Goal: Task Accomplishment & Management: Use online tool/utility

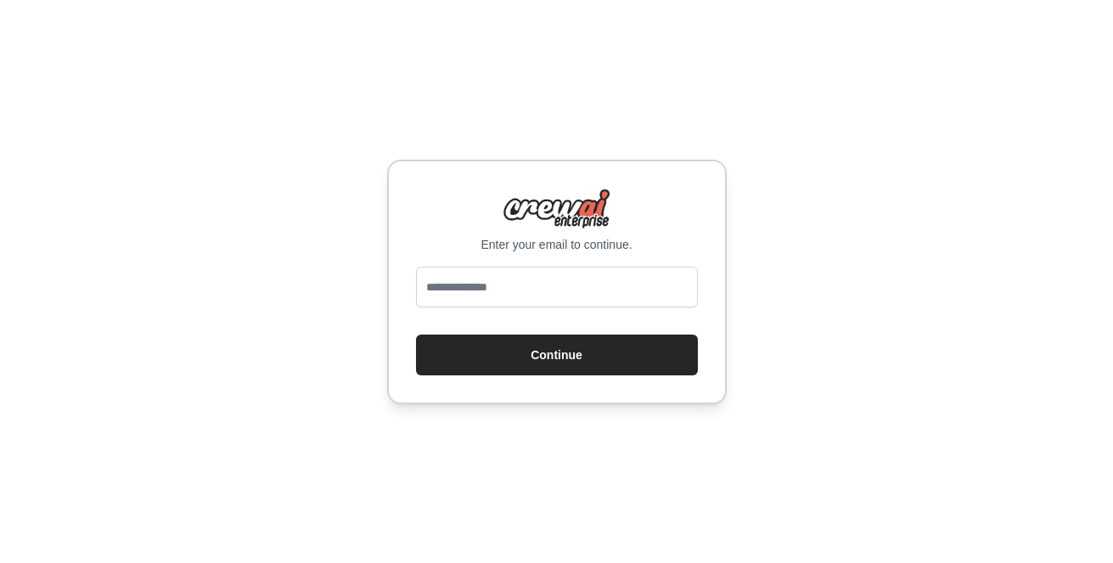
click at [483, 278] on input "email" at bounding box center [557, 287] width 282 height 41
type input "**********"
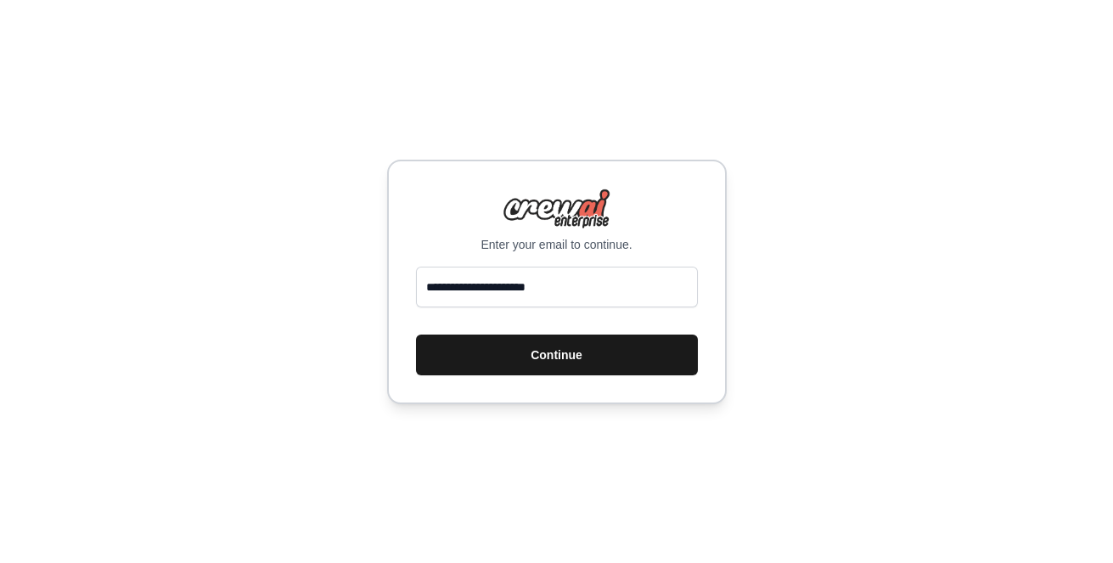
click at [488, 346] on button "Continue" at bounding box center [557, 355] width 282 height 41
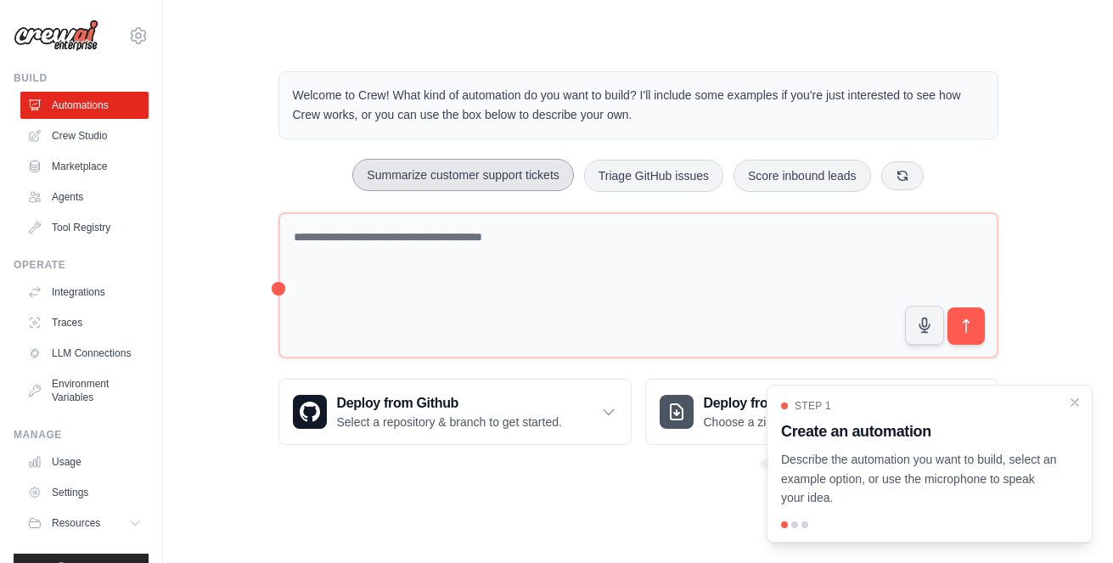
click at [518, 180] on button "Summarize customer support tickets" at bounding box center [462, 175] width 221 height 32
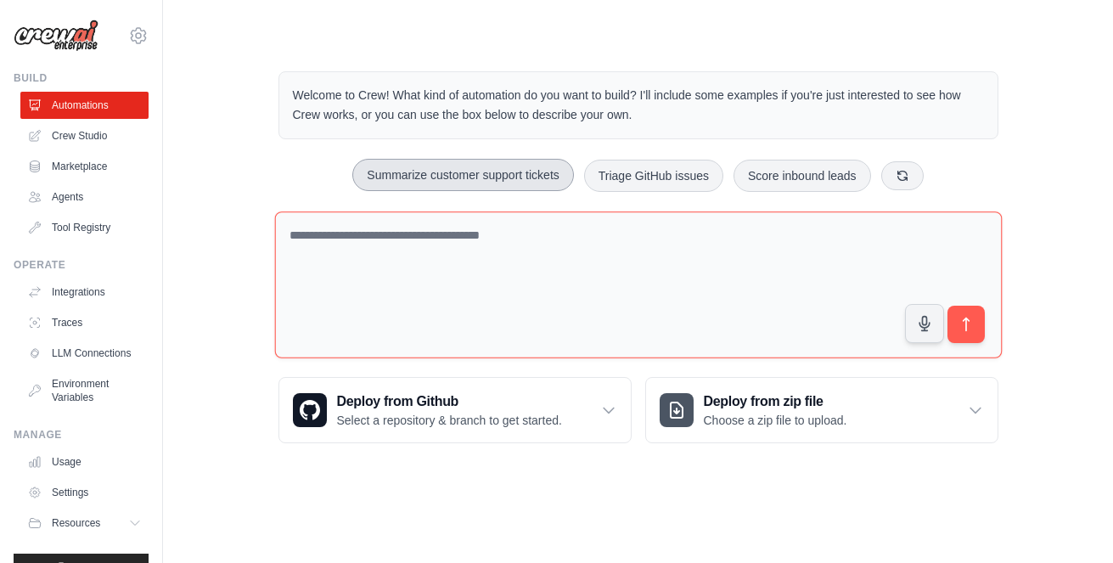
type textarea "**********"
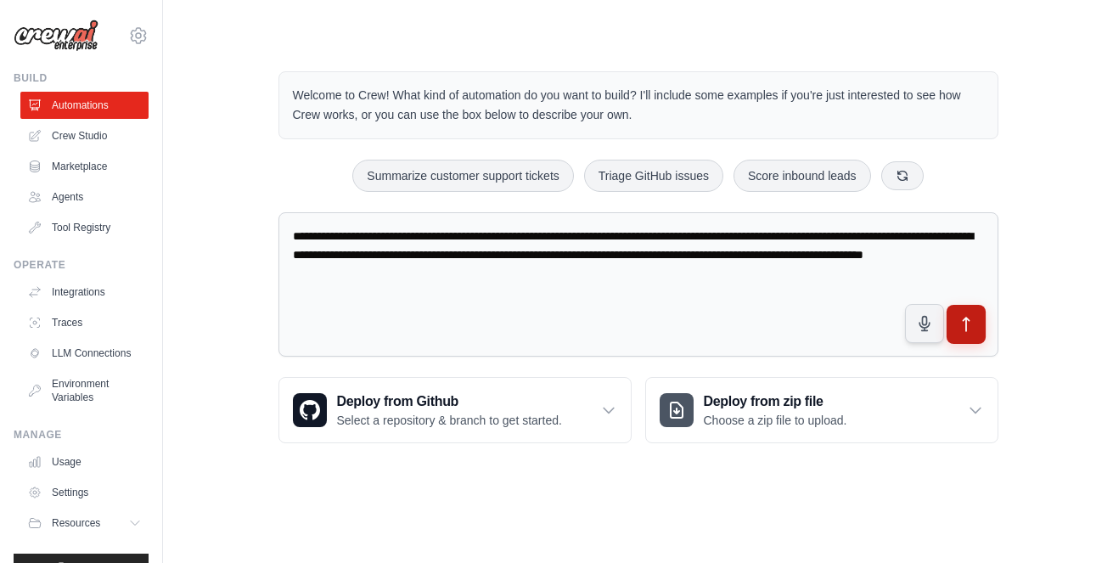
click at [971, 327] on icon "submit" at bounding box center [966, 325] width 18 height 18
click at [98, 138] on link "Crew Studio" at bounding box center [86, 135] width 128 height 27
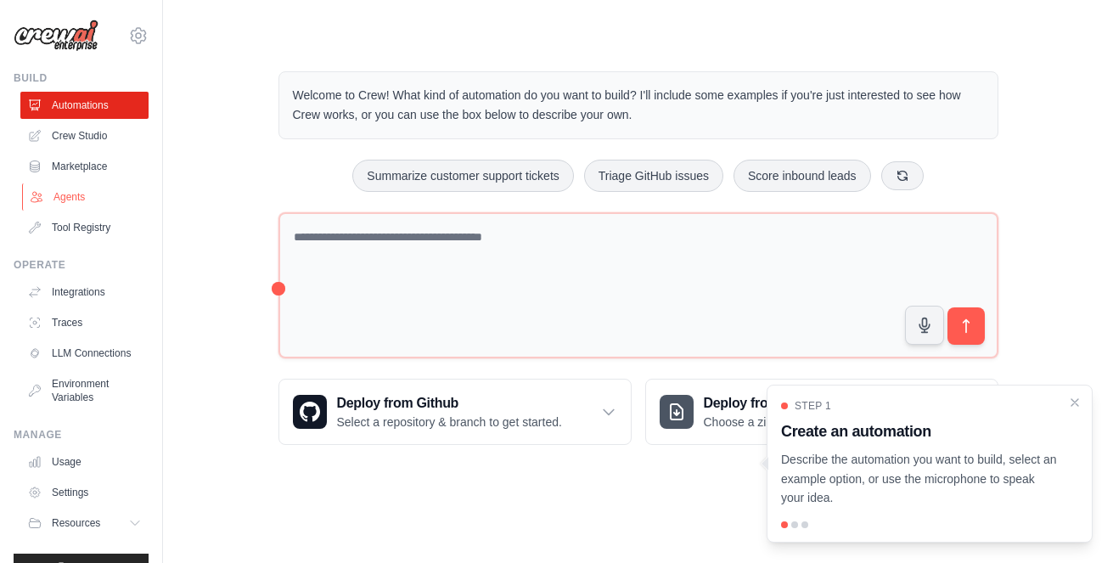
click at [82, 204] on link "Agents" at bounding box center [86, 196] width 128 height 27
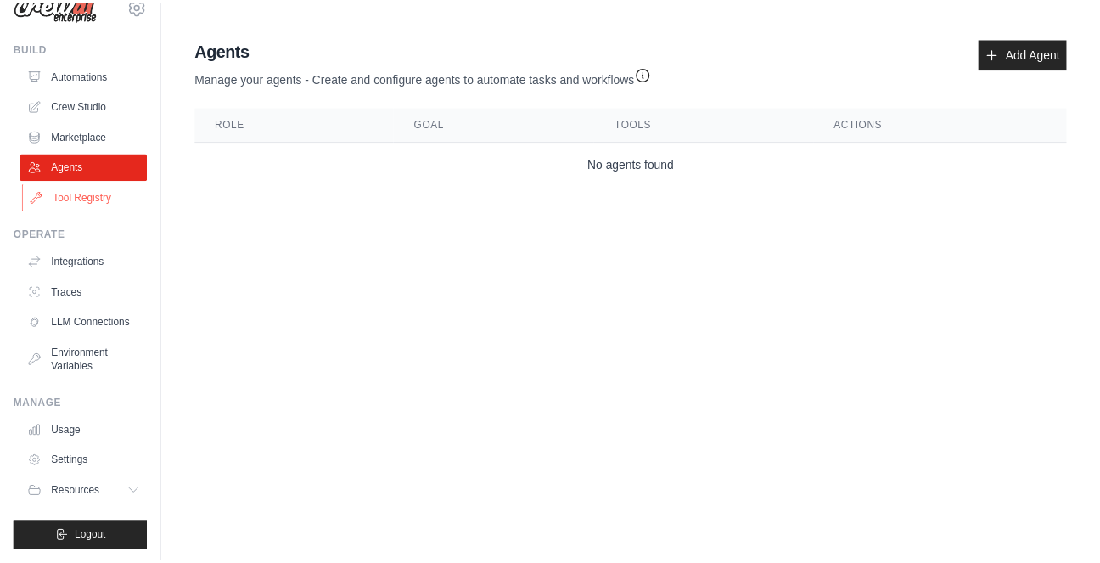
scroll to position [47, 0]
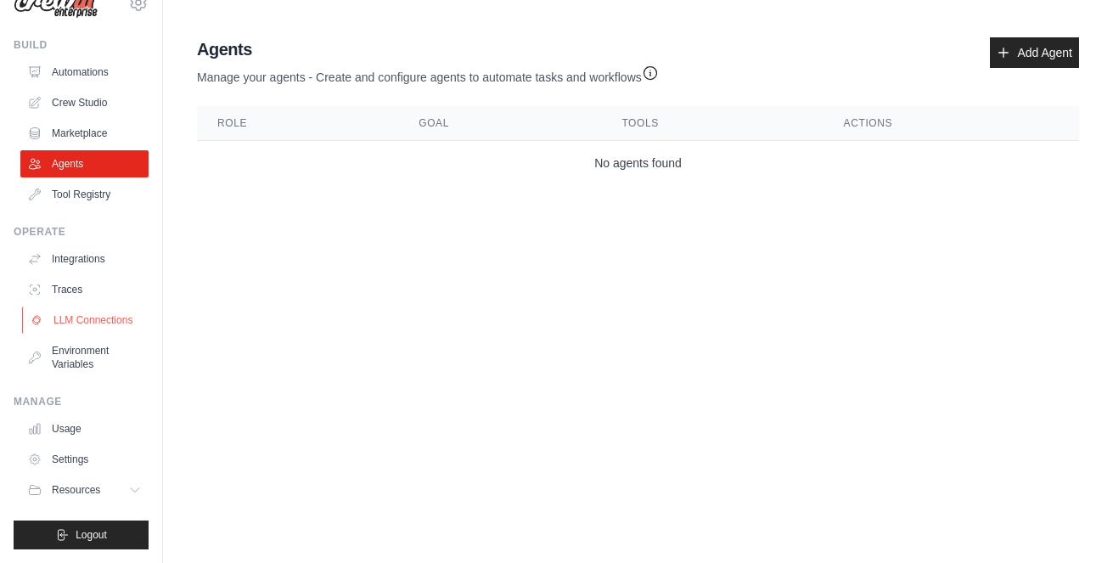
click at [93, 317] on link "LLM Connections" at bounding box center [86, 320] width 128 height 27
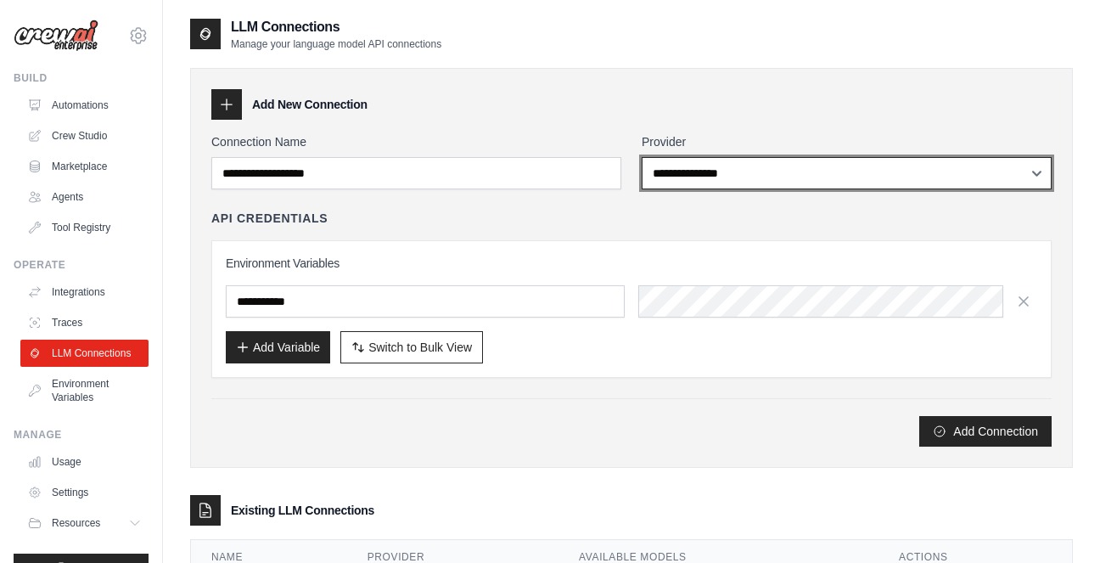
click at [724, 173] on select "**********" at bounding box center [847, 173] width 410 height 32
select select "*******"
click at [642, 157] on select "**********" at bounding box center [847, 173] width 410 height 32
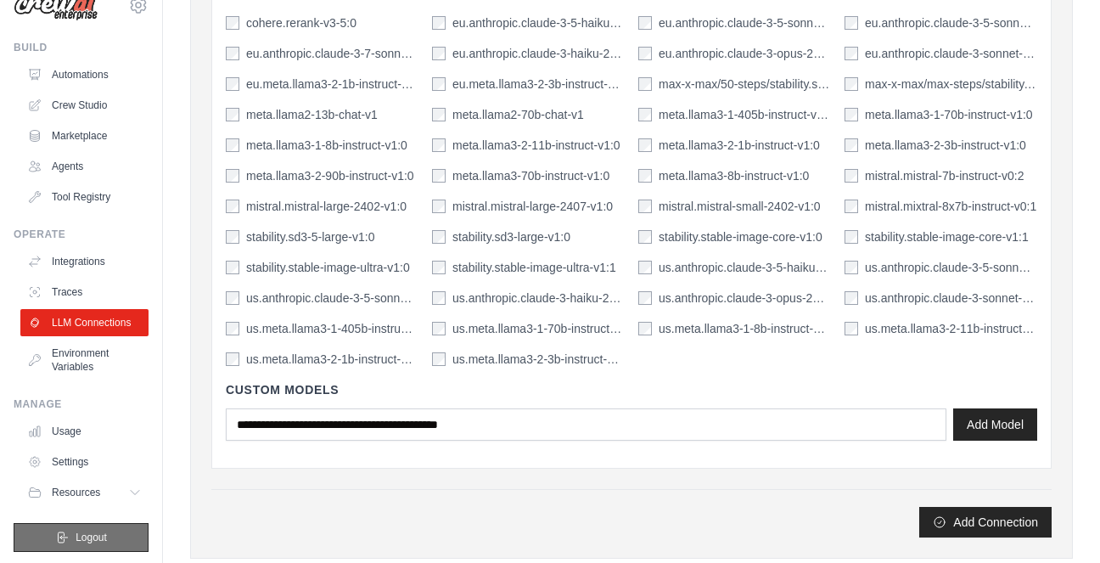
scroll to position [47, 0]
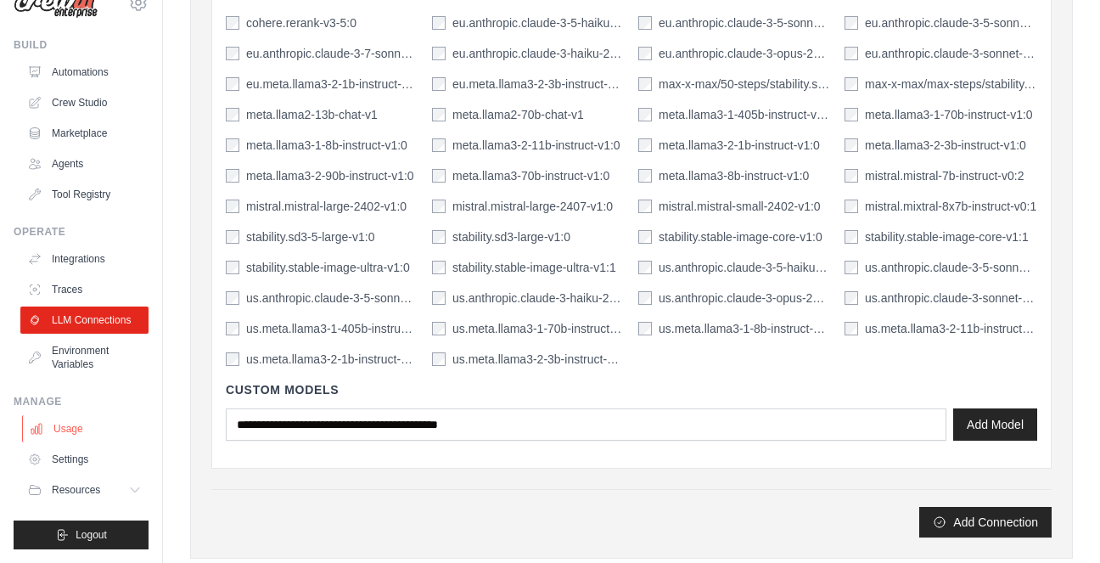
click at [86, 426] on link "Usage" at bounding box center [86, 428] width 128 height 27
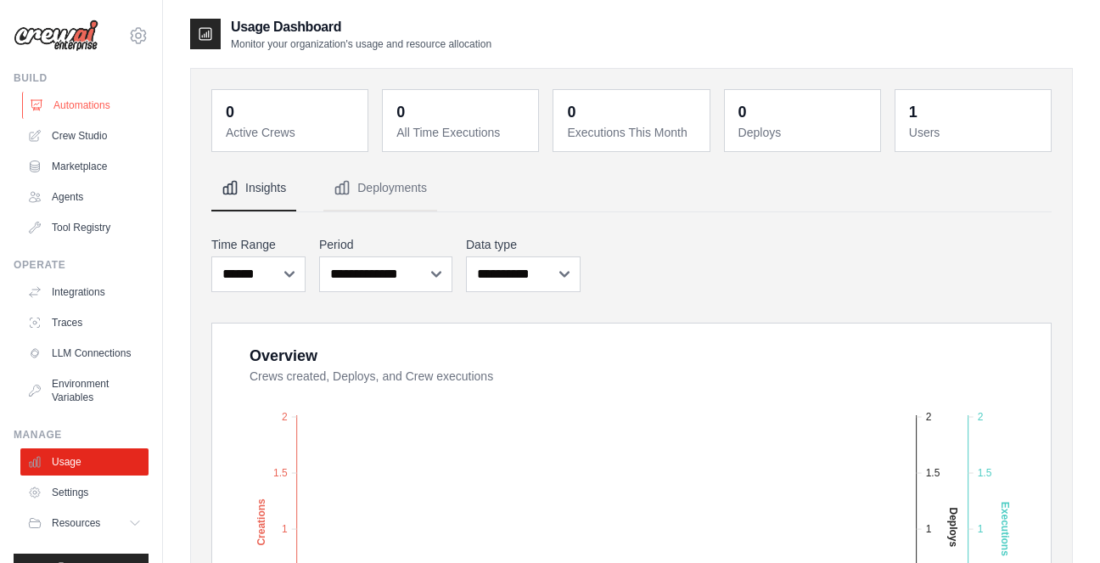
click at [71, 105] on link "Automations" at bounding box center [86, 105] width 128 height 27
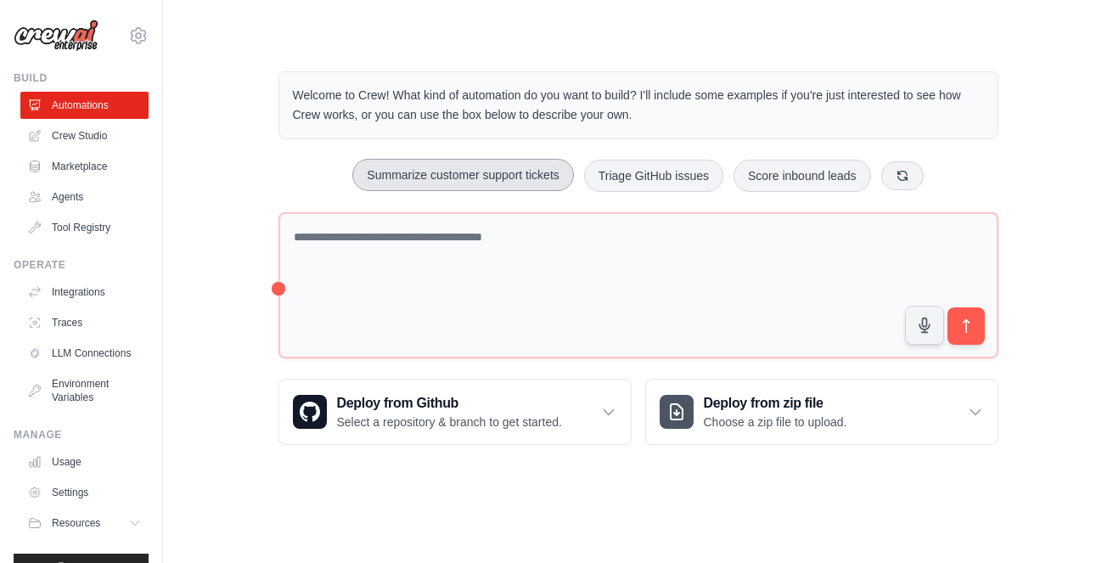
click at [498, 169] on button "Summarize customer support tickets" at bounding box center [462, 175] width 221 height 32
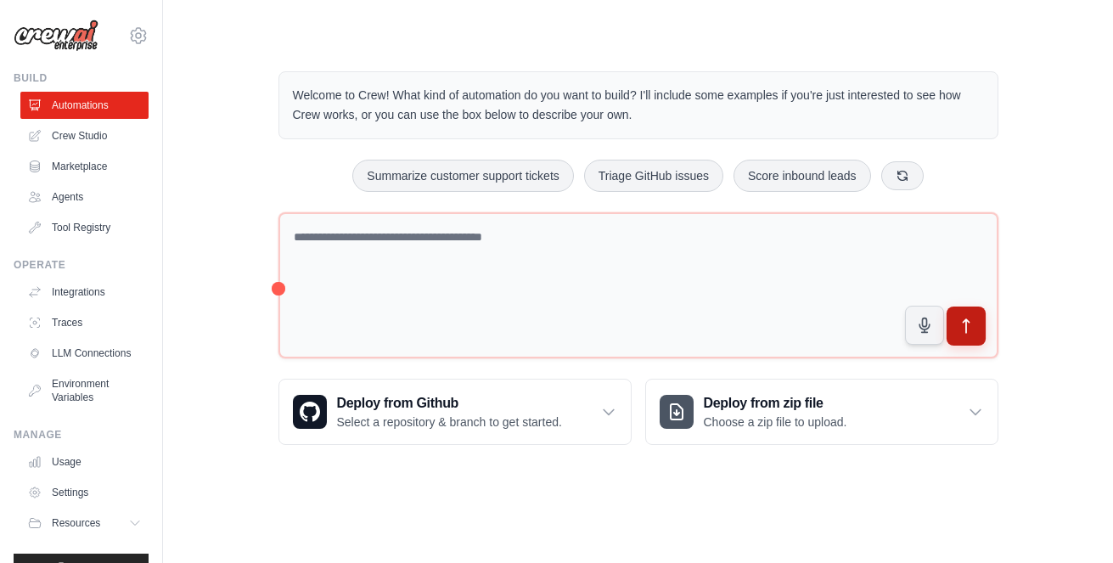
click at [962, 331] on icon "submit" at bounding box center [966, 327] width 18 height 18
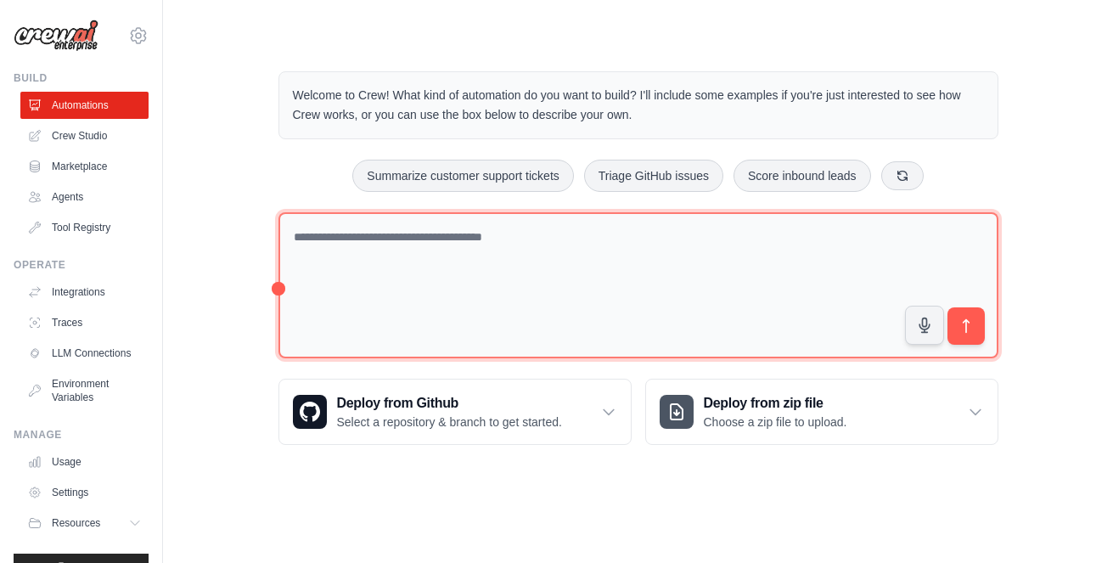
drag, startPoint x: 572, startPoint y: 276, endPoint x: 501, endPoint y: 241, distance: 79.4
click at [501, 241] on textarea at bounding box center [638, 285] width 720 height 147
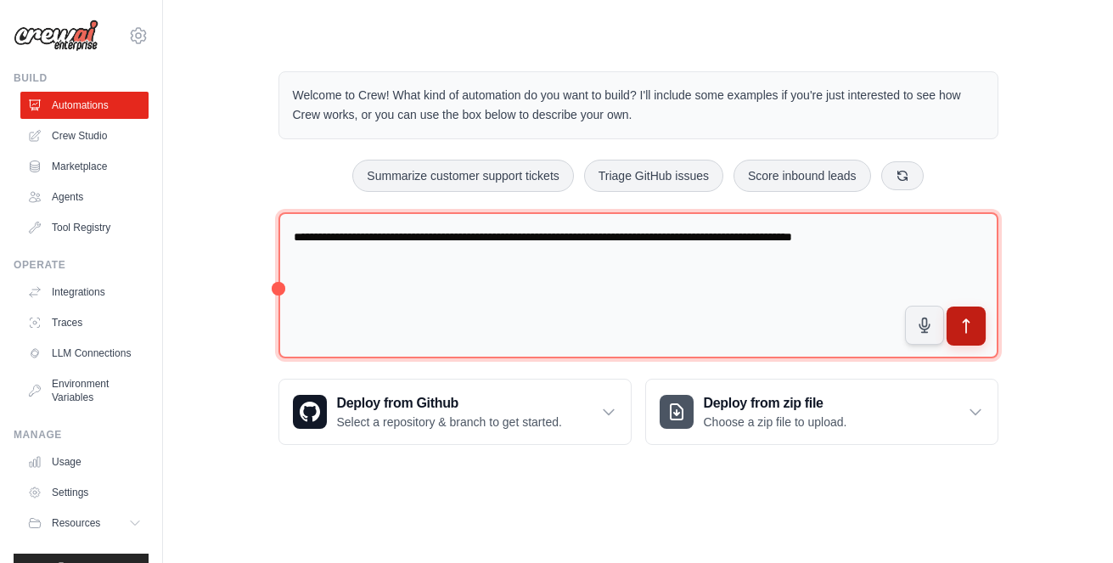
type textarea "**********"
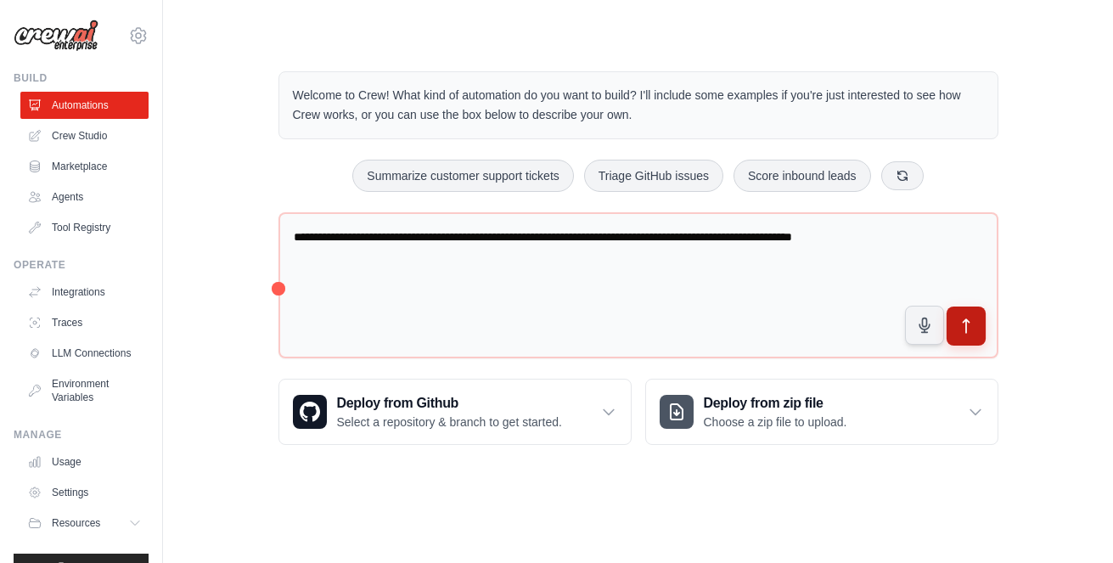
click at [972, 328] on icon "submit" at bounding box center [966, 327] width 18 height 18
click at [90, 135] on link "Crew Studio" at bounding box center [86, 135] width 128 height 27
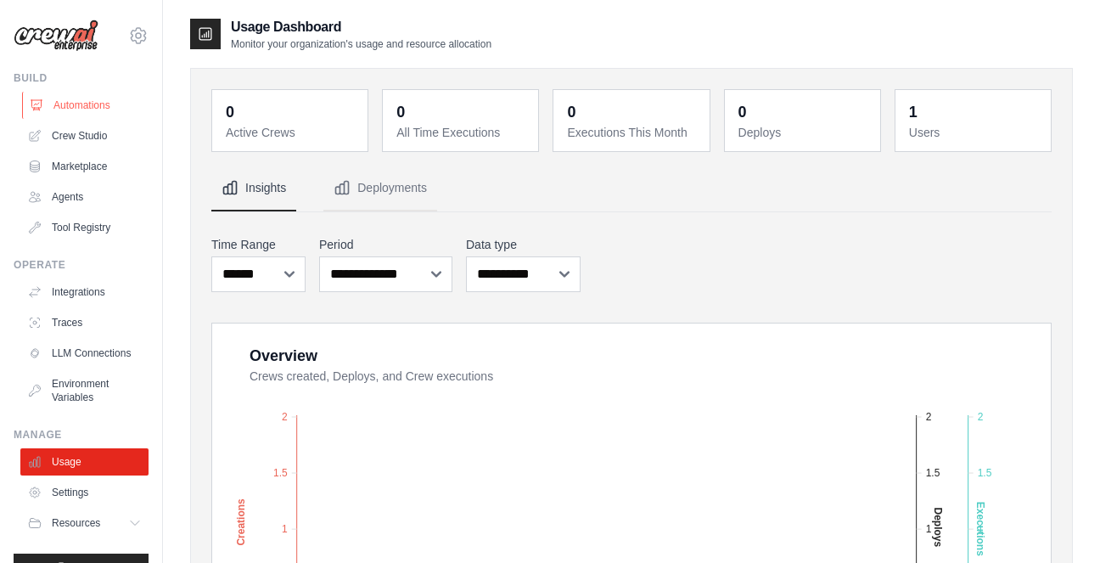
click at [78, 100] on link "Automations" at bounding box center [86, 105] width 128 height 27
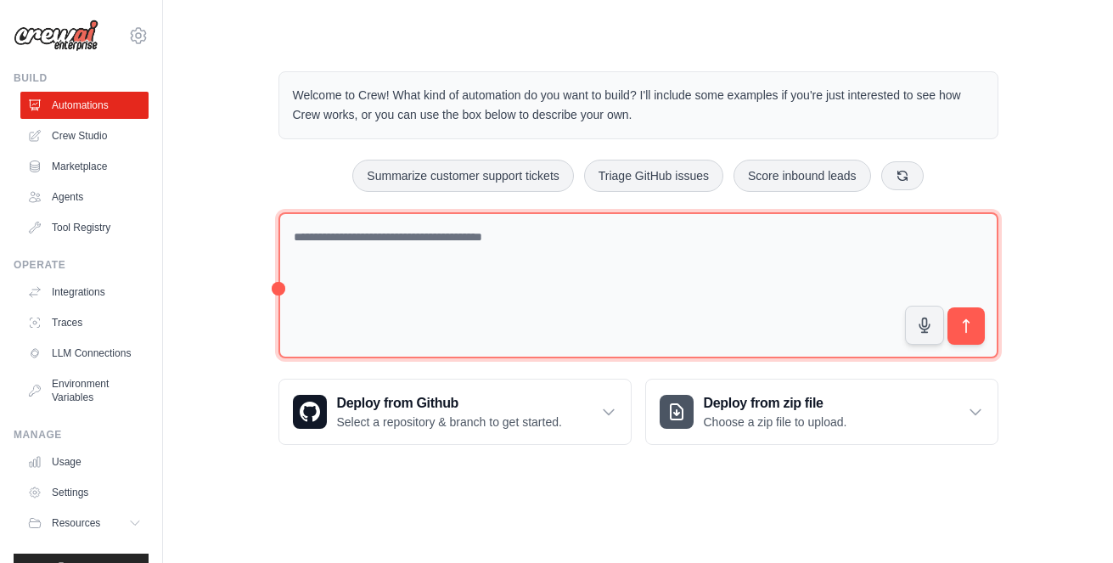
click at [455, 284] on textarea at bounding box center [638, 285] width 720 height 147
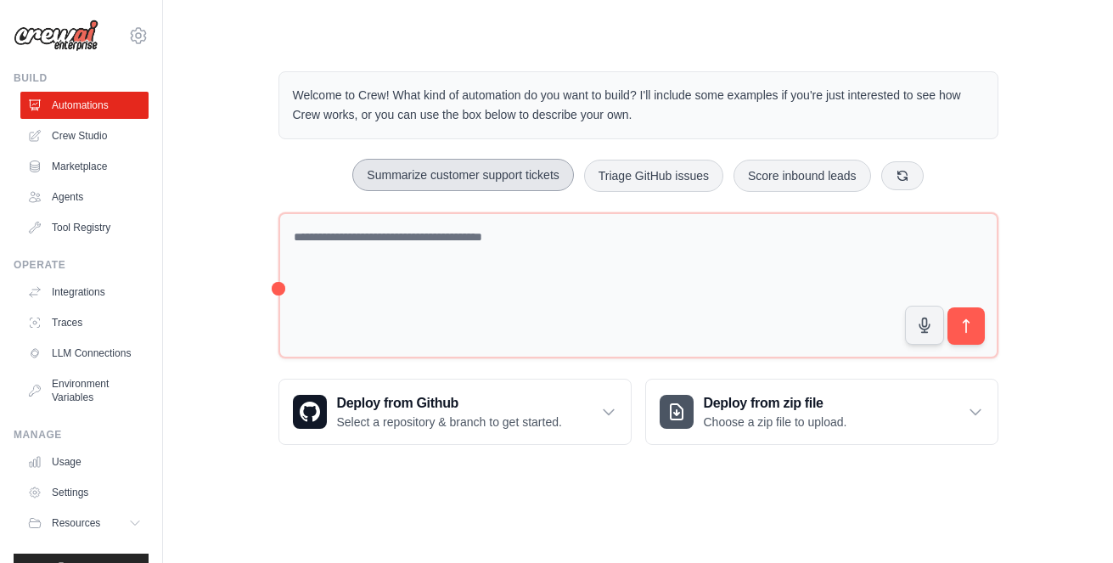
click at [459, 171] on button "Summarize customer support tickets" at bounding box center [462, 175] width 221 height 32
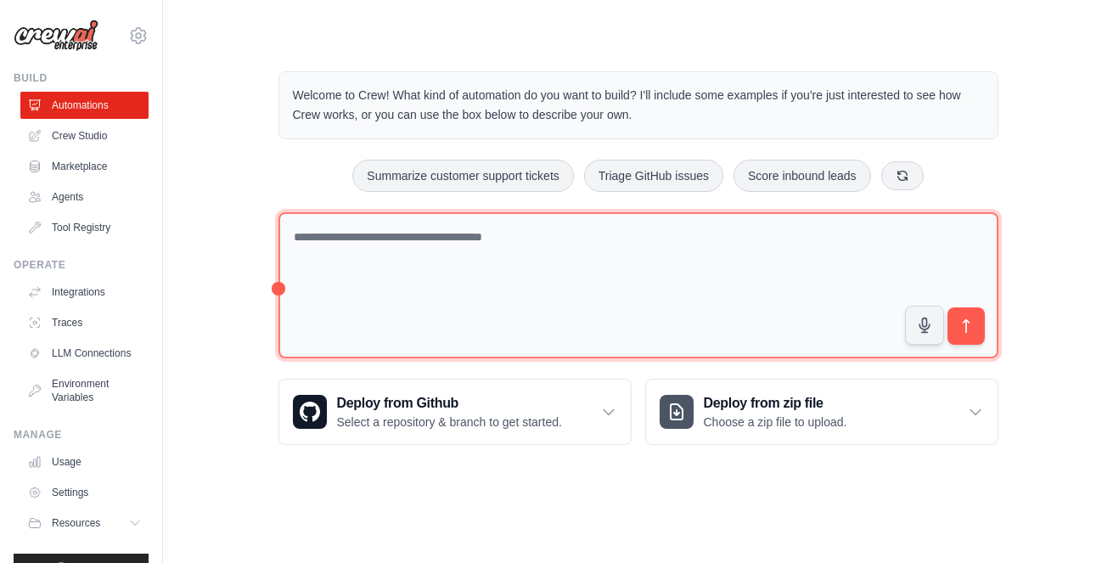
drag, startPoint x: 576, startPoint y: 271, endPoint x: 499, endPoint y: 238, distance: 83.3
click at [499, 238] on textarea at bounding box center [638, 285] width 720 height 147
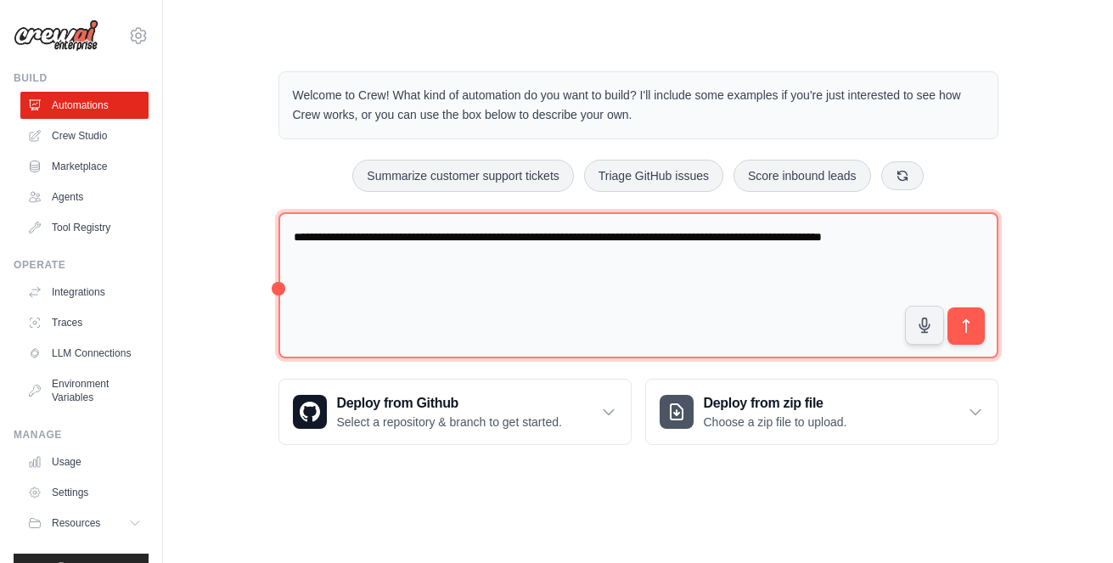
type textarea "**********"
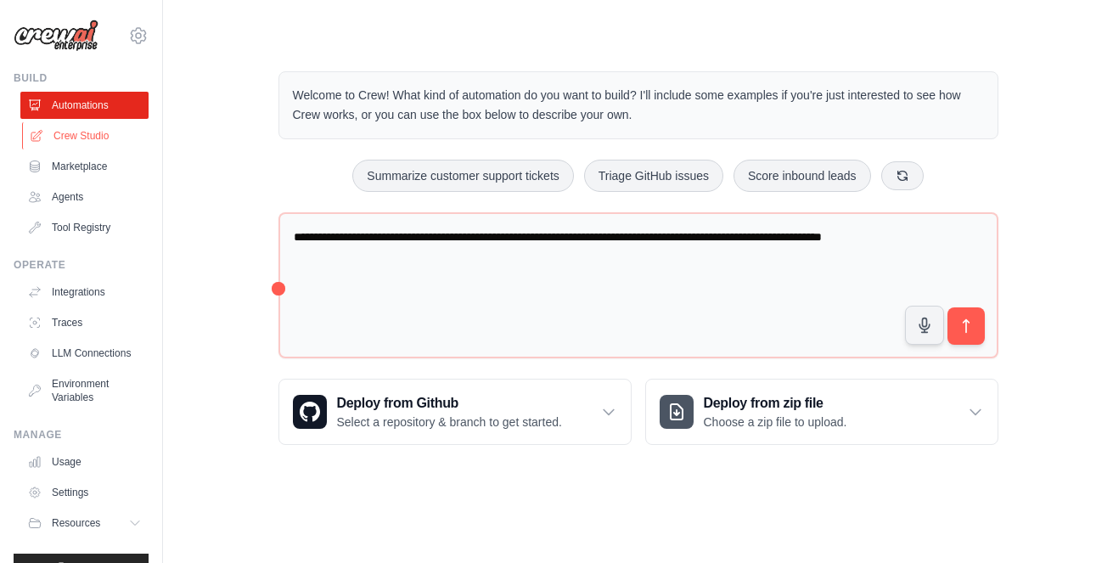
click at [68, 134] on link "Crew Studio" at bounding box center [86, 135] width 128 height 27
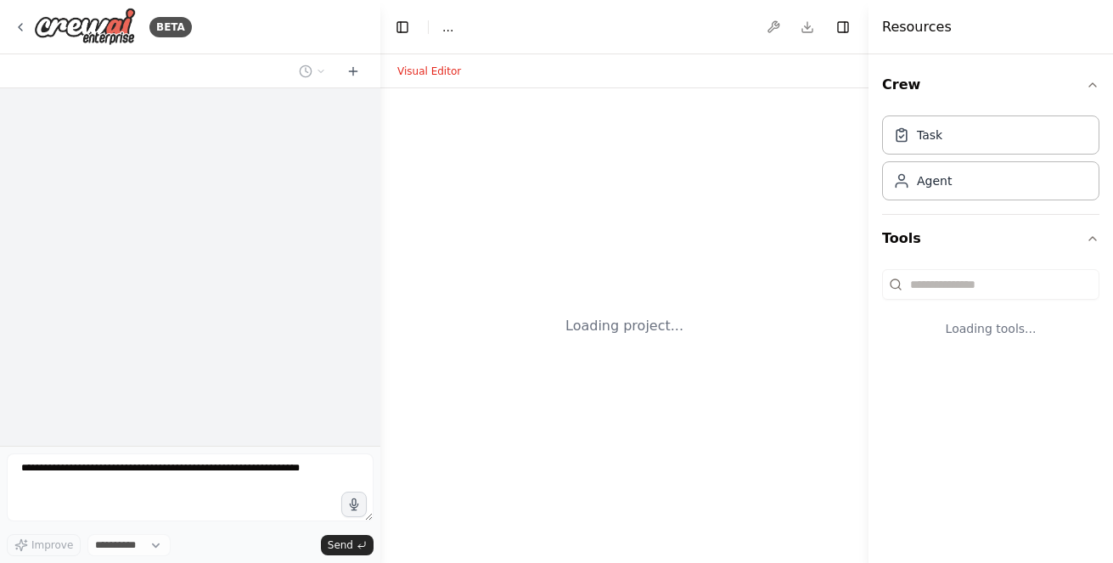
select select "****"
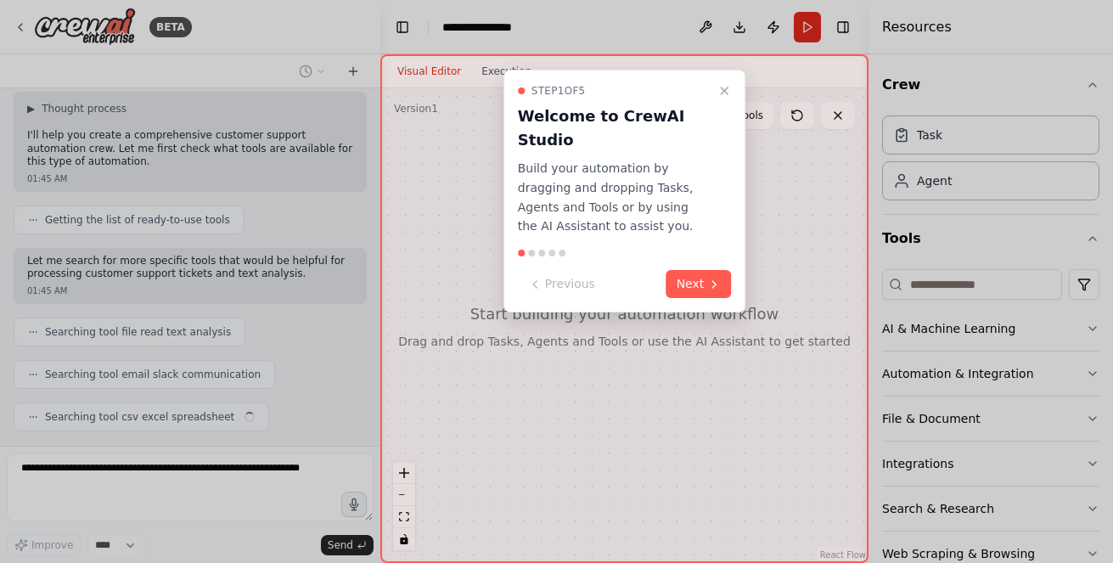
scroll to position [162, 0]
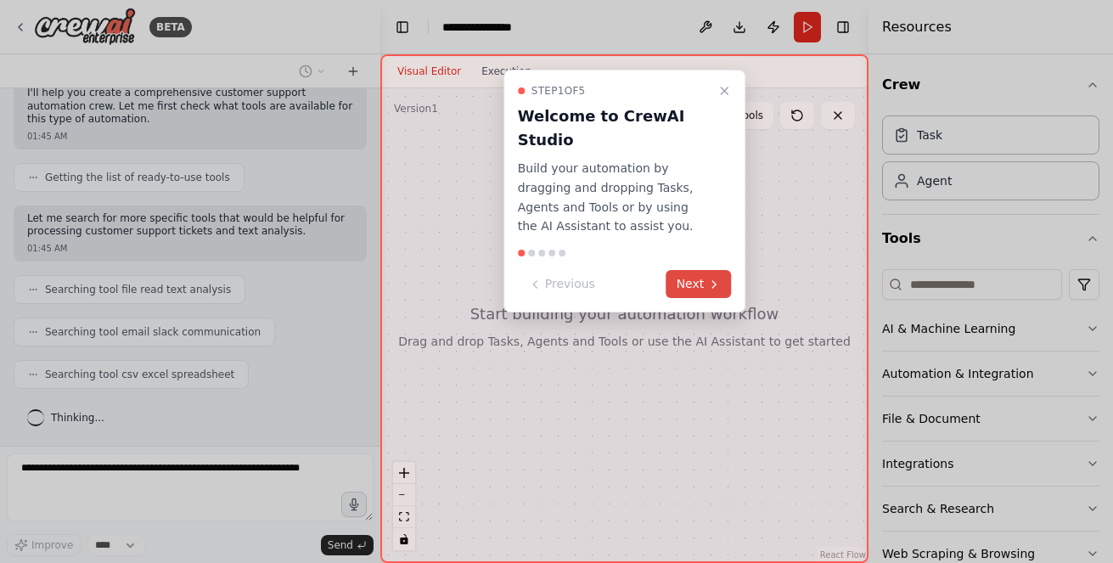
click at [693, 270] on button "Next" at bounding box center [699, 284] width 65 height 28
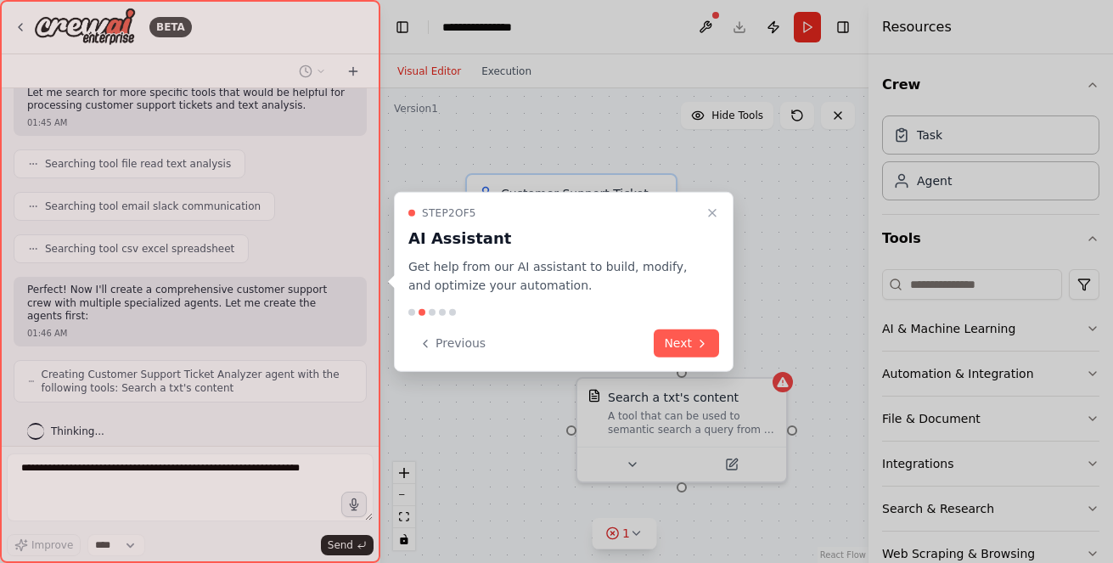
scroll to position [330, 0]
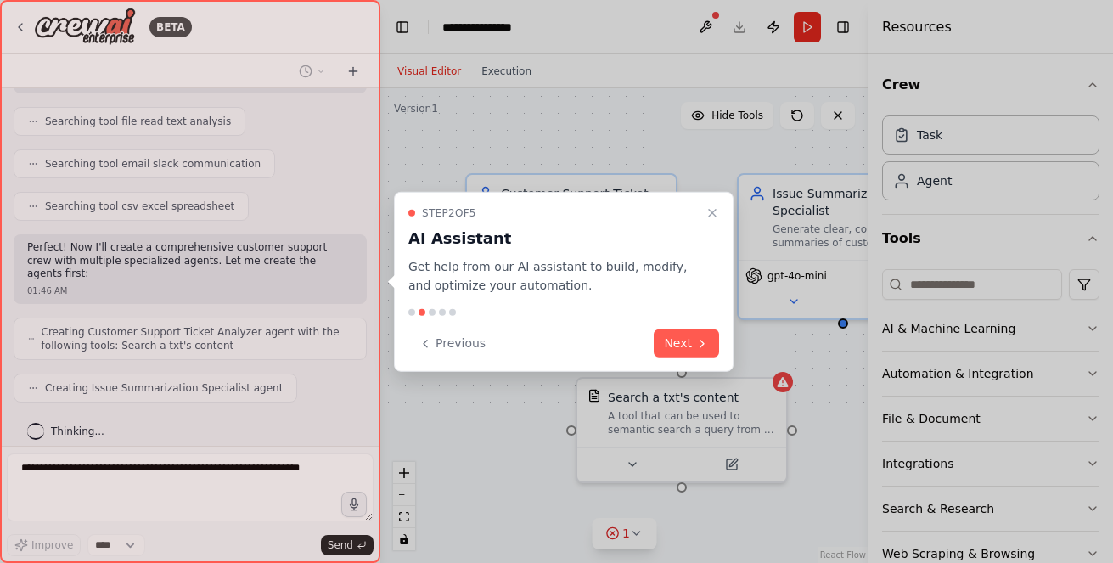
click at [673, 344] on button "Next" at bounding box center [686, 343] width 65 height 28
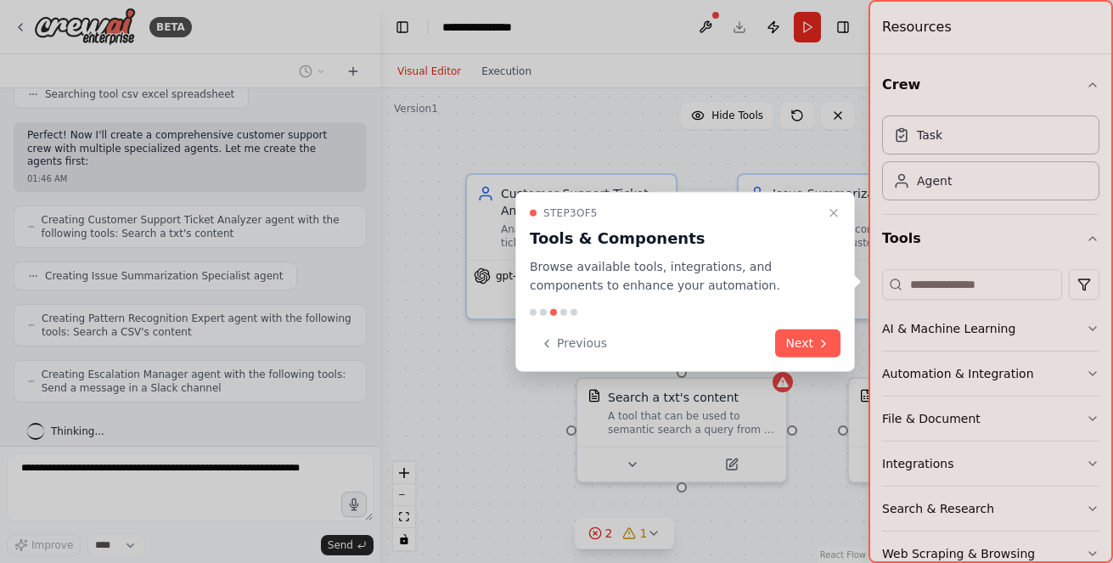
scroll to position [498, 0]
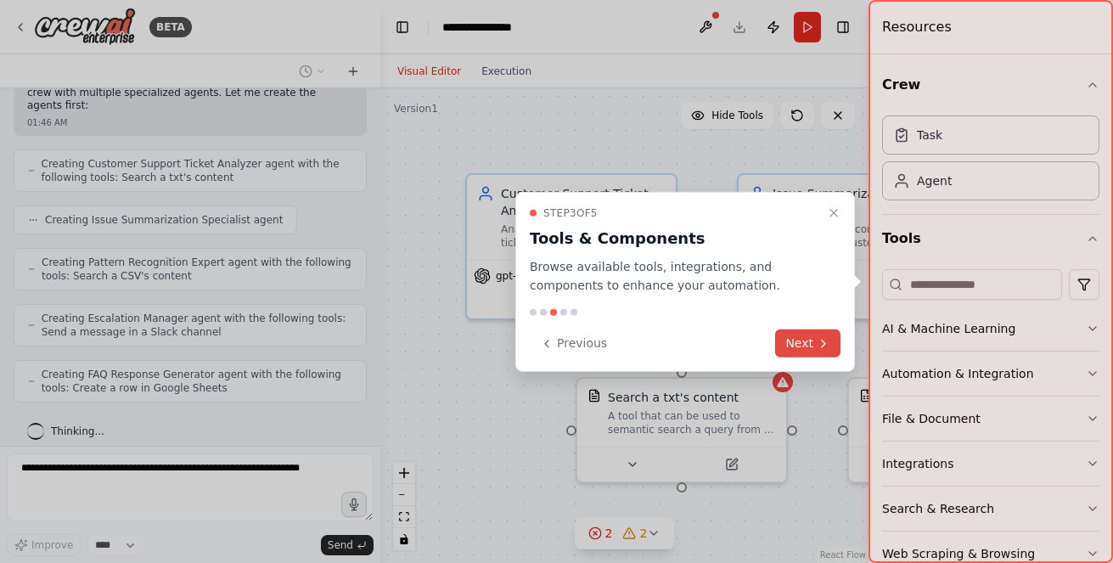
click at [798, 342] on button "Next" at bounding box center [807, 343] width 65 height 28
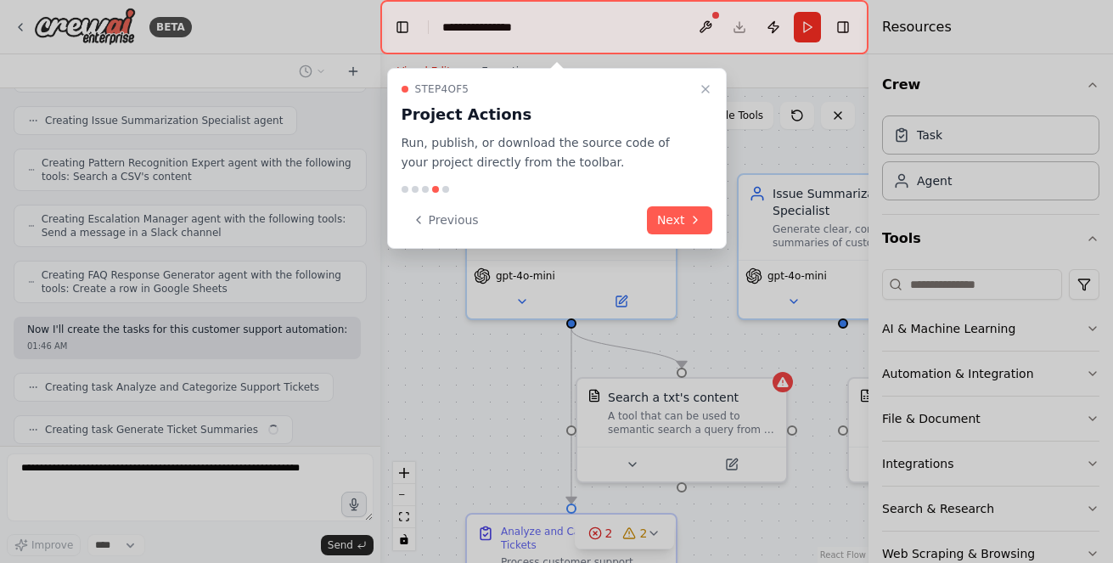
scroll to position [640, 0]
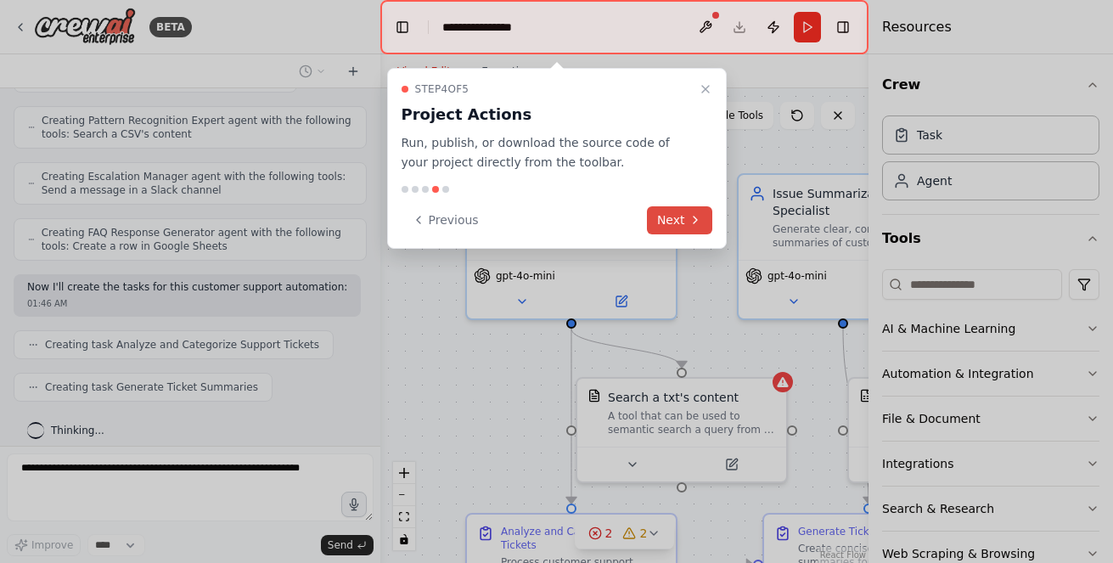
click at [675, 219] on button "Next" at bounding box center [679, 220] width 65 height 28
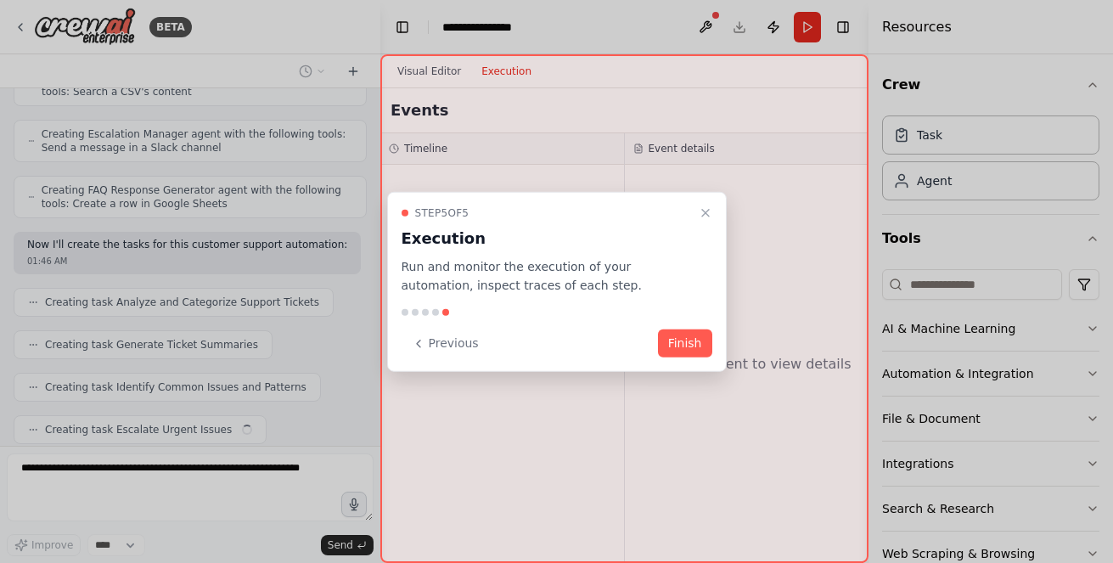
scroll to position [725, 0]
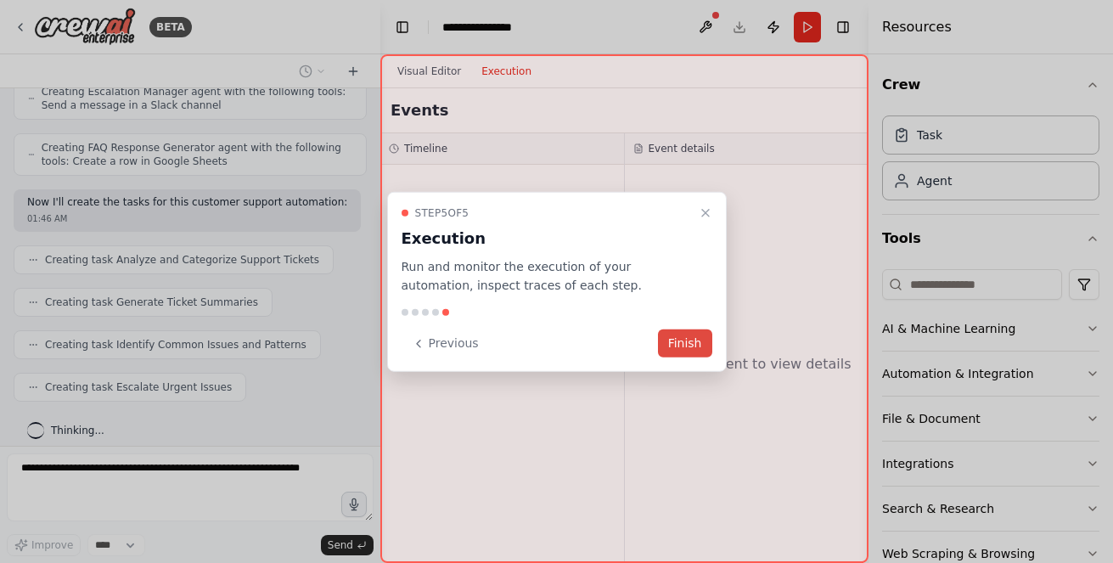
click at [678, 343] on button "Finish" at bounding box center [685, 343] width 54 height 28
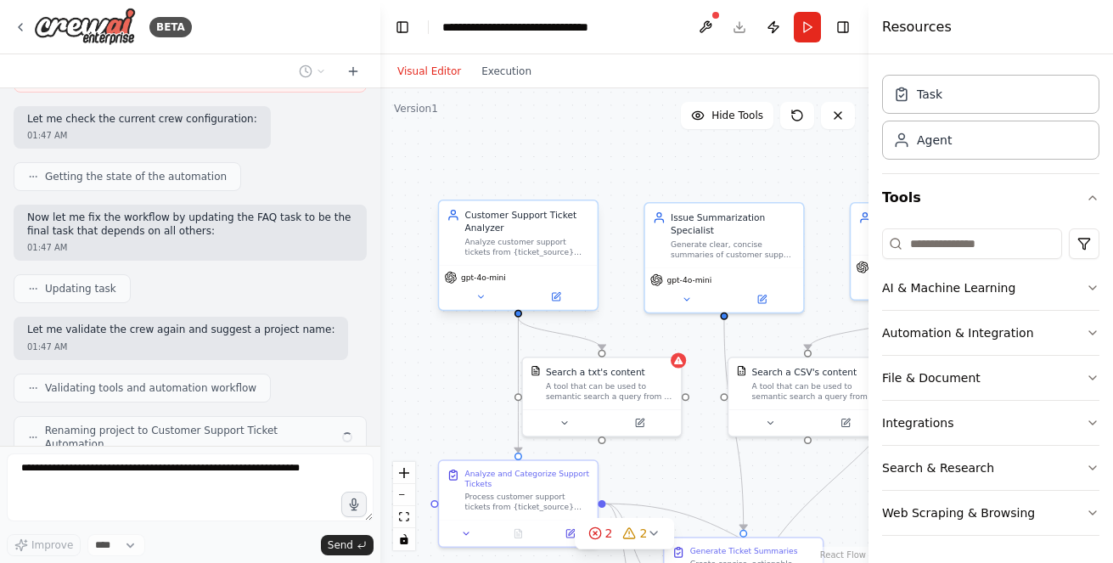
scroll to position [1358, 0]
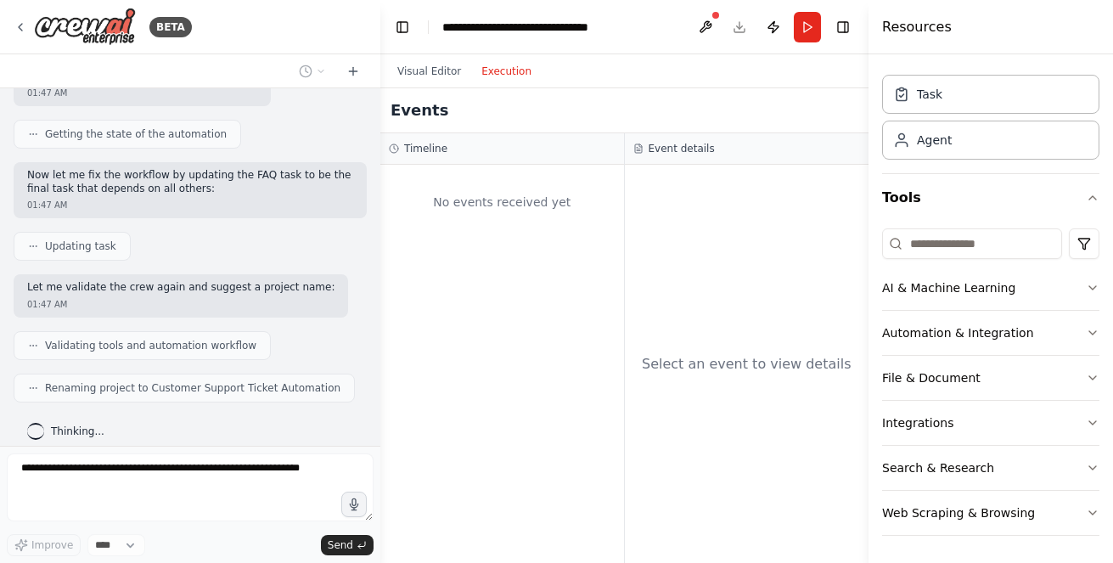
click at [494, 76] on button "Execution" at bounding box center [506, 71] width 70 height 20
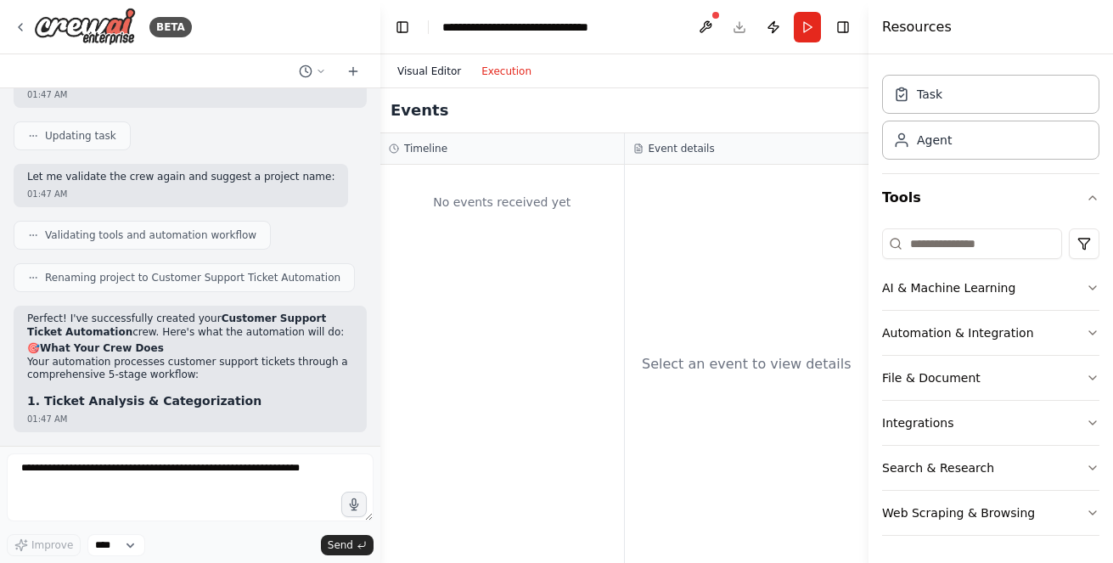
click at [420, 66] on button "Visual Editor" at bounding box center [429, 71] width 84 height 20
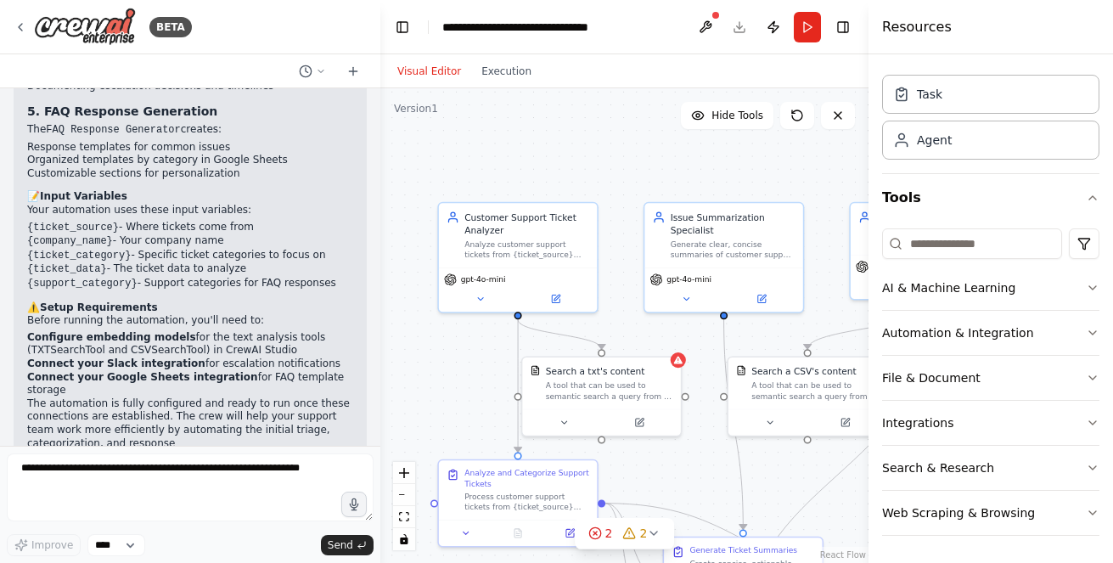
scroll to position [2202, 0]
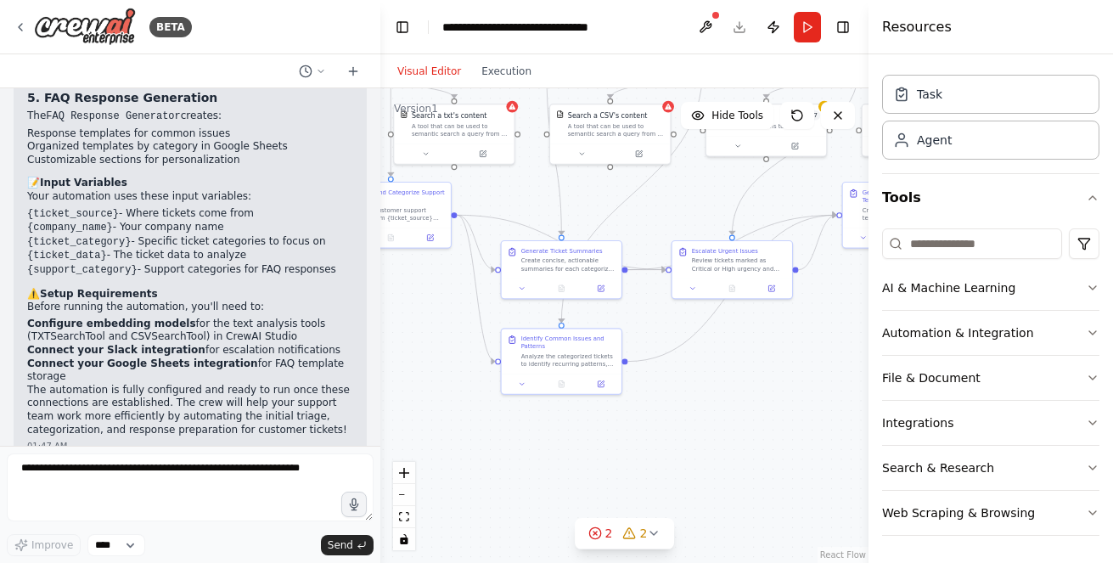
drag, startPoint x: 509, startPoint y: 494, endPoint x: 372, endPoint y: 299, distance: 238.4
click at [372, 299] on div "BETA Create a crew that automatically reads through customer support tickets, c…" at bounding box center [556, 281] width 1113 height 563
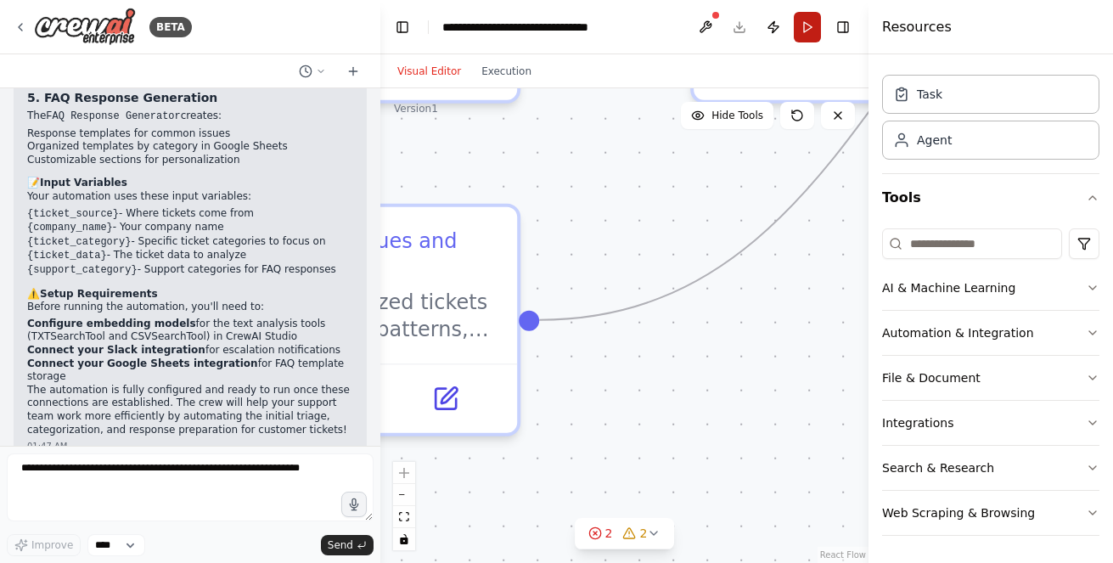
click at [805, 26] on button "Run" at bounding box center [807, 27] width 27 height 31
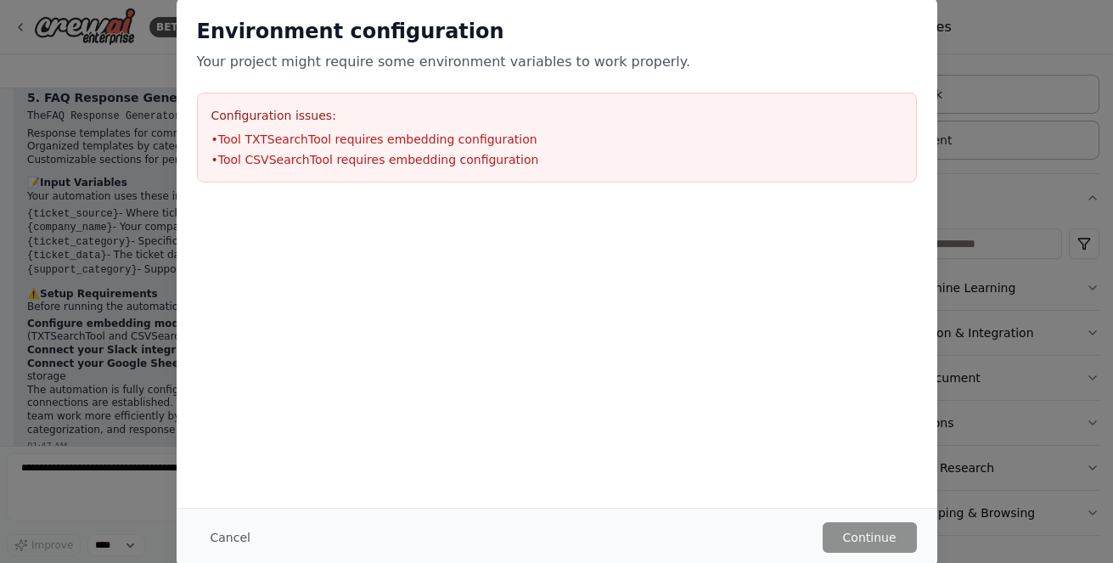
click at [982, 215] on div "Environment configuration Your project might require some environment variables…" at bounding box center [556, 281] width 1113 height 563
click at [229, 541] on button "Cancel" at bounding box center [230, 537] width 67 height 31
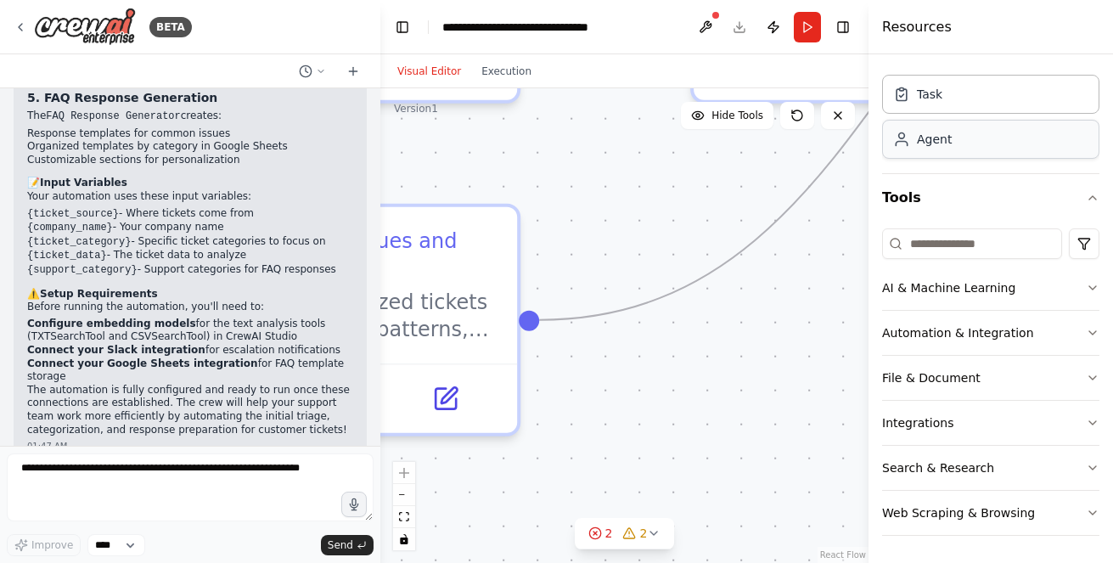
click at [942, 145] on div "Agent" at bounding box center [934, 139] width 35 height 17
click at [944, 89] on div "Task" at bounding box center [990, 93] width 217 height 39
click at [402, 25] on button "Toggle Left Sidebar" at bounding box center [403, 27] width 24 height 24
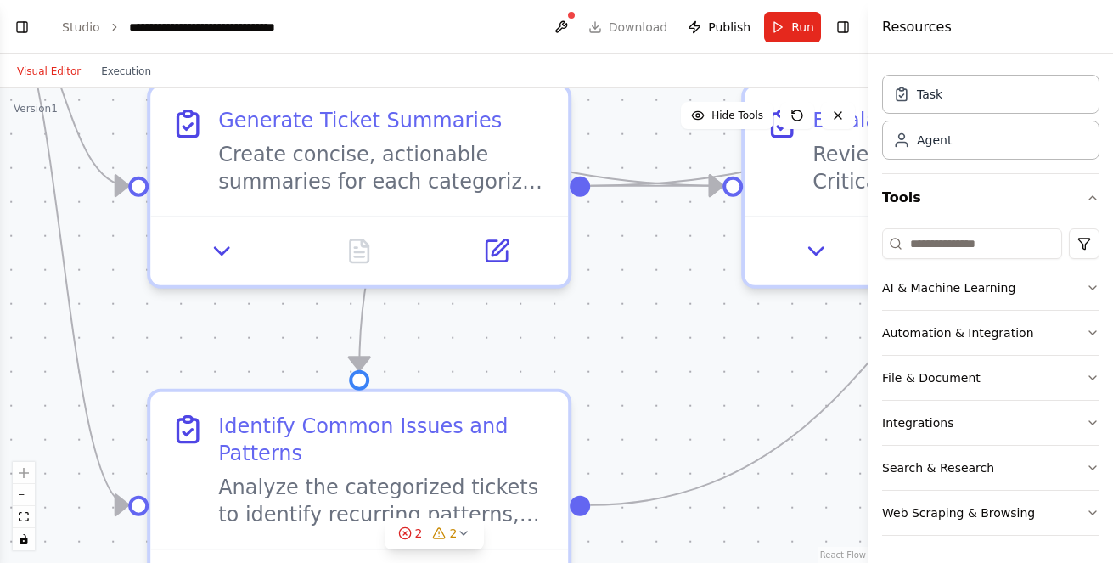
drag, startPoint x: 202, startPoint y: 200, endPoint x: 554, endPoint y: 327, distance: 373.6
click at [627, 385] on div ".deletable-edge-delete-btn { width: 20px; height: 20px; border: 0px solid #ffff…" at bounding box center [434, 325] width 869 height 475
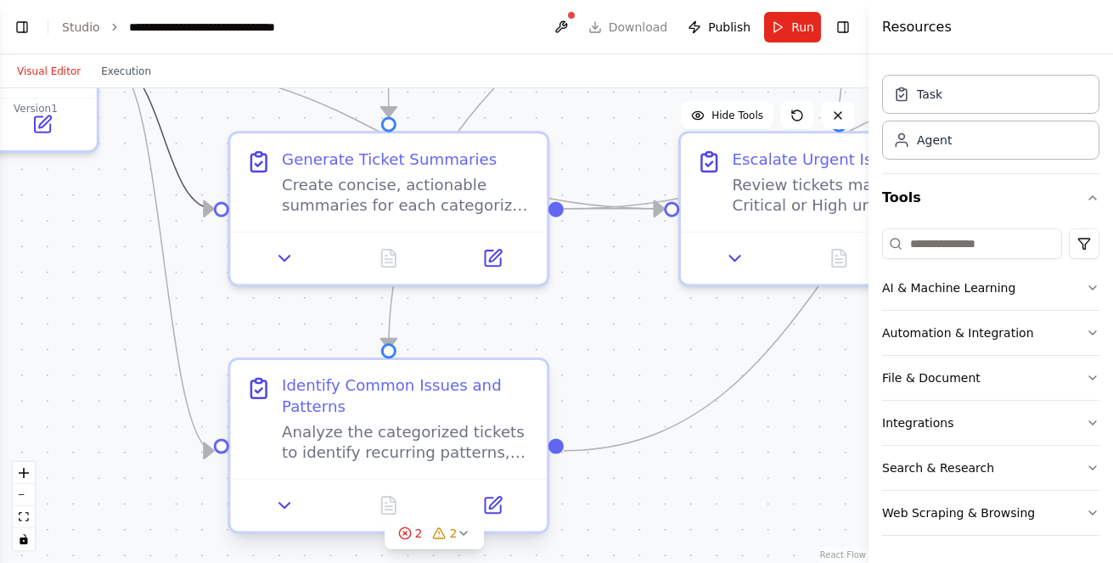
drag, startPoint x: 172, startPoint y: 183, endPoint x: 318, endPoint y: 387, distance: 251.2
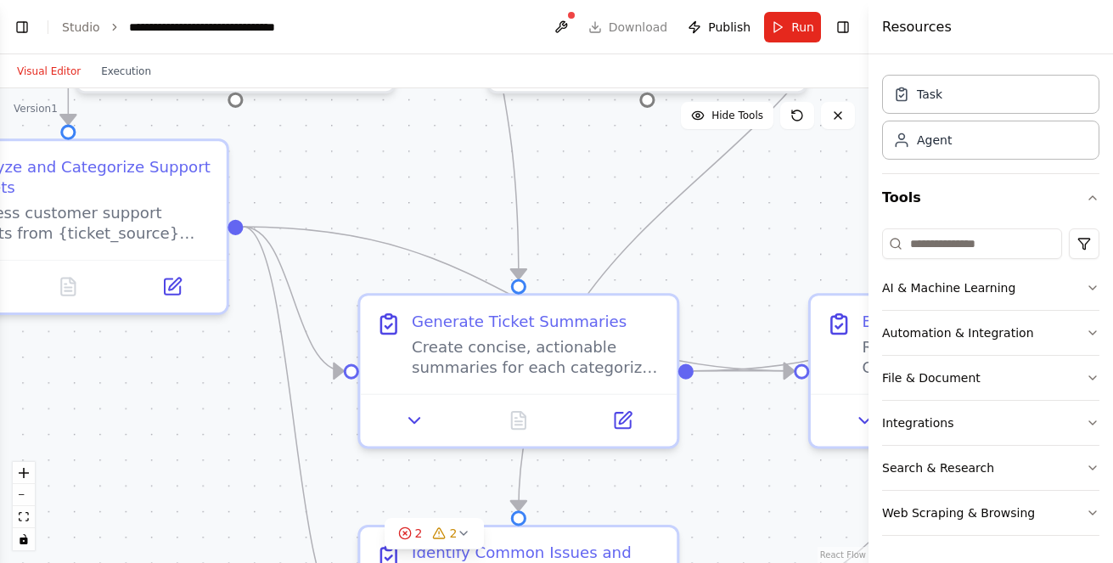
drag, startPoint x: 57, startPoint y: 245, endPoint x: 217, endPoint y: 405, distance: 225.7
click at [215, 436] on div ".deletable-edge-delete-btn { width: 20px; height: 20px; border: 0px solid #ffff…" at bounding box center [434, 325] width 869 height 475
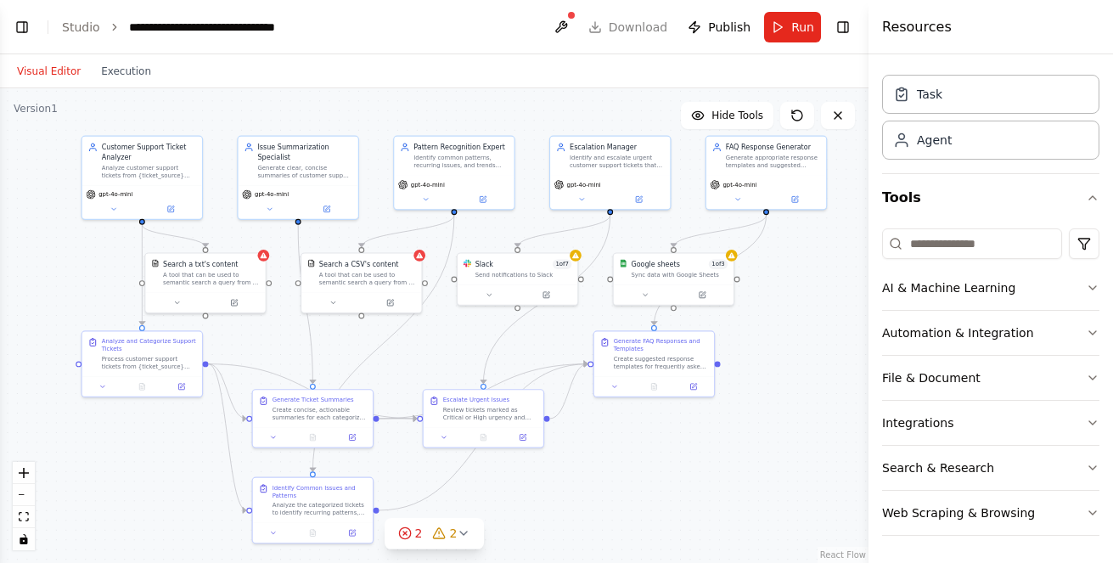
drag, startPoint x: 299, startPoint y: 341, endPoint x: 122, endPoint y: 475, distance: 221.3
click at [122, 475] on div ".deletable-edge-delete-btn { width: 20px; height: 20px; border: 0px solid #ffff…" at bounding box center [434, 325] width 869 height 475
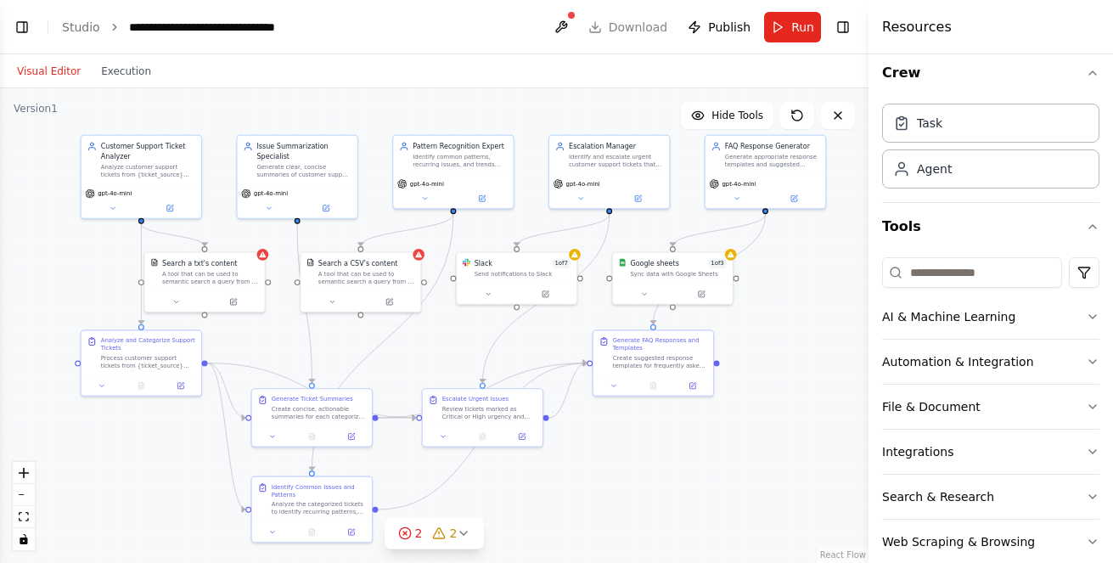
scroll to position [0, 0]
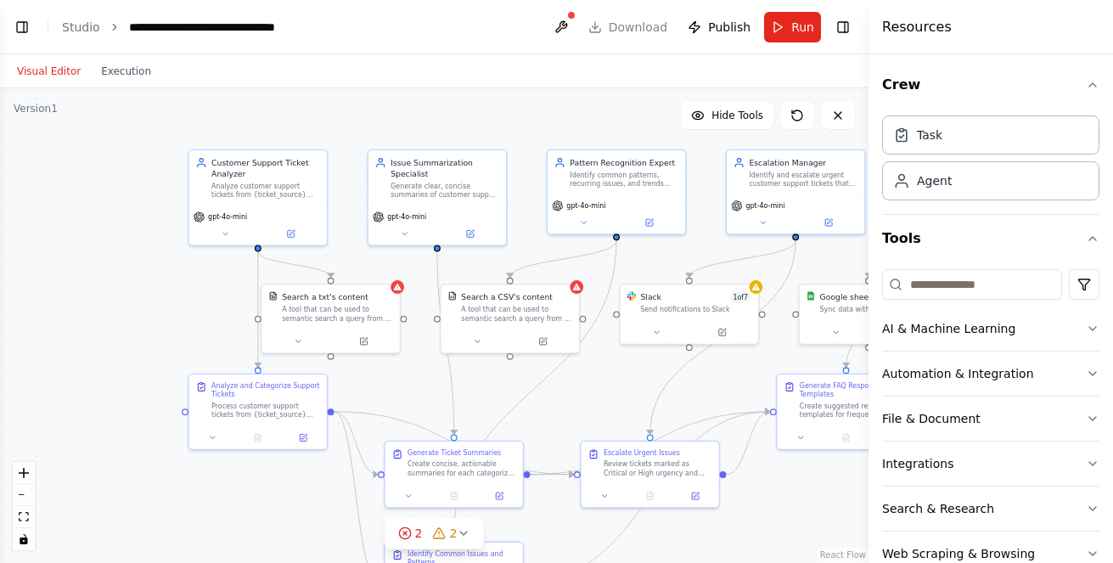
drag, startPoint x: 125, startPoint y: 115, endPoint x: 322, endPoint y: 121, distance: 197.1
click at [322, 121] on div ".deletable-edge-delete-btn { width: 20px; height: 20px; border: 0px solid #ffff…" at bounding box center [434, 325] width 869 height 475
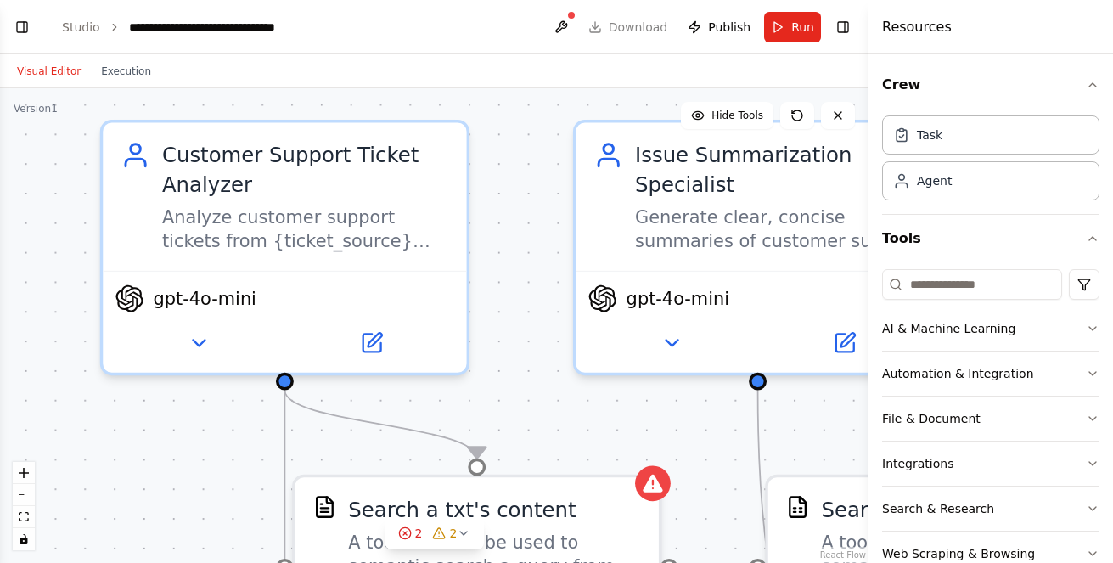
drag, startPoint x: 276, startPoint y: 229, endPoint x: 194, endPoint y: 416, distance: 203.8
click at [194, 416] on div ".deletable-edge-delete-btn { width: 20px; height: 20px; border: 0px solid #ffff…" at bounding box center [434, 325] width 869 height 475
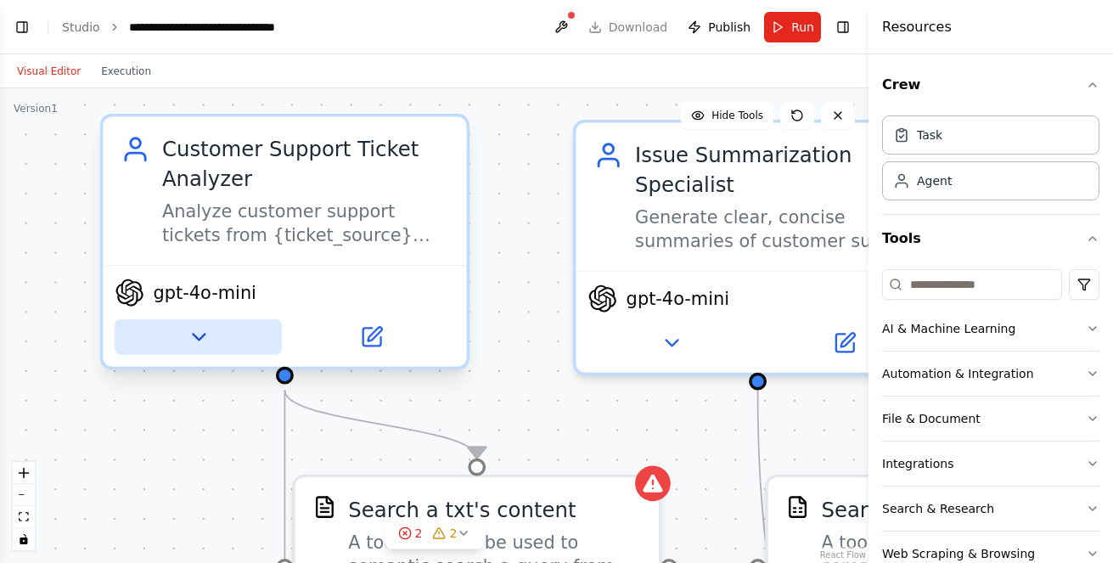
click at [195, 332] on icon at bounding box center [199, 337] width 24 height 24
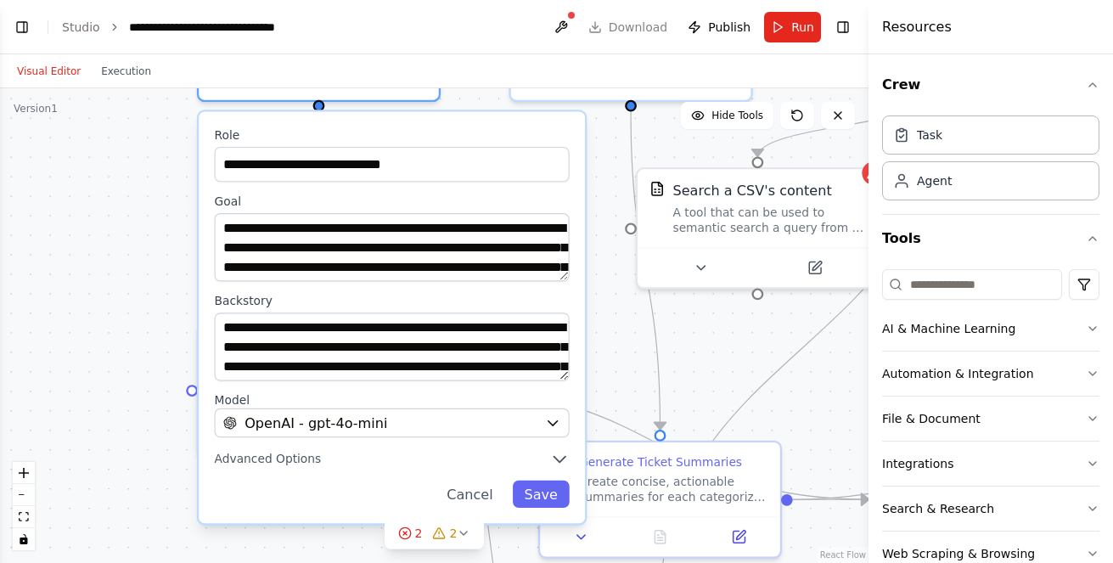
drag, startPoint x: 136, startPoint y: 343, endPoint x: 118, endPoint y: 88, distance: 255.3
click at [118, 88] on div ".deletable-edge-delete-btn { width: 20px; height: 20px; border: 0px solid #ffff…" at bounding box center [434, 325] width 869 height 475
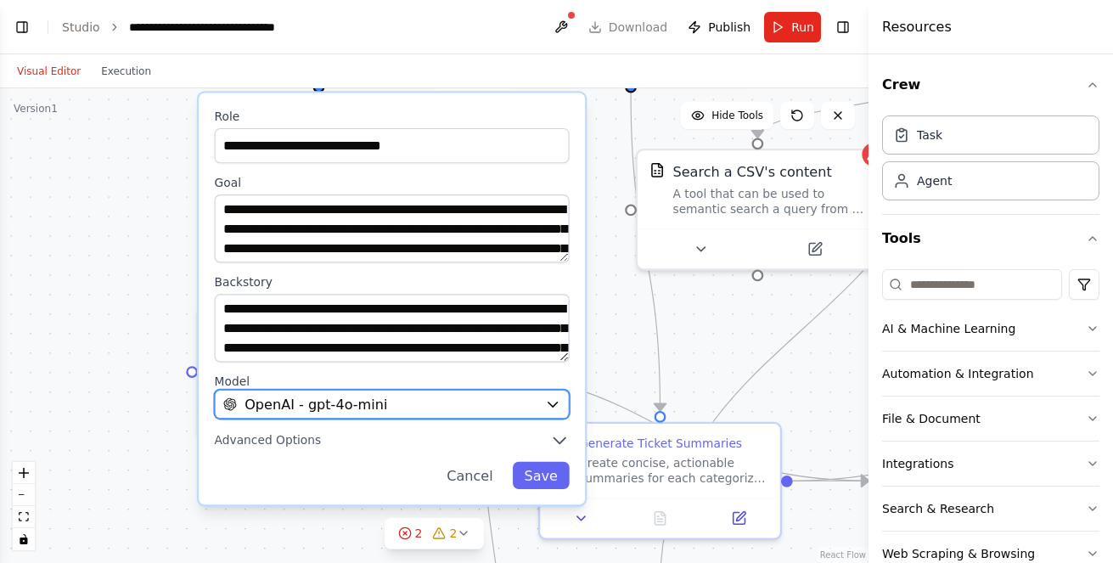
click at [477, 405] on div "OpenAI - gpt-4o-mini" at bounding box center [380, 405] width 314 height 20
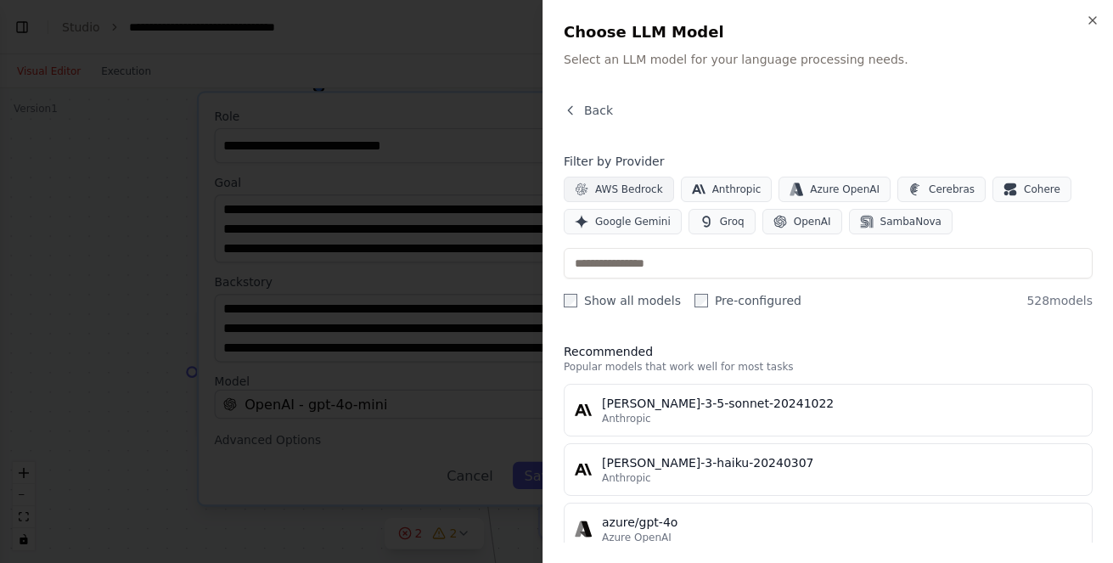
click at [633, 194] on span "AWS Bedrock" at bounding box center [629, 190] width 68 height 14
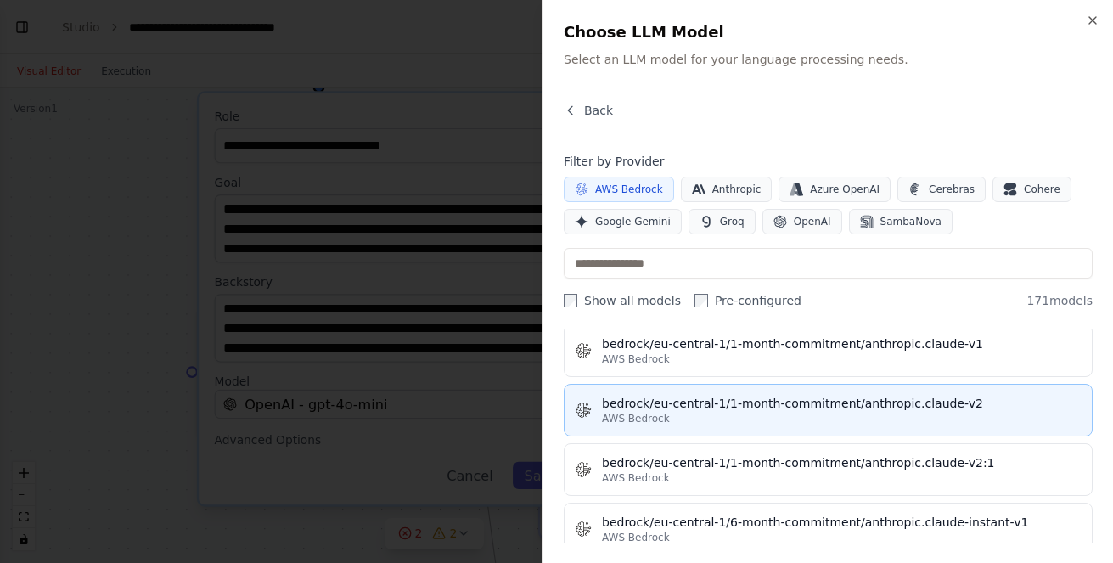
scroll to position [3566, 0]
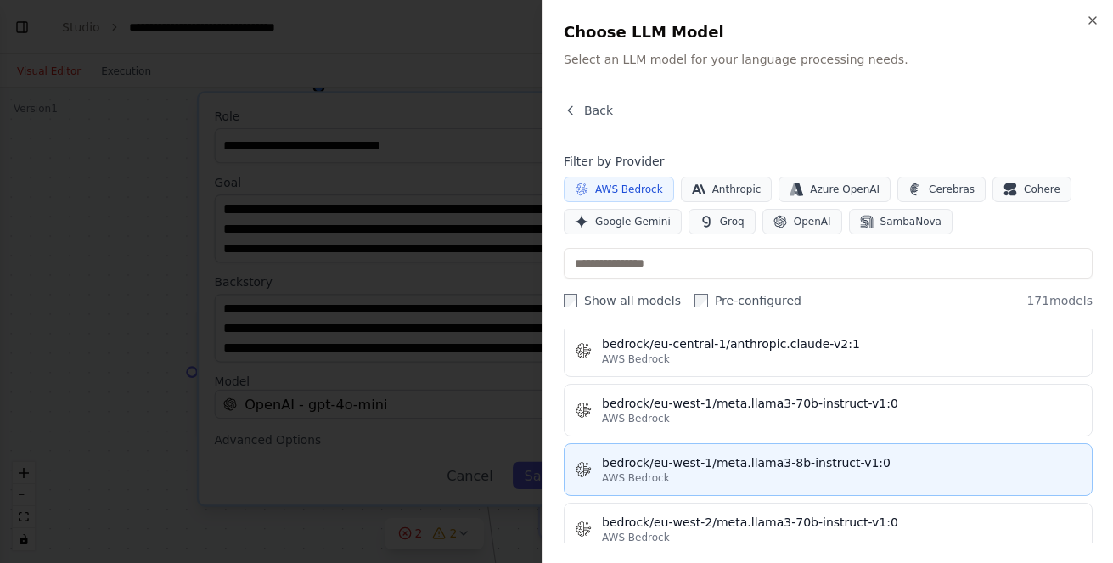
click at [752, 457] on div "bedrock/eu-west-1/meta.llama3-8b-instruct-v1:0" at bounding box center [842, 462] width 480 height 17
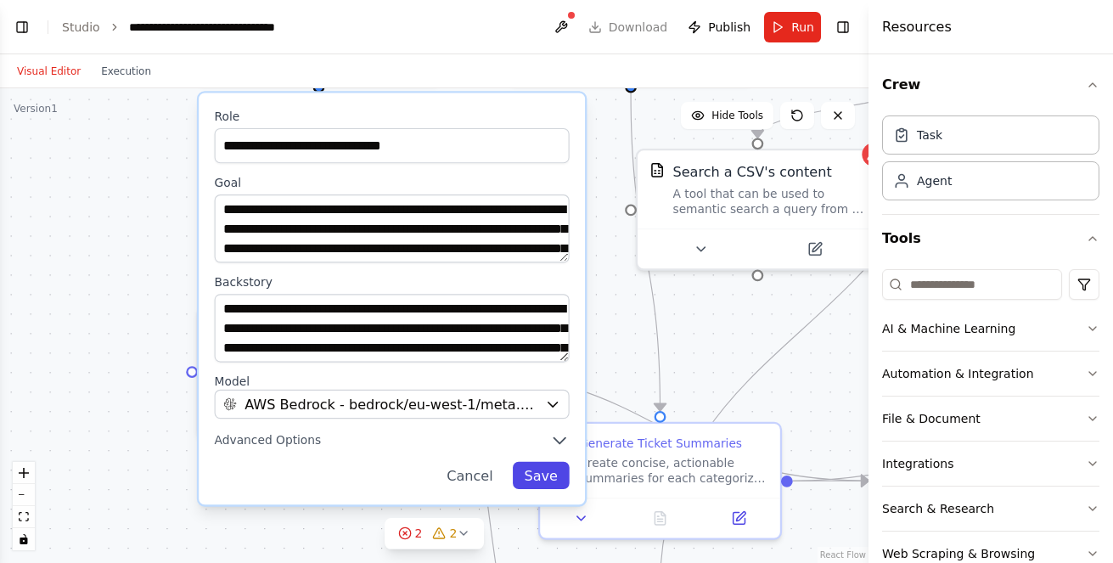
click at [542, 470] on button "Save" at bounding box center [541, 475] width 57 height 27
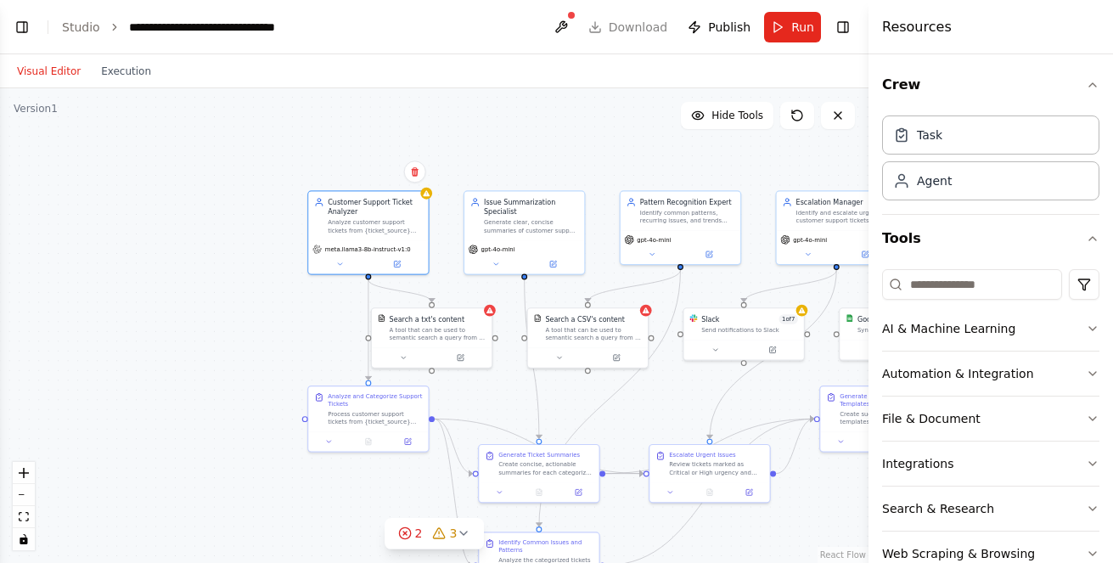
drag, startPoint x: 301, startPoint y: 201, endPoint x: 212, endPoint y: 318, distance: 147.2
click at [213, 318] on div ".deletable-edge-delete-btn { width: 20px; height: 20px; border: 0px solid #ffff…" at bounding box center [434, 325] width 869 height 475
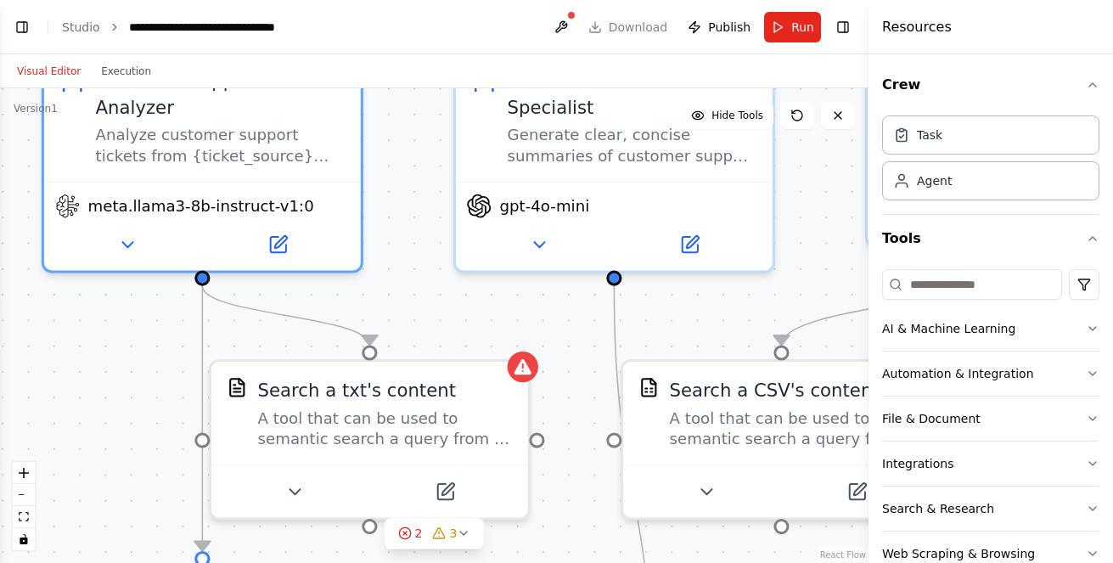
drag, startPoint x: 350, startPoint y: 318, endPoint x: 0, endPoint y: 364, distance: 352.8
click at [0, 364] on div ".deletable-edge-delete-btn { width: 20px; height: 20px; border: 0px solid #ffff…" at bounding box center [434, 325] width 869 height 475
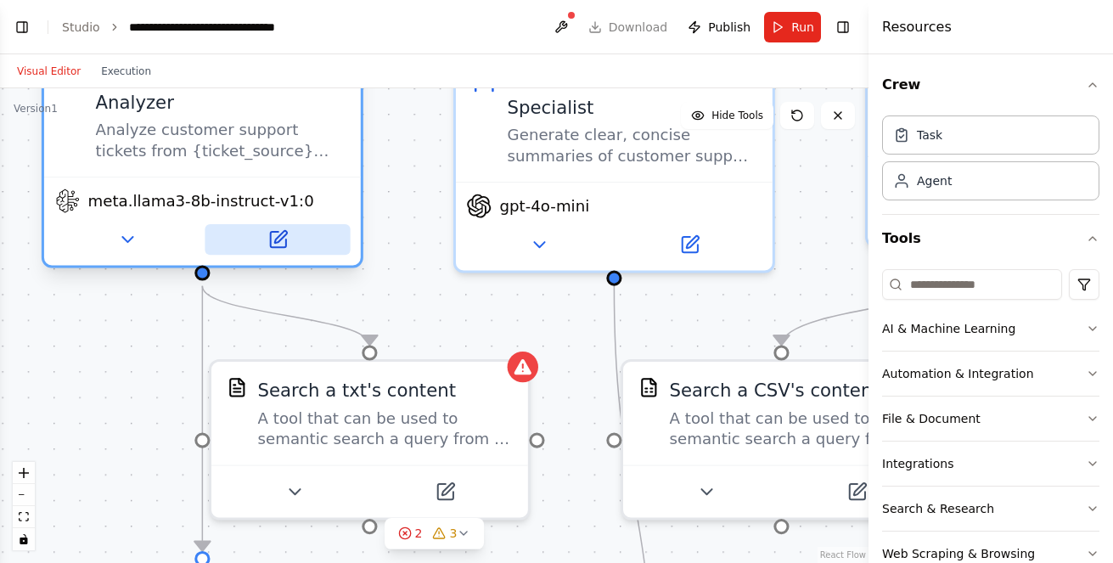
click at [271, 245] on icon at bounding box center [277, 239] width 15 height 15
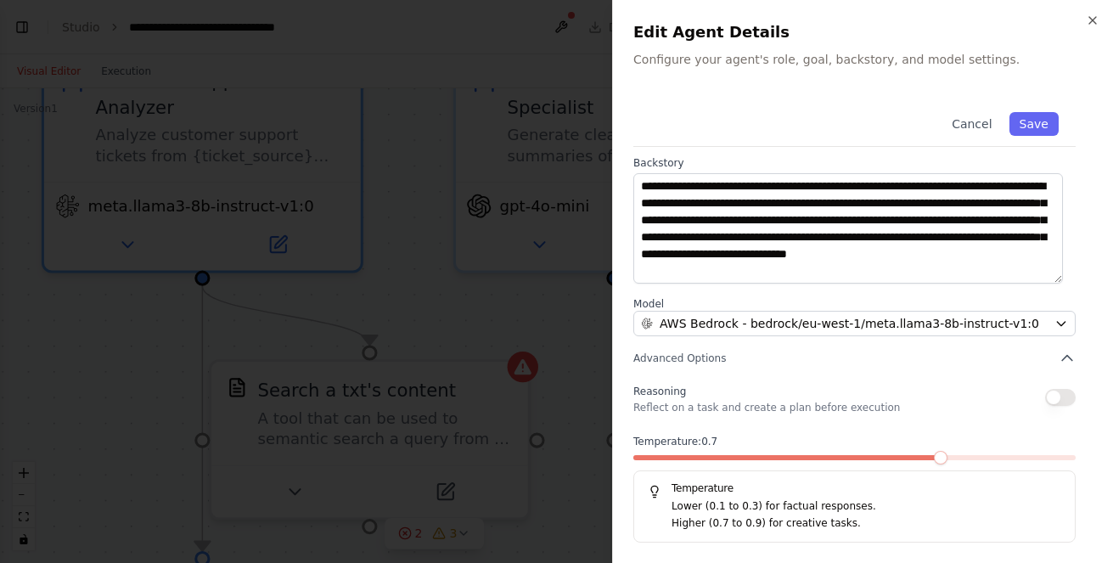
scroll to position [0, 0]
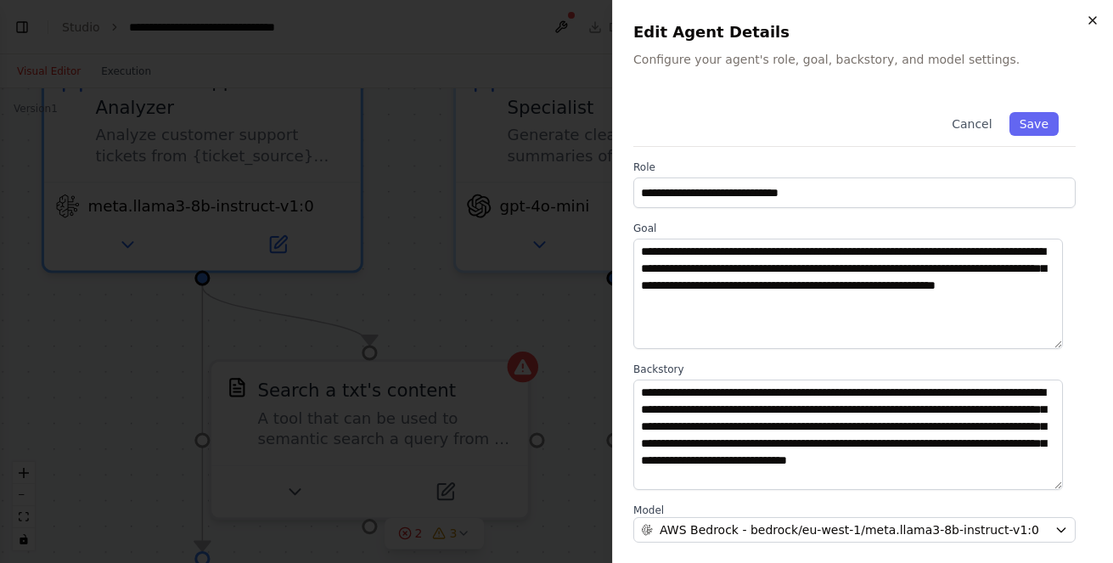
click at [1094, 21] on icon "button" at bounding box center [1093, 21] width 14 height 14
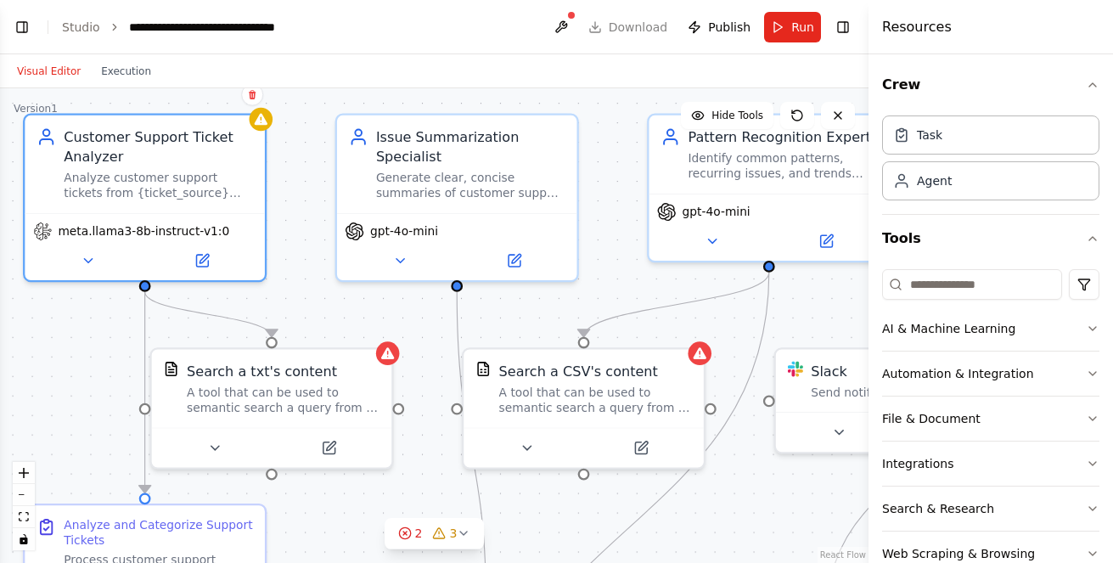
drag, startPoint x: 405, startPoint y: 149, endPoint x: 294, endPoint y: 173, distance: 113.9
click at [294, 173] on div ".deletable-edge-delete-btn { width: 20px; height: 20px; border: 0px solid #ffff…" at bounding box center [434, 325] width 869 height 475
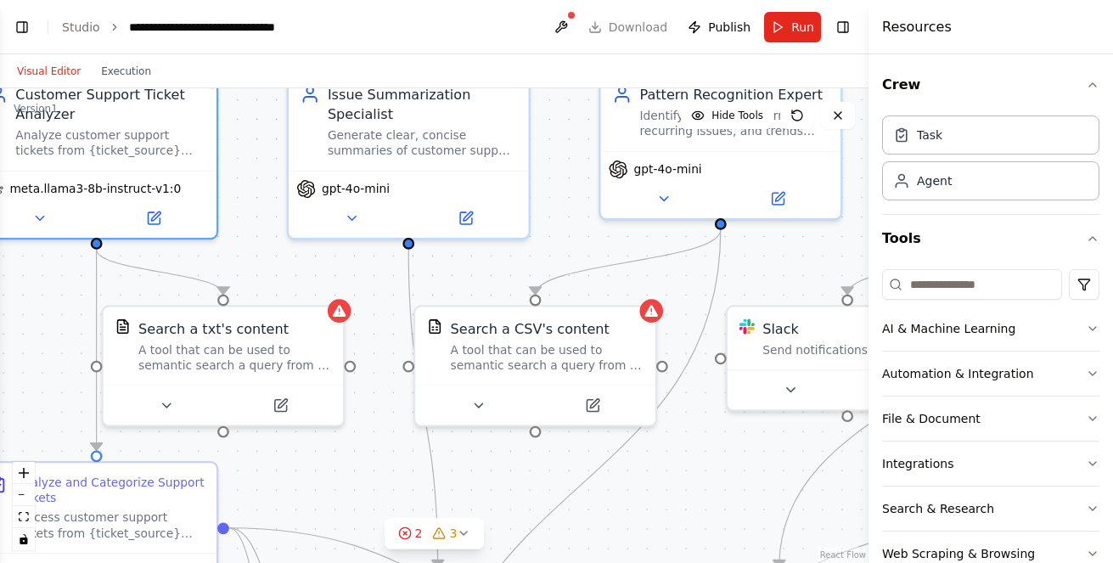
drag, startPoint x: 517, startPoint y: 330, endPoint x: 468, endPoint y: 286, distance: 66.1
click at [468, 286] on div ".deletable-edge-delete-btn { width: 20px; height: 20px; border: 0px solid #ffff…" at bounding box center [434, 325] width 869 height 475
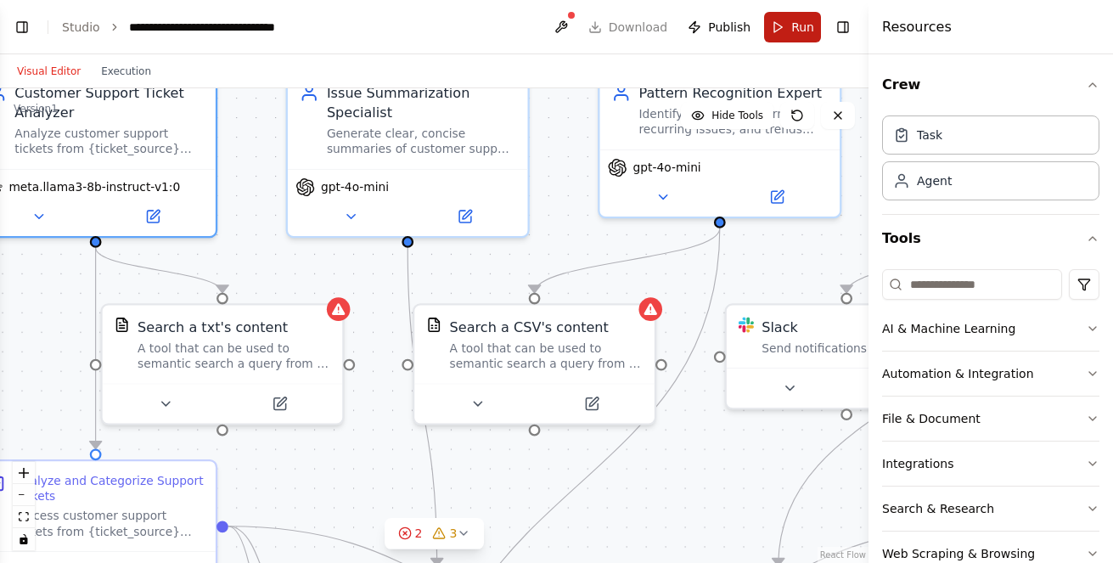
click at [782, 33] on button "Run" at bounding box center [792, 27] width 57 height 31
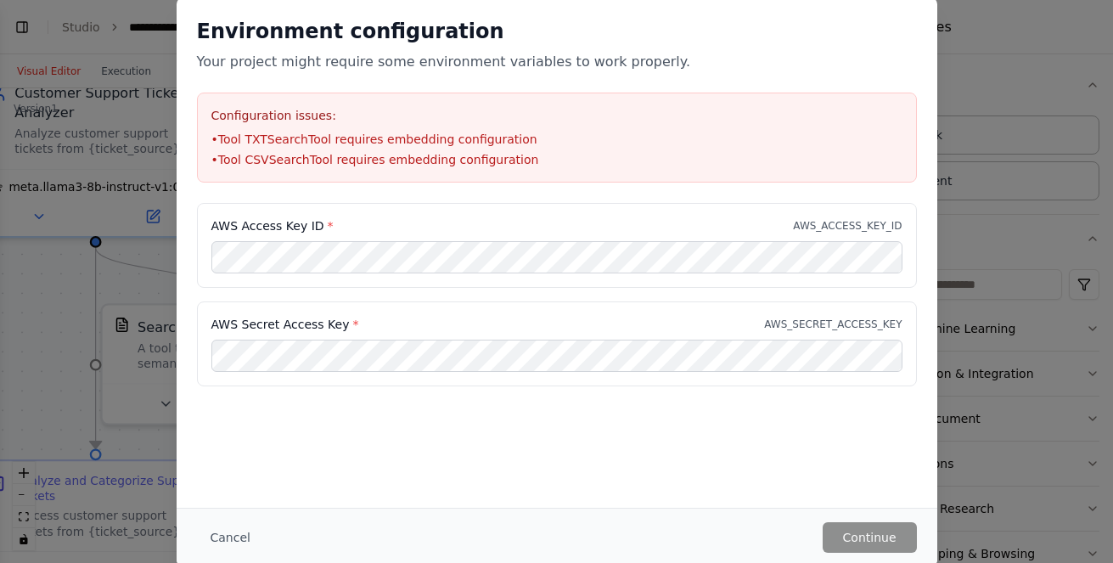
click at [65, 279] on div "Environment configuration Your project might require some environment variables…" at bounding box center [556, 281] width 1113 height 563
click at [50, 307] on div "Environment configuration Your project might require some environment variables…" at bounding box center [556, 281] width 1113 height 563
click at [226, 537] on button "Cancel" at bounding box center [230, 537] width 67 height 31
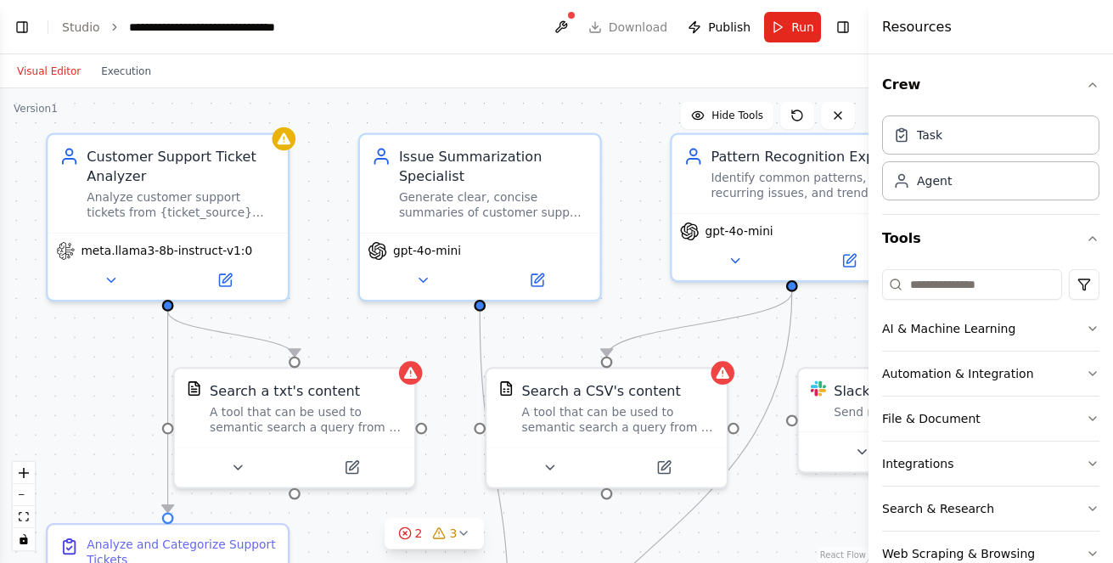
drag, startPoint x: 273, startPoint y: 275, endPoint x: 342, endPoint y: 335, distance: 91.5
click at [342, 335] on div ".deletable-edge-delete-btn { width: 20px; height: 20px; border: 0px solid #ffff…" at bounding box center [434, 325] width 869 height 475
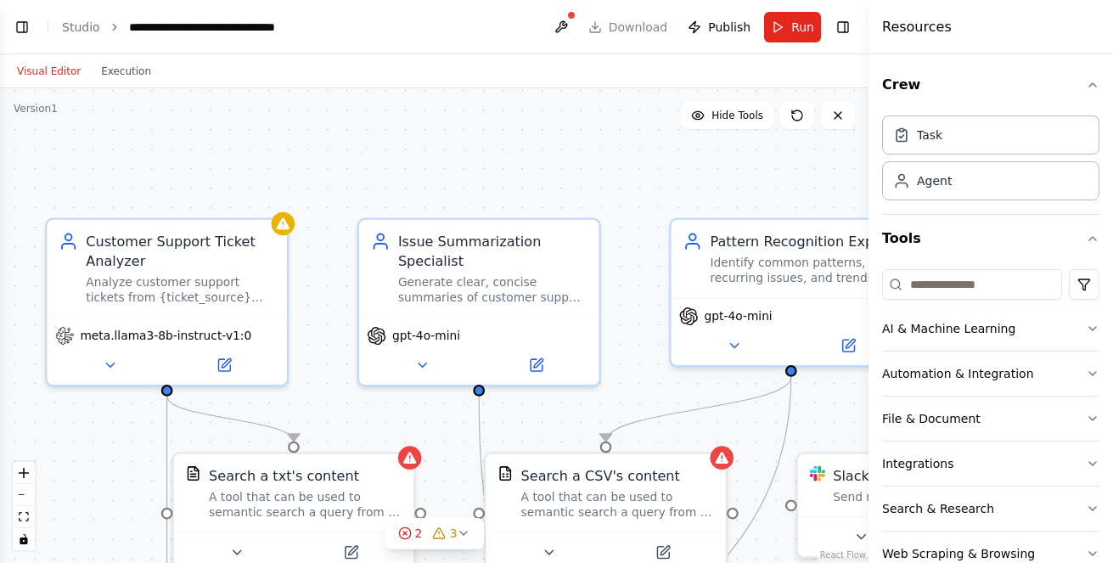
drag, startPoint x: 335, startPoint y: 277, endPoint x: 316, endPoint y: 358, distance: 83.6
click at [316, 358] on div ".deletable-edge-delete-btn { width: 20px; height: 20px; border: 0px solid #ffff…" at bounding box center [434, 325] width 869 height 475
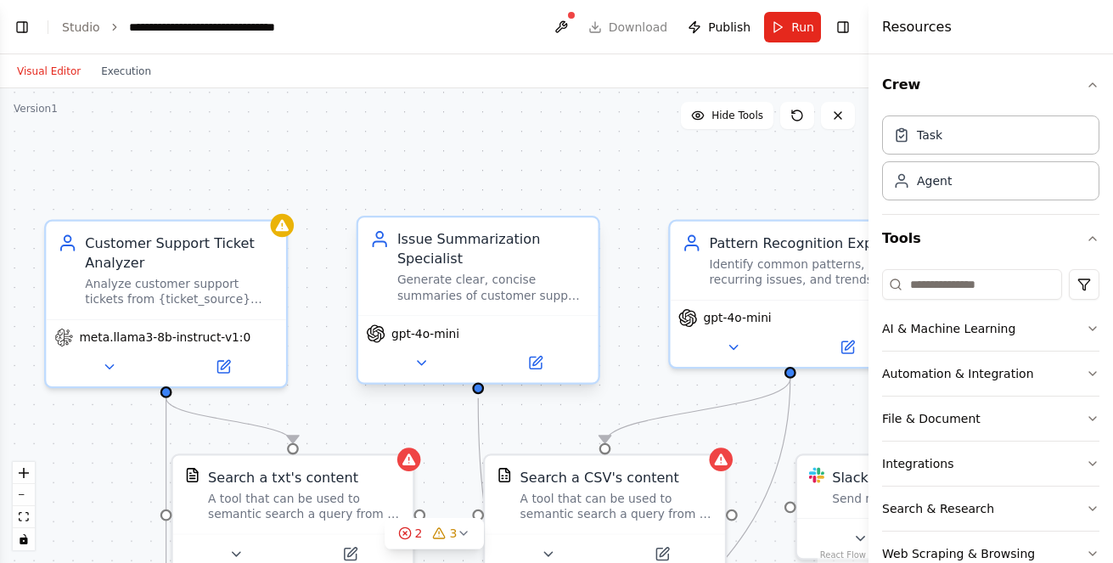
click at [507, 338] on div "gpt-4o-mini" at bounding box center [478, 334] width 224 height 20
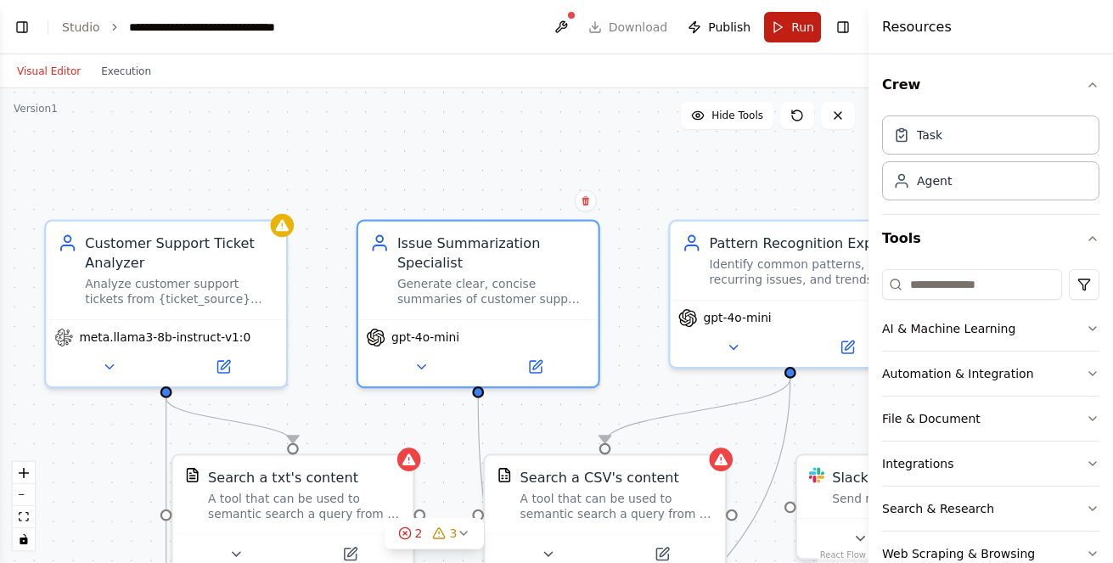
click at [797, 37] on button "Run" at bounding box center [792, 27] width 57 height 31
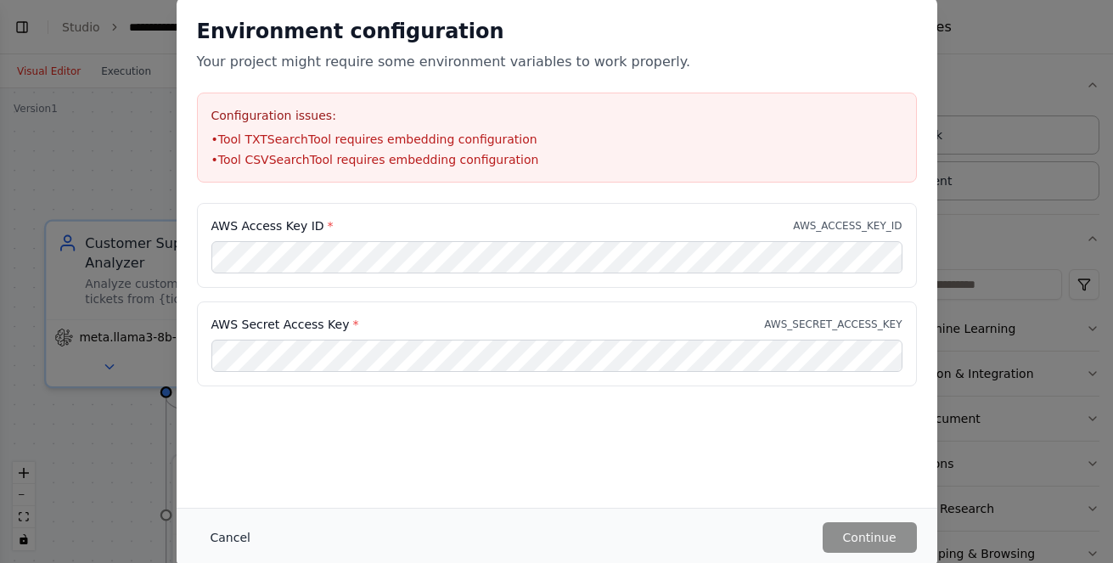
click at [227, 530] on button "Cancel" at bounding box center [230, 537] width 67 height 31
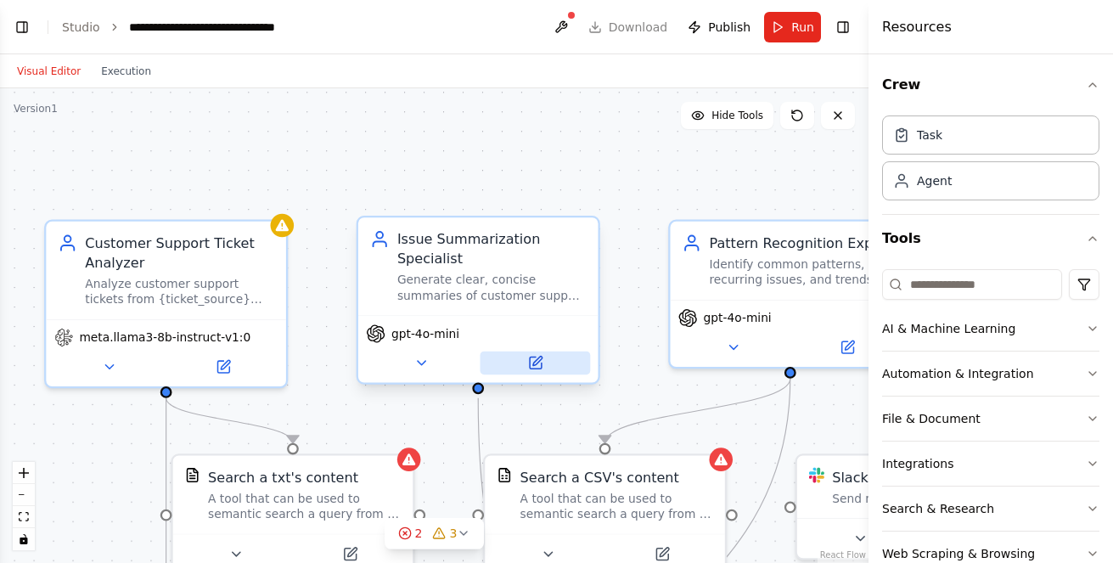
click at [532, 359] on icon at bounding box center [536, 363] width 12 height 12
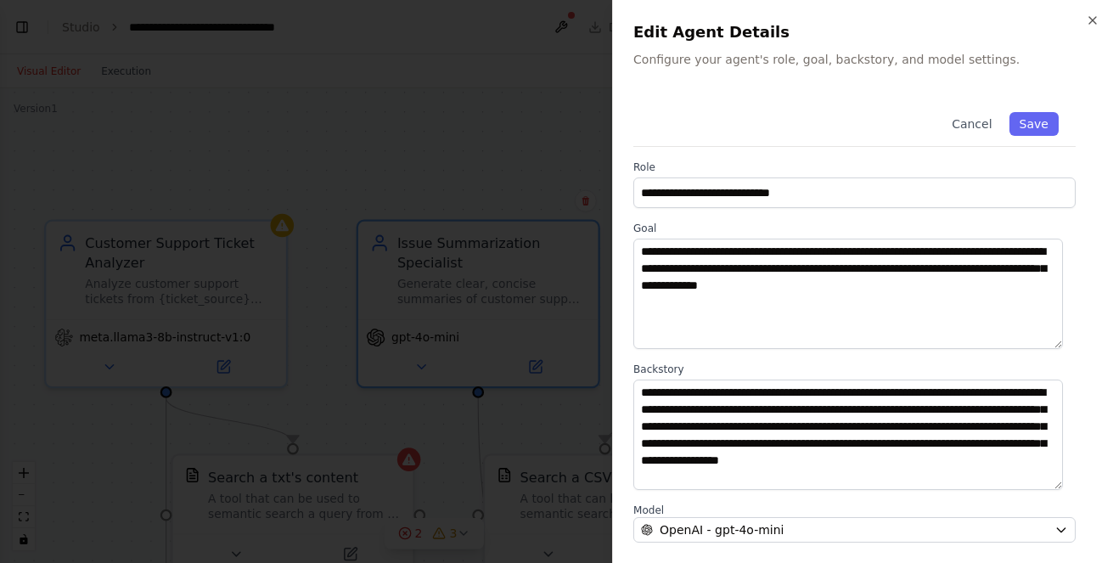
scroll to position [206, 0]
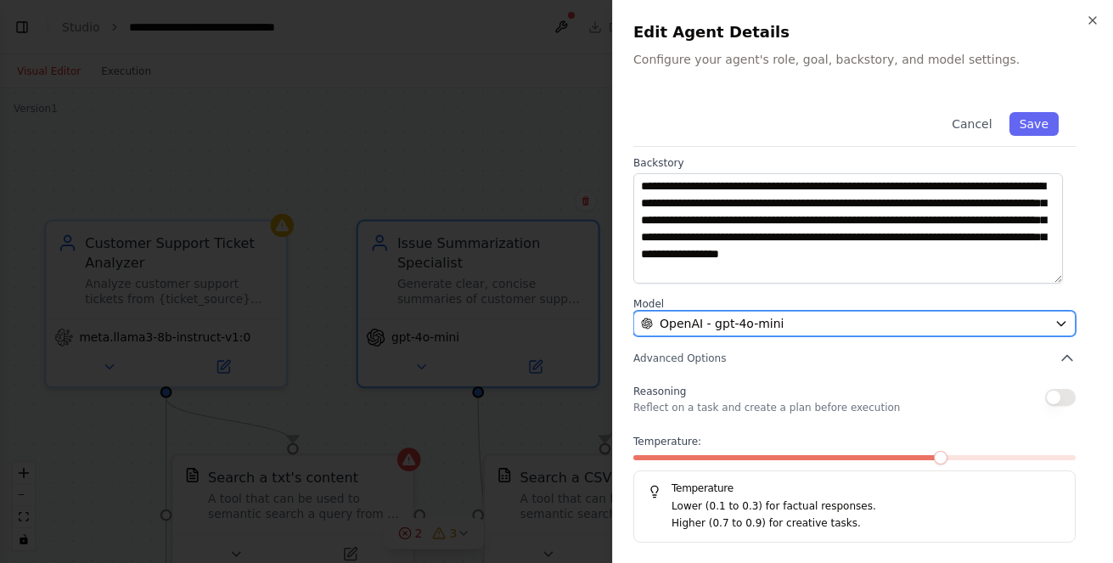
click at [1055, 320] on icon "button" at bounding box center [1062, 324] width 14 height 14
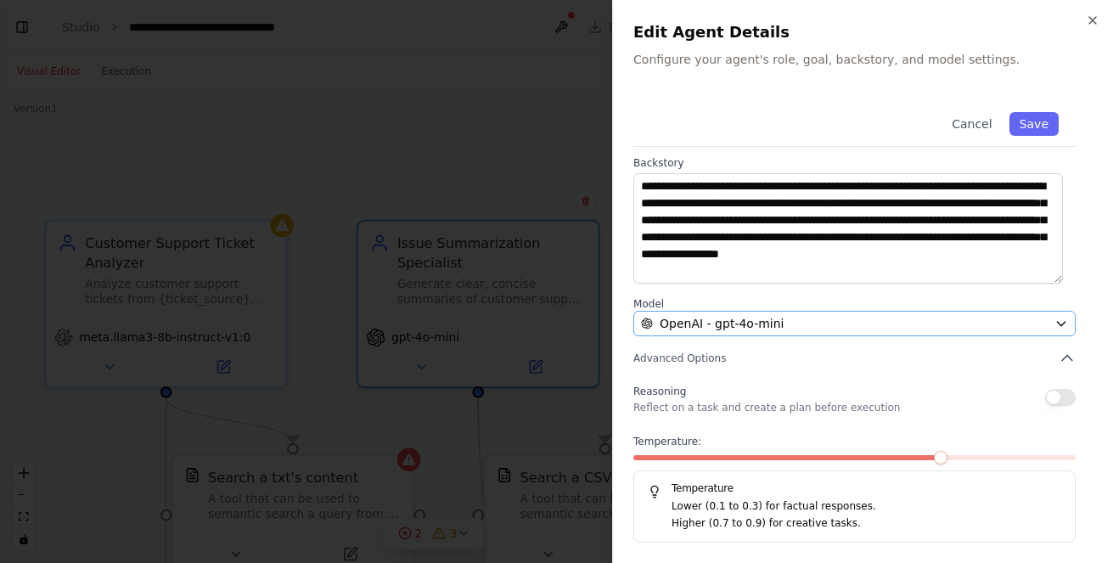
scroll to position [0, 0]
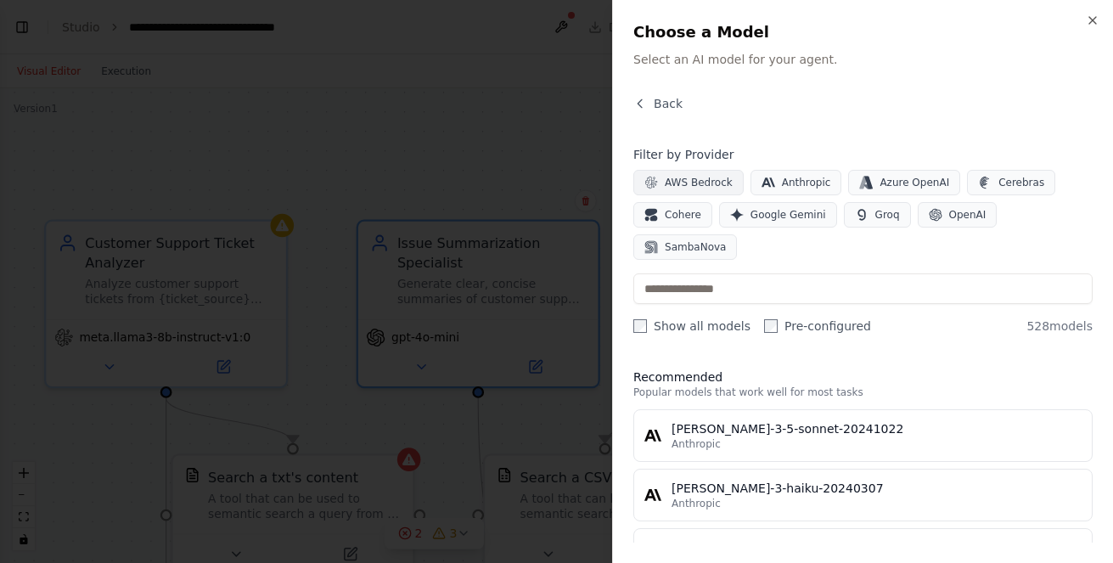
click at [672, 182] on span "AWS Bedrock" at bounding box center [699, 183] width 68 height 14
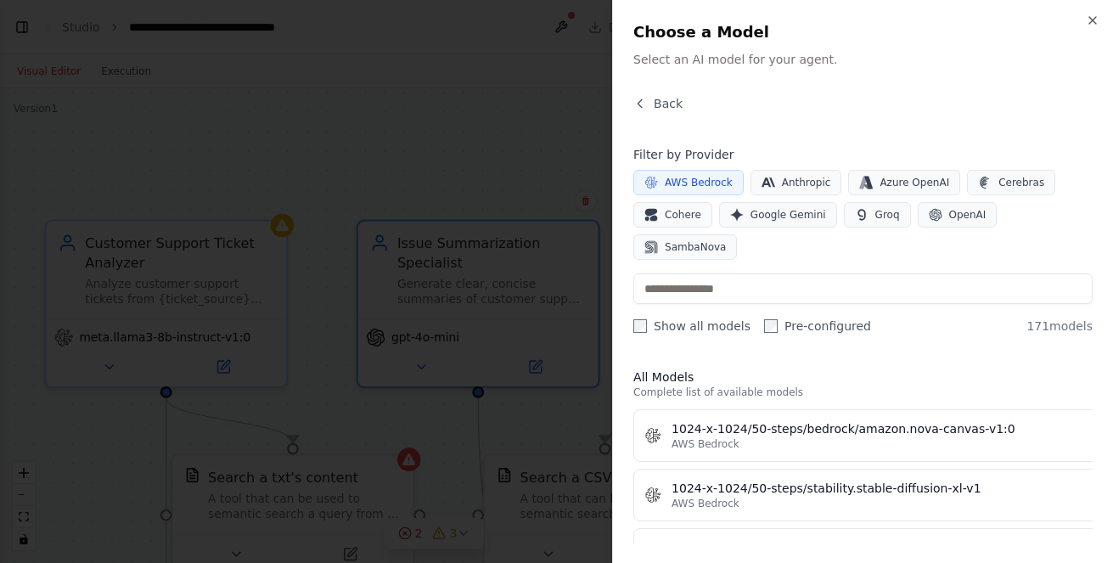
click at [674, 385] on p "Complete list of available models" at bounding box center [862, 392] width 459 height 14
click at [736, 369] on h3 "All Models" at bounding box center [862, 377] width 459 height 17
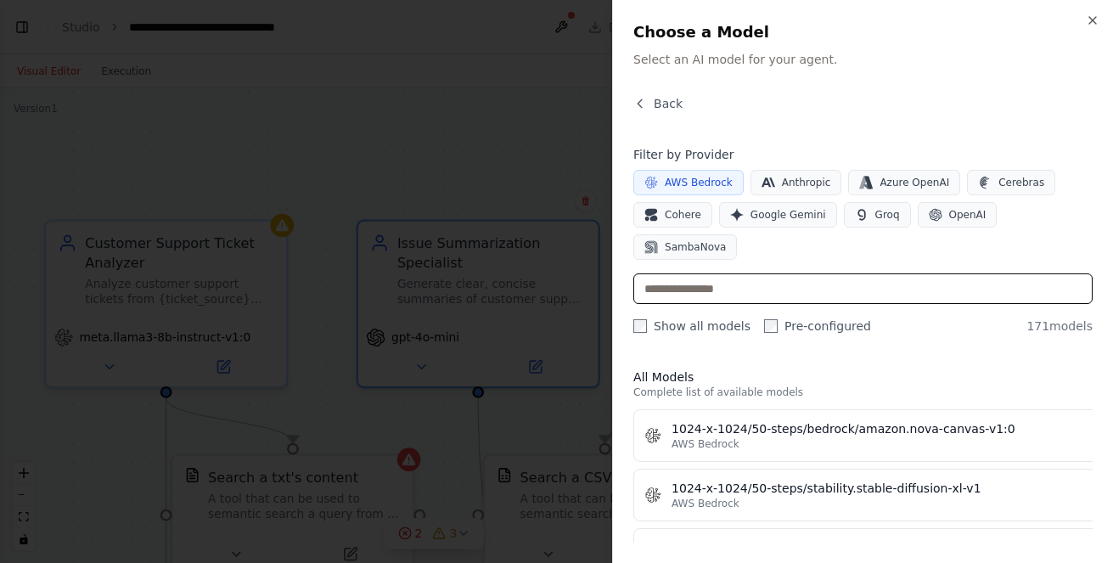
click at [703, 273] on input "text" at bounding box center [862, 288] width 459 height 31
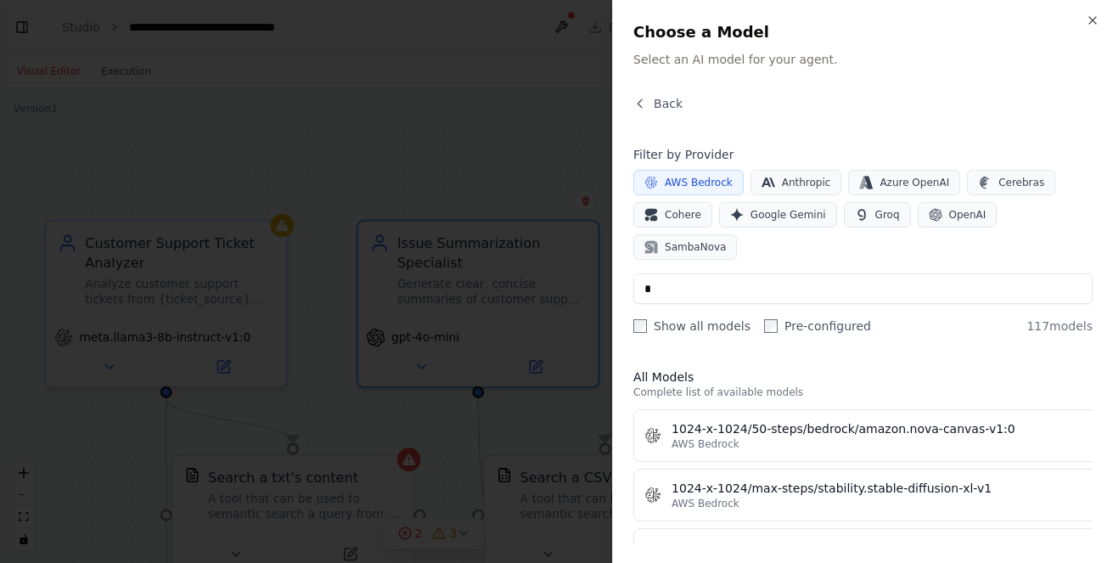
click at [635, 318] on label "Show all models" at bounding box center [691, 326] width 117 height 17
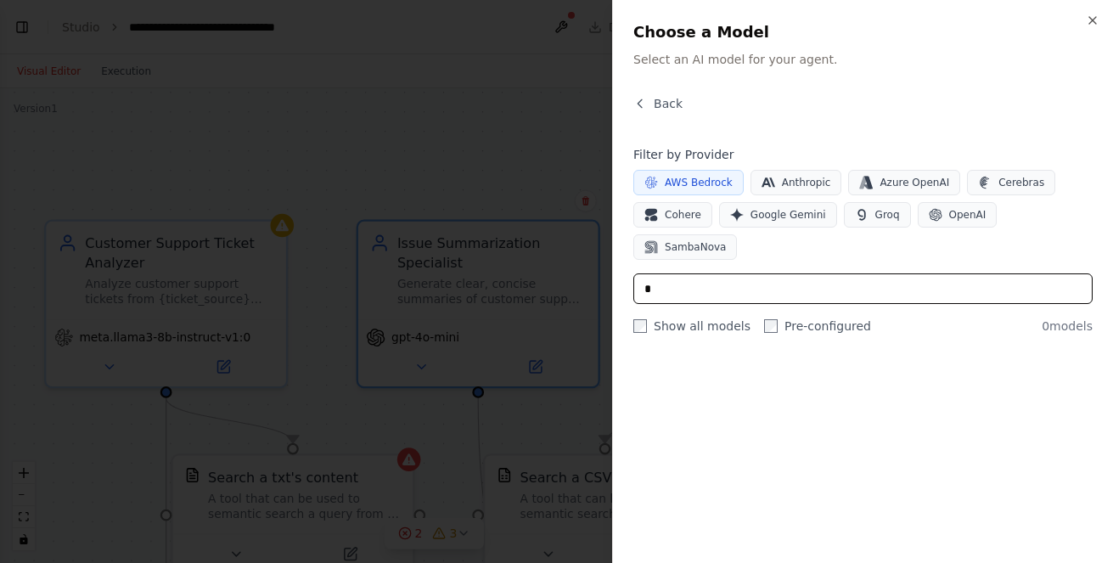
click at [667, 273] on input "*" at bounding box center [862, 288] width 459 height 31
click at [682, 273] on input "****" at bounding box center [862, 288] width 459 height 31
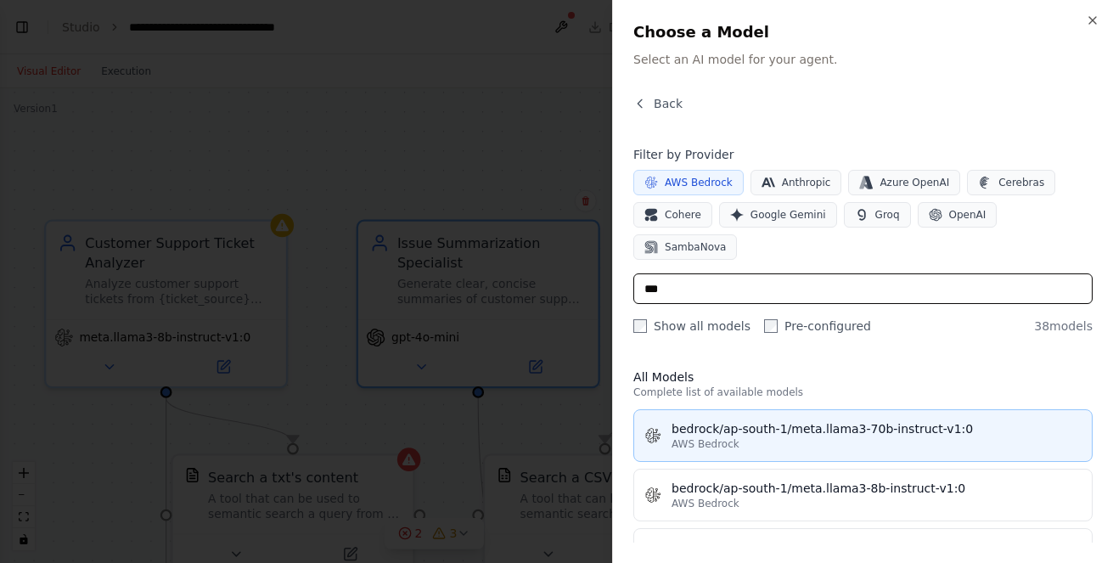
type input "***"
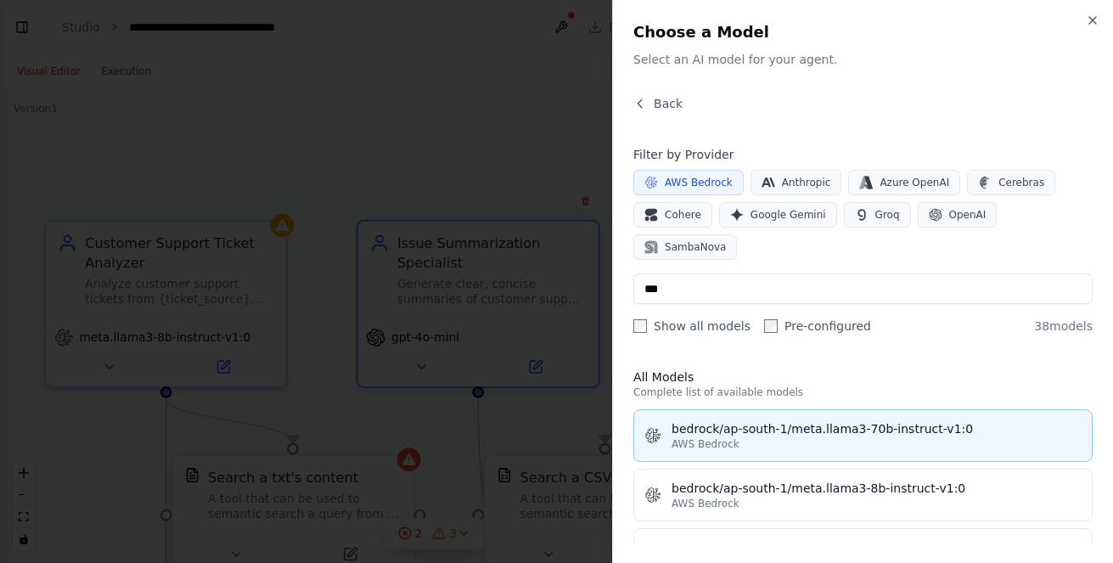
click at [824, 420] on div "bedrock/ap-south-1/meta.llama3-70b-instruct-v1:0" at bounding box center [877, 428] width 410 height 17
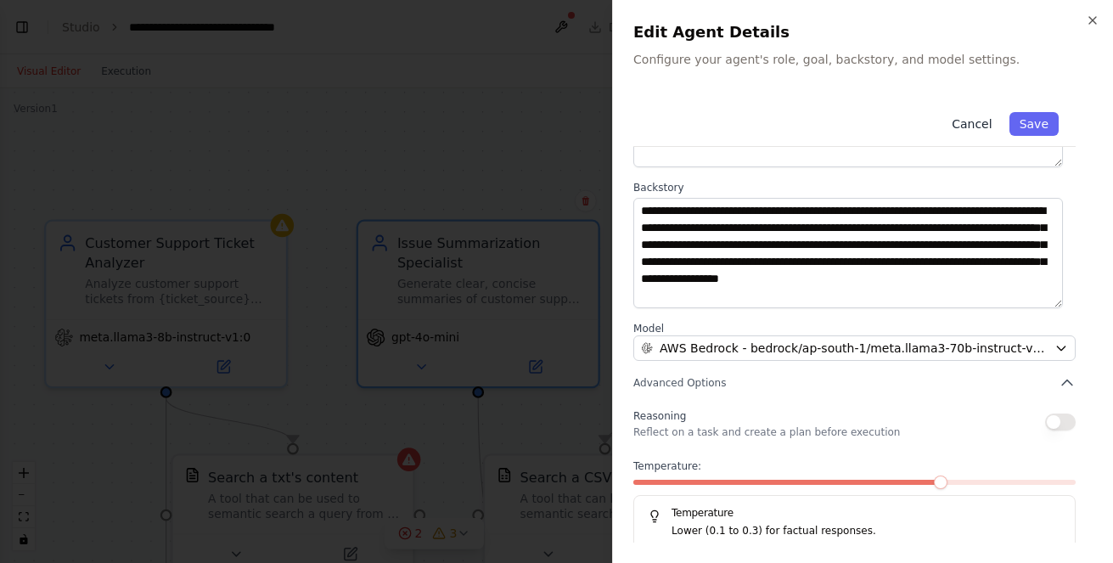
scroll to position [206, 0]
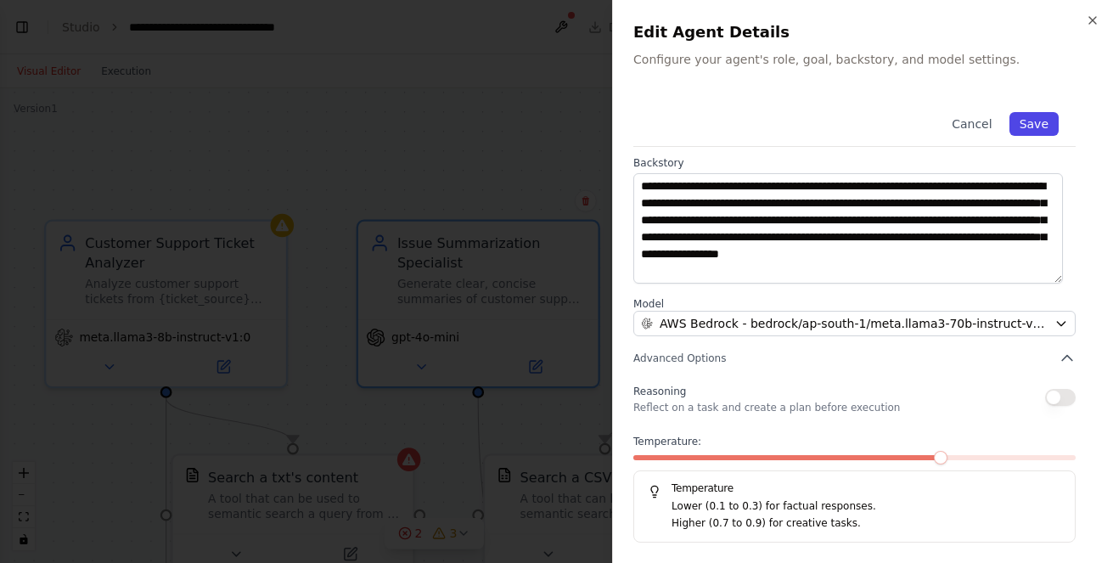
click at [1024, 121] on button "Save" at bounding box center [1034, 124] width 49 height 24
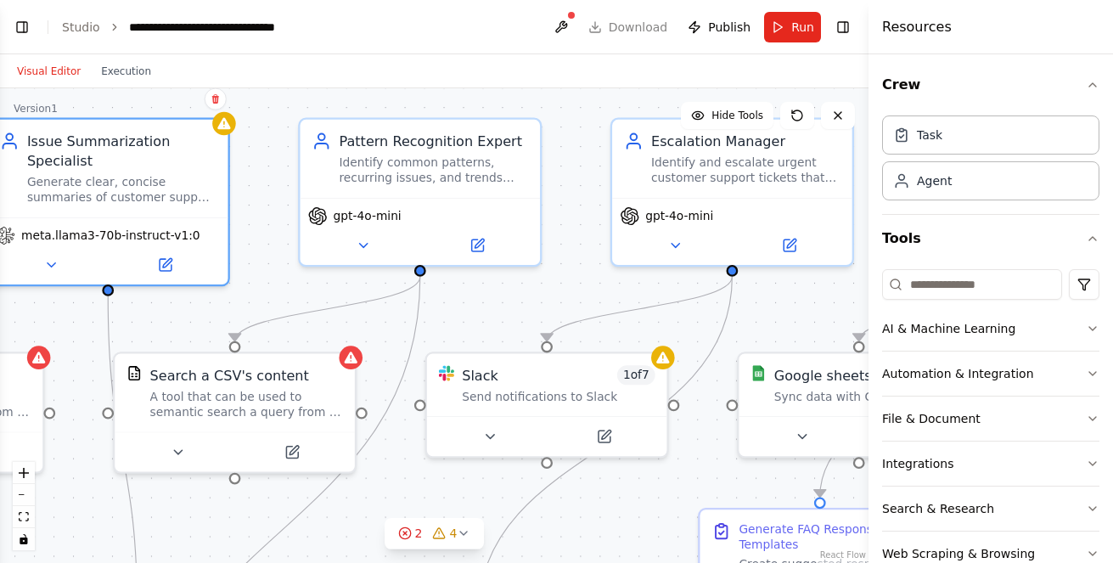
drag, startPoint x: 652, startPoint y: 177, endPoint x: 278, endPoint y: 70, distance: 388.4
click at [278, 70] on div "Visual Editor Execution Version 1 Hide Tools .deletable-edge-delete-btn { width…" at bounding box center [434, 308] width 869 height 509
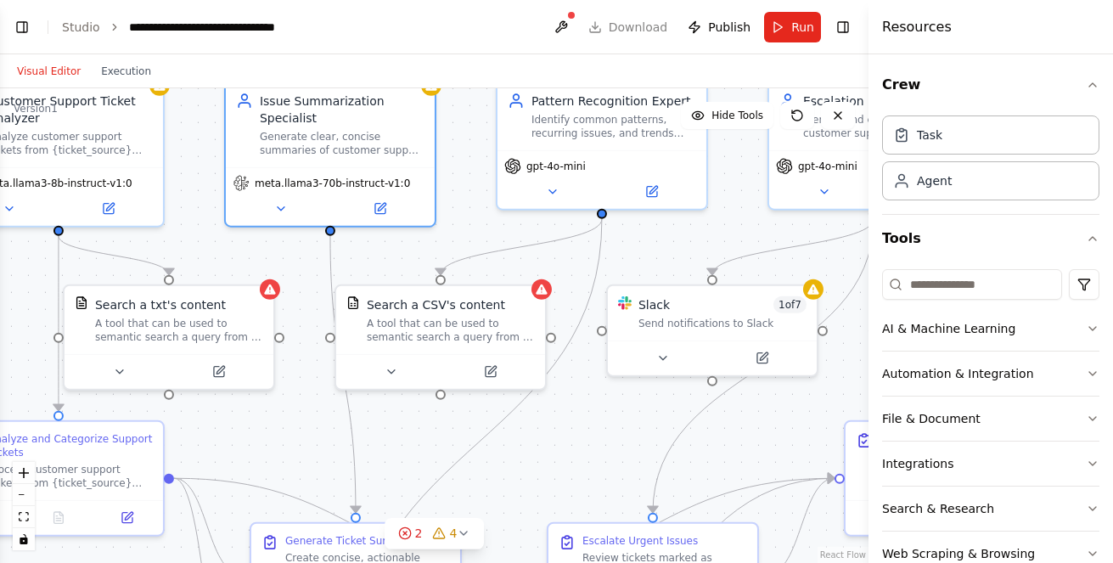
drag, startPoint x: 253, startPoint y: 204, endPoint x: 457, endPoint y: 150, distance: 210.7
click at [457, 150] on div ".deletable-edge-delete-btn { width: 20px; height: 20px; border: 0px solid #ffff…" at bounding box center [434, 325] width 869 height 475
click at [121, 366] on icon at bounding box center [119, 369] width 14 height 14
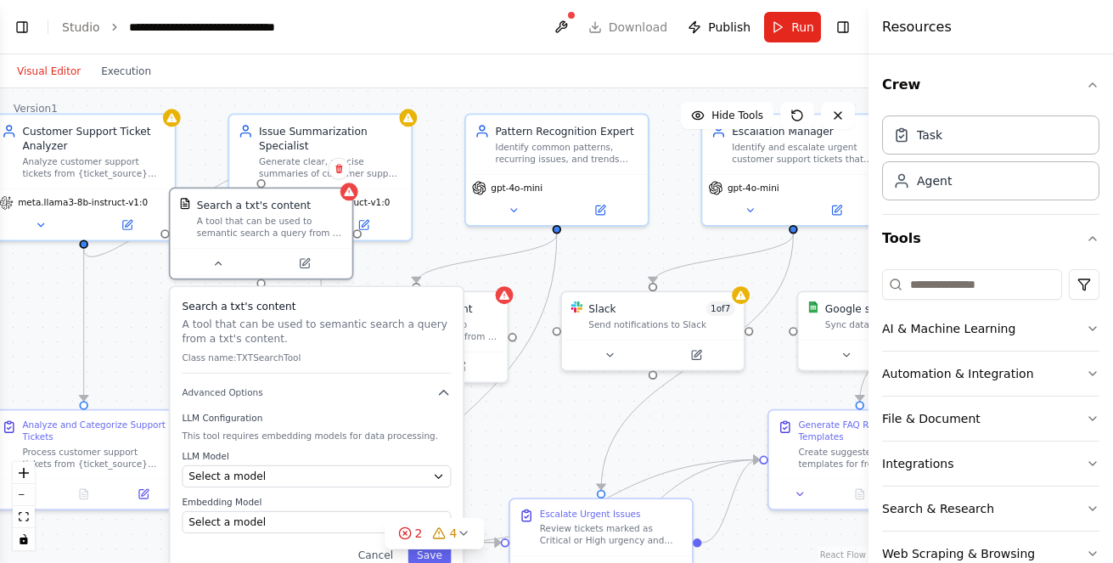
drag, startPoint x: 180, startPoint y: 460, endPoint x: 238, endPoint y: 362, distance: 114.2
click at [241, 362] on p "Class name: TXTSearchTool" at bounding box center [316, 358] width 269 height 12
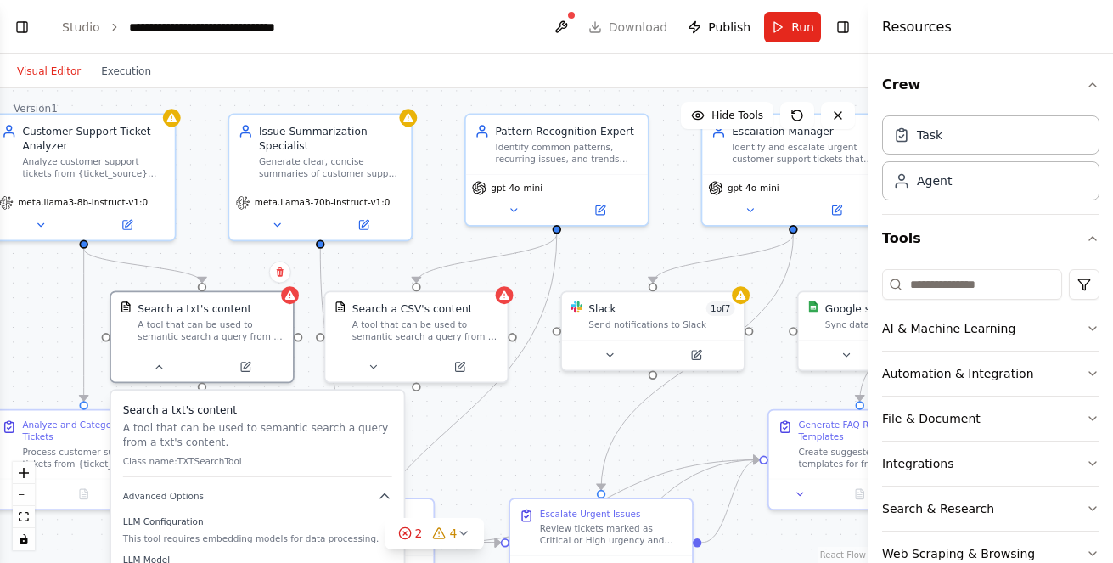
drag, startPoint x: 242, startPoint y: 367, endPoint x: 176, endPoint y: 473, distance: 125.1
click at [176, 473] on div "Search a txt's content A tool that can be used to semantic search a query from …" at bounding box center [257, 439] width 269 height 75
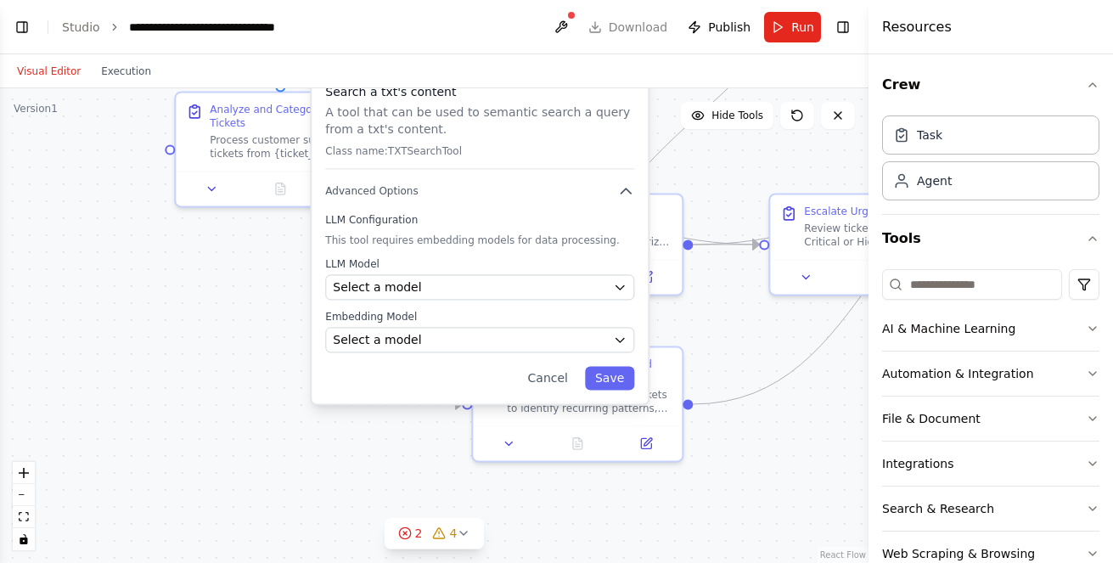
drag, startPoint x: 525, startPoint y: 452, endPoint x: 748, endPoint y: 147, distance: 377.9
click at [748, 147] on div ".deletable-edge-delete-btn { width: 20px; height: 20px; border: 0px solid #ffff…" at bounding box center [434, 325] width 869 height 475
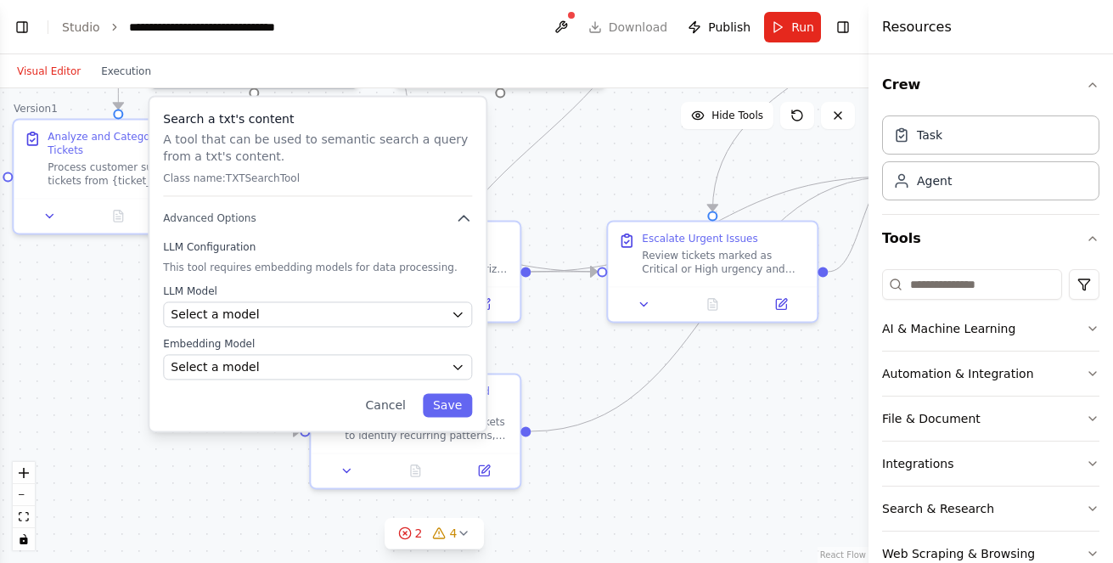
drag, startPoint x: 179, startPoint y: 360, endPoint x: 17, endPoint y: 387, distance: 164.4
click at [17, 387] on div ".deletable-edge-delete-btn { width: 20px; height: 20px; border: 0px solid #ffff…" at bounding box center [434, 325] width 869 height 475
click at [283, 320] on div "Select a model" at bounding box center [307, 314] width 273 height 17
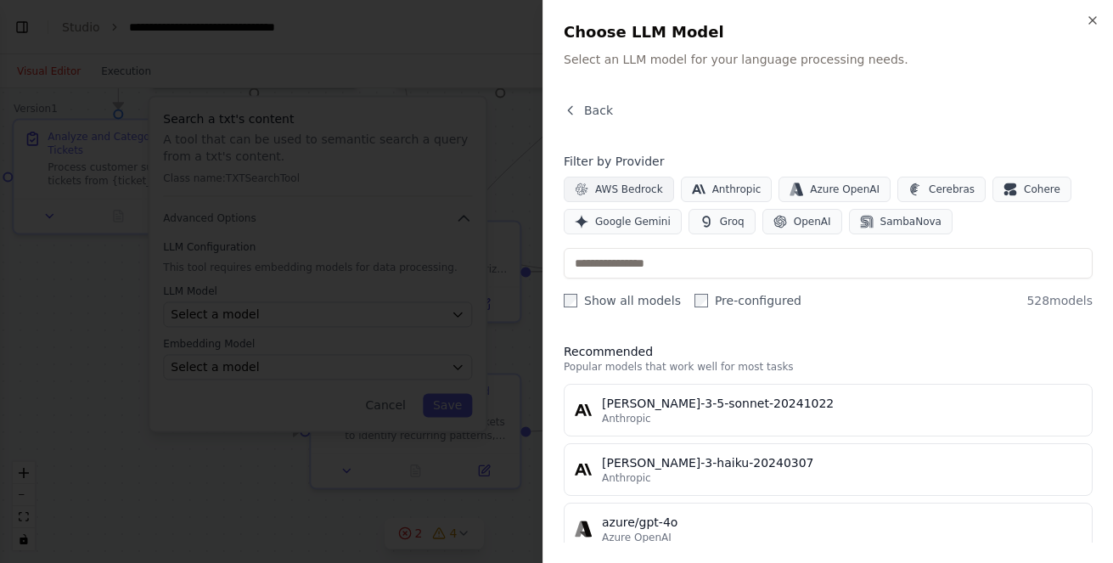
click at [616, 186] on span "AWS Bedrock" at bounding box center [629, 190] width 68 height 14
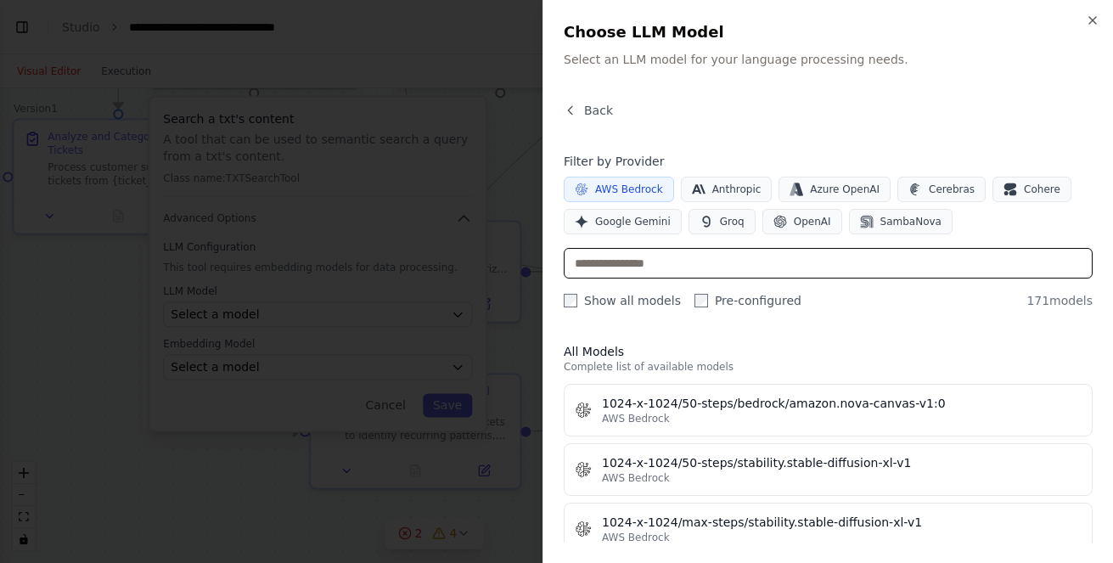
click at [667, 263] on input "text" at bounding box center [828, 263] width 529 height 31
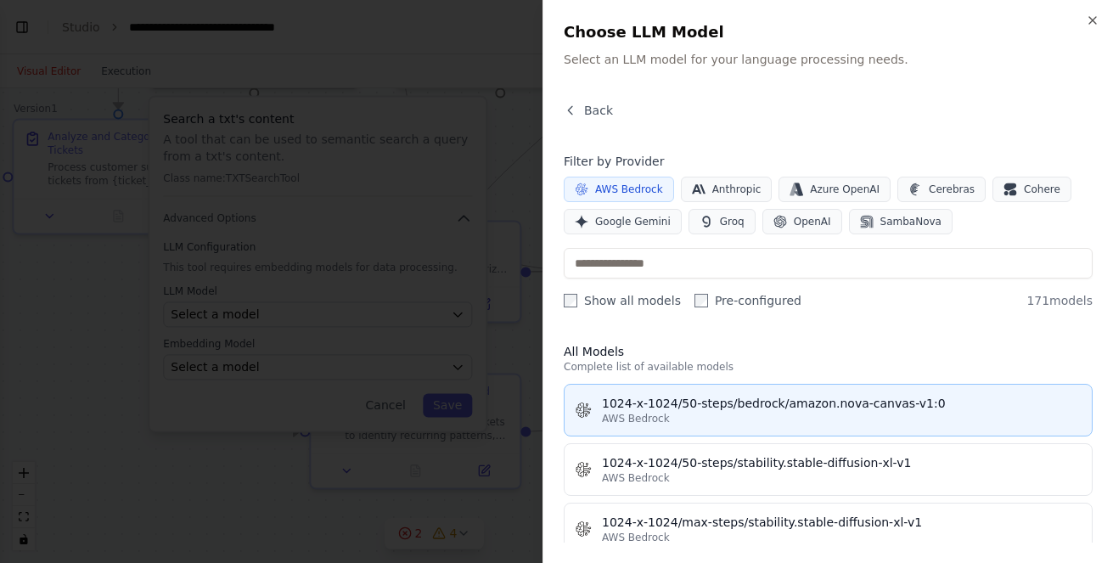
click at [711, 407] on div "1024-x-1024/50-steps/bedrock/amazon.nova-canvas-v1:0" at bounding box center [842, 403] width 480 height 17
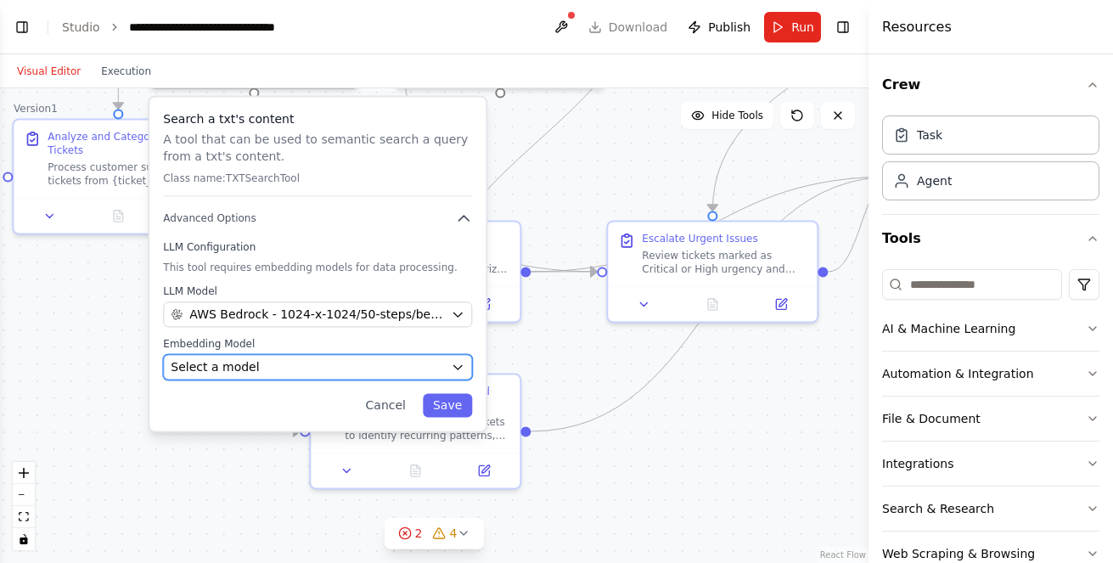
click at [363, 369] on div "Select a model" at bounding box center [307, 366] width 273 height 17
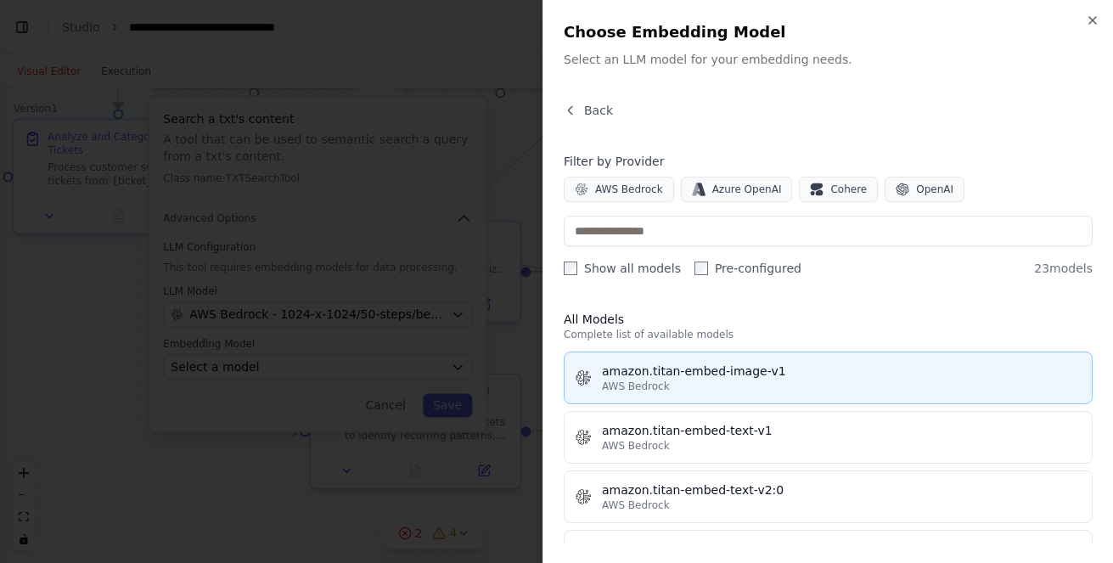
click at [655, 374] on div "amazon.titan-embed-image-v1" at bounding box center [842, 371] width 480 height 17
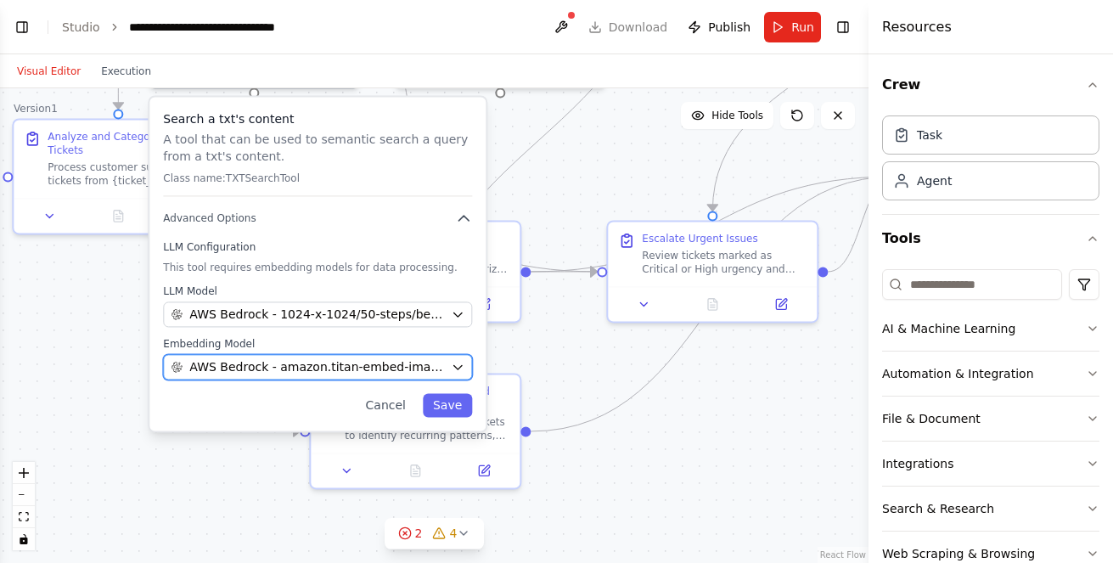
click at [398, 364] on span "AWS Bedrock - amazon.titan-embed-image-v1" at bounding box center [316, 366] width 255 height 17
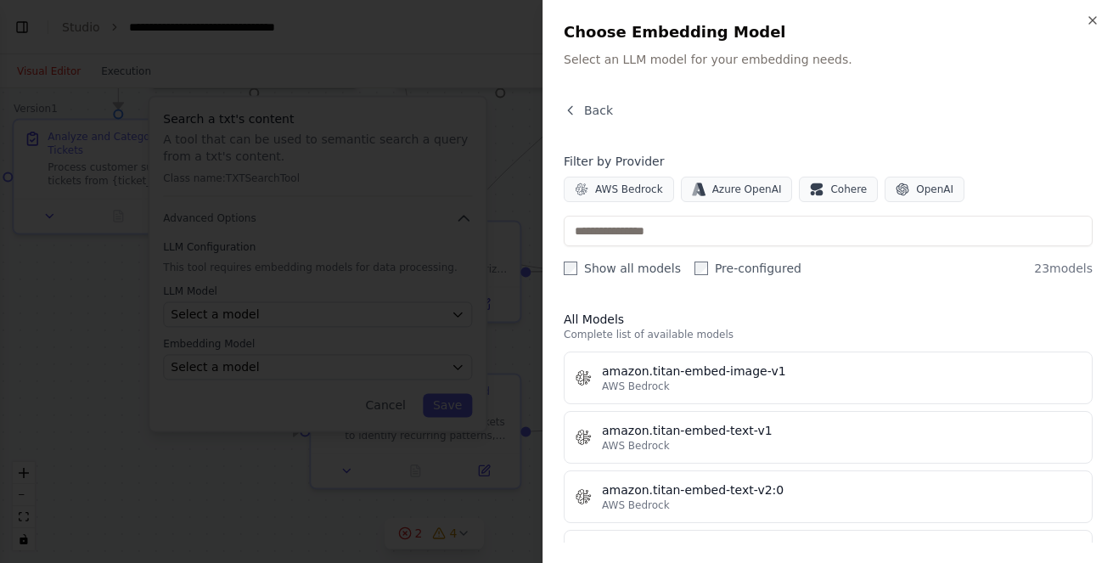
click at [640, 454] on button "amazon.titan-embed-text-v1 AWS Bedrock" at bounding box center [828, 437] width 529 height 53
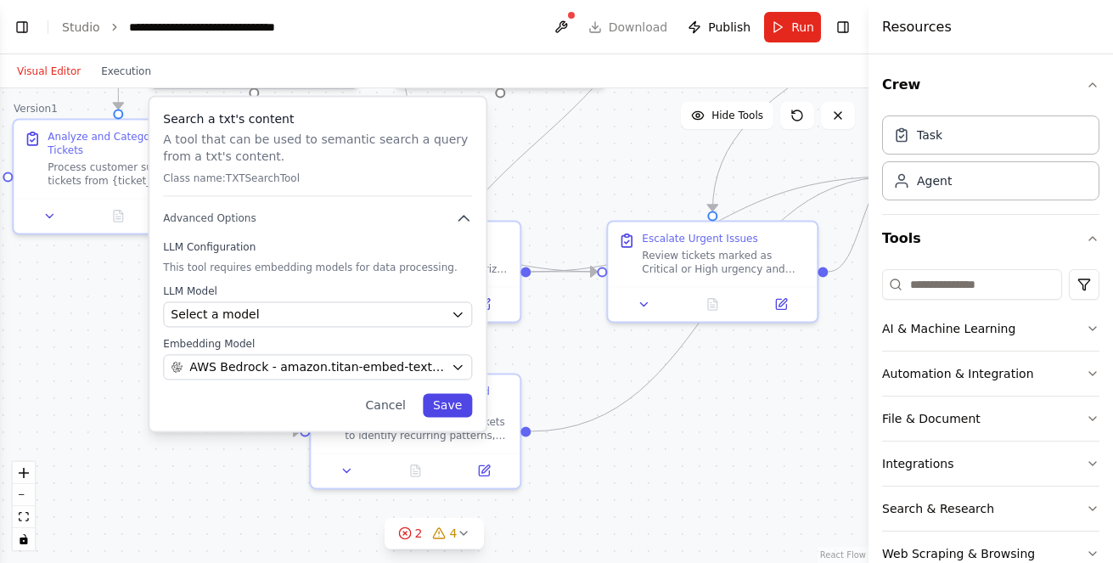
click at [443, 405] on button "Save" at bounding box center [447, 405] width 49 height 24
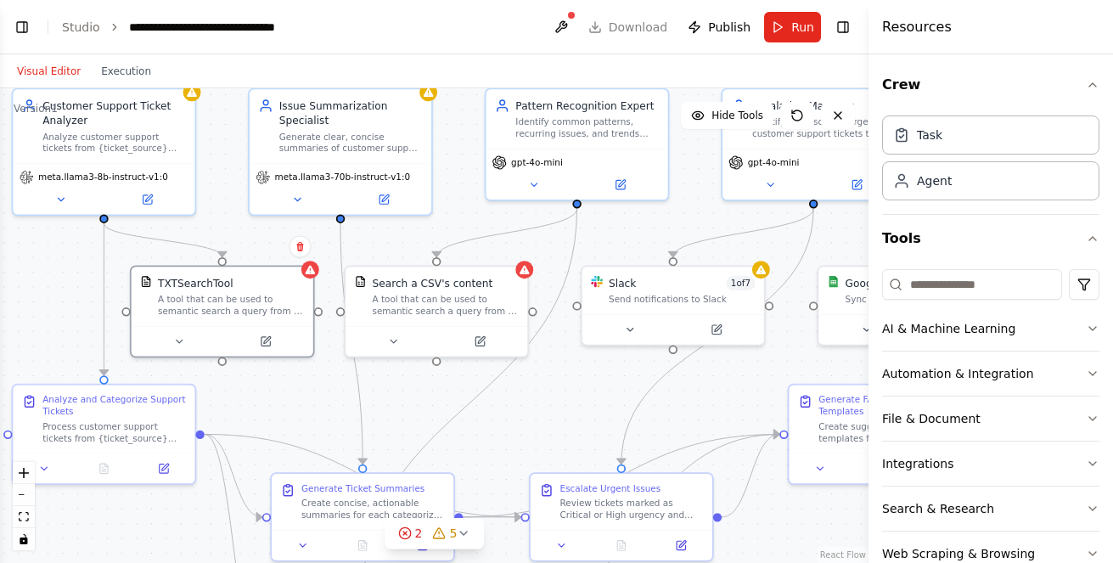
drag, startPoint x: 583, startPoint y: 231, endPoint x: 509, endPoint y: 438, distance: 220.2
click at [510, 438] on div ".deletable-edge-delete-btn { width: 20px; height: 20px; border: 0px solid #ffff…" at bounding box center [434, 325] width 869 height 475
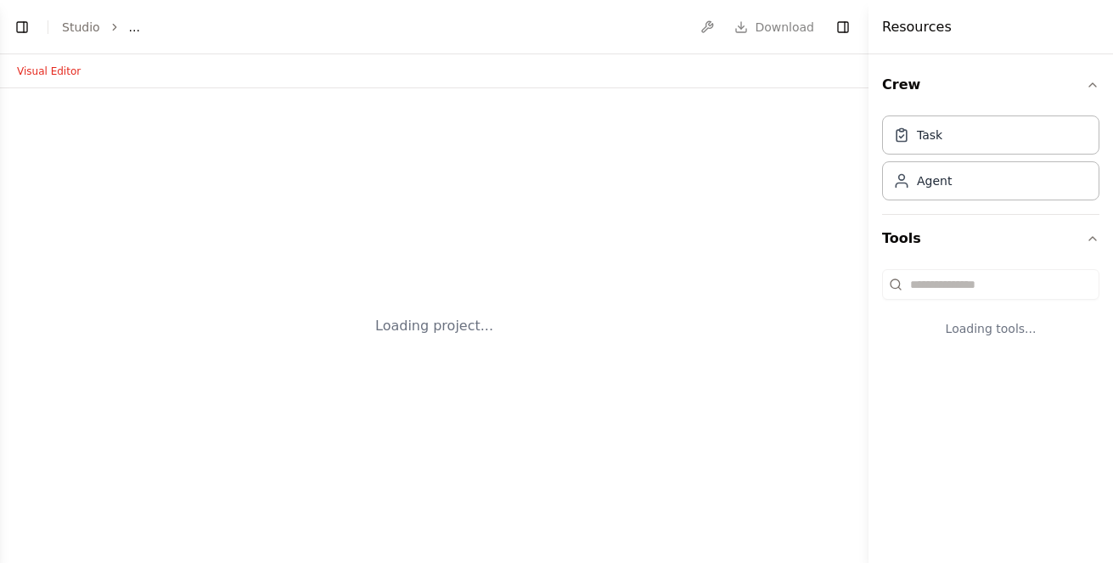
select select "****"
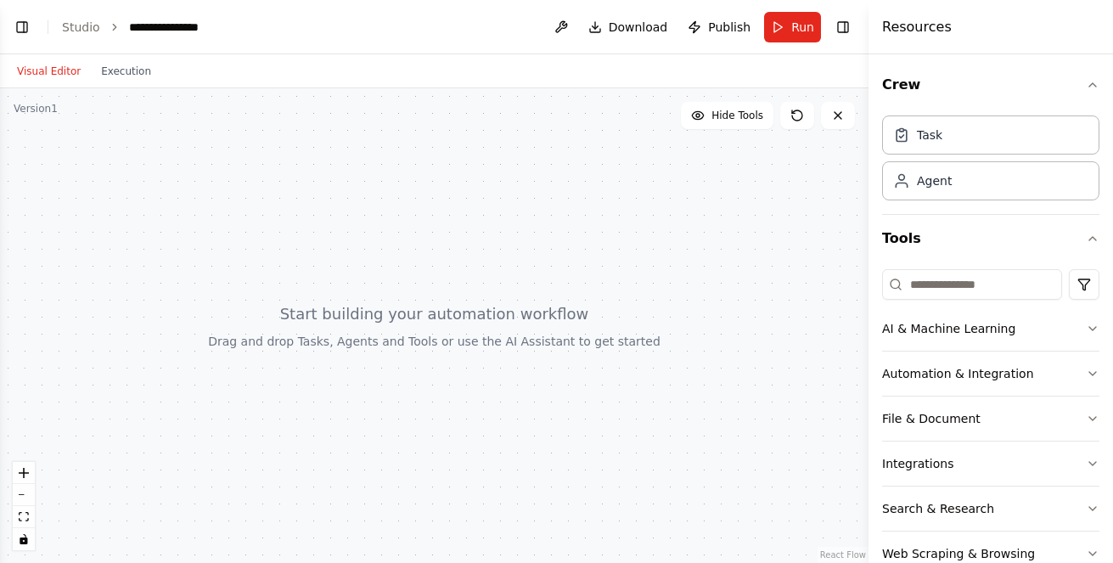
scroll to position [25, 0]
click at [53, 73] on button "Visual Editor" at bounding box center [49, 71] width 84 height 20
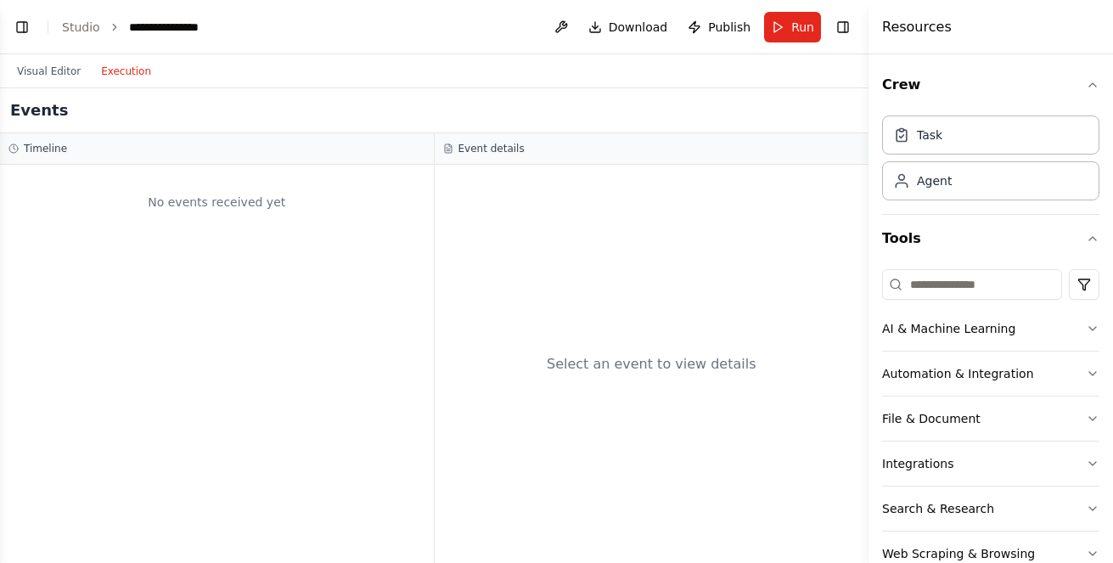
click at [109, 76] on button "Execution" at bounding box center [126, 71] width 70 height 20
click at [17, 74] on button "Visual Editor" at bounding box center [49, 71] width 84 height 20
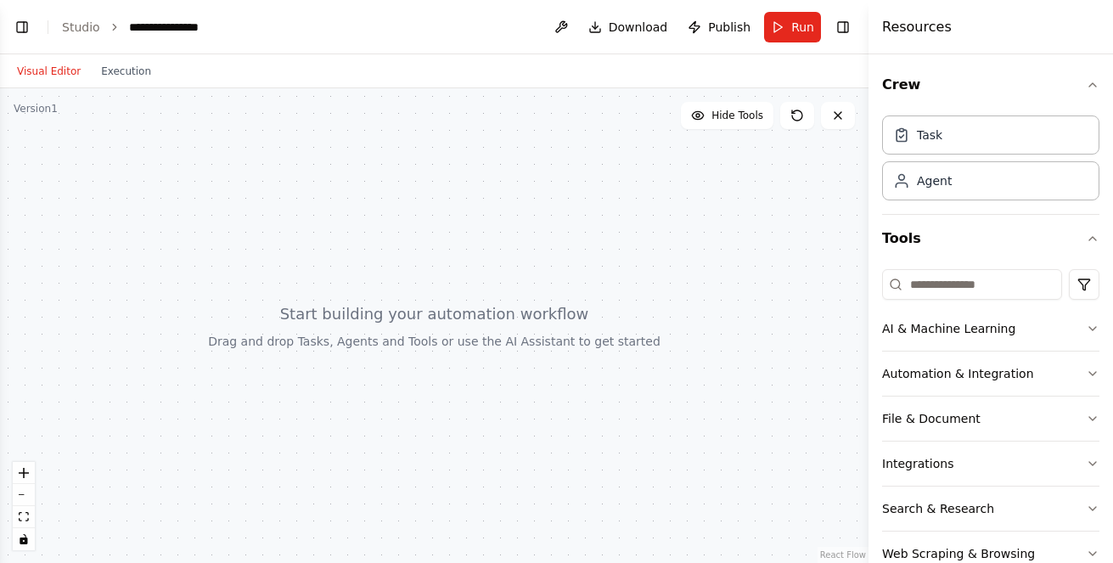
scroll to position [152, 0]
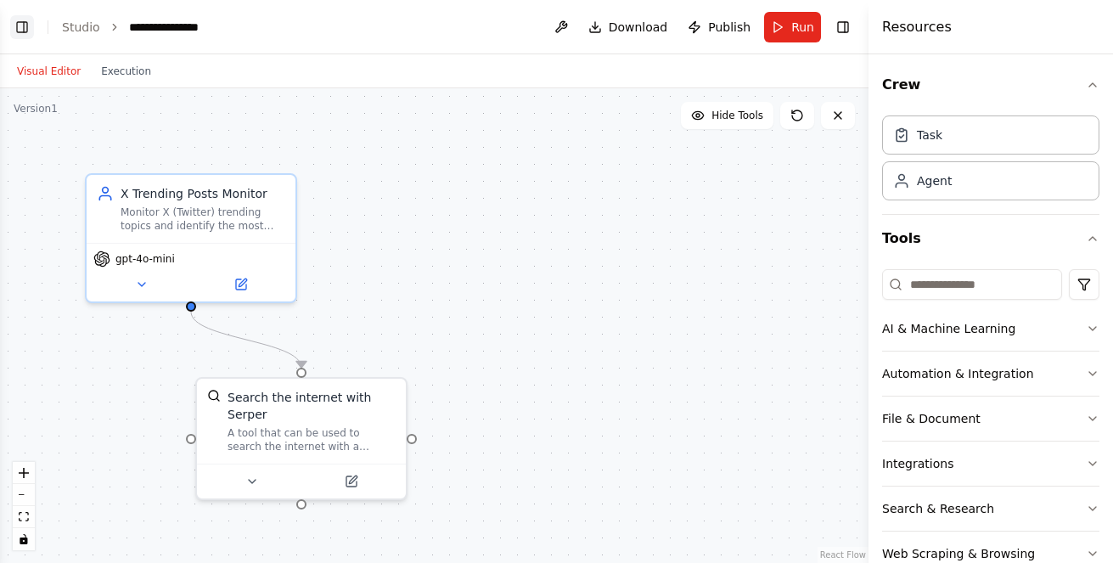
click at [19, 31] on button "Toggle Left Sidebar" at bounding box center [22, 27] width 24 height 24
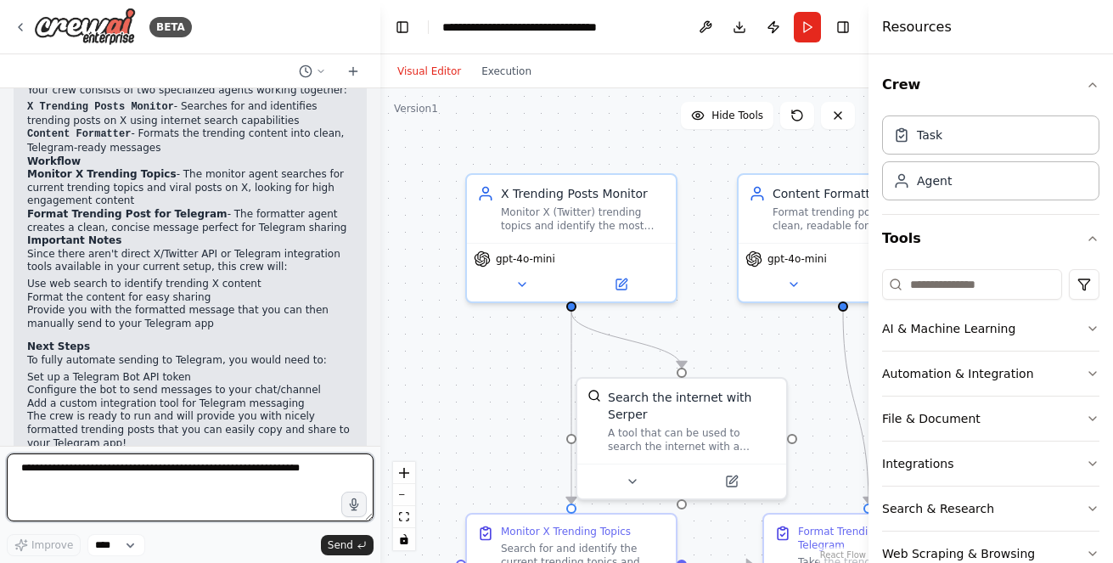
scroll to position [1094, 0]
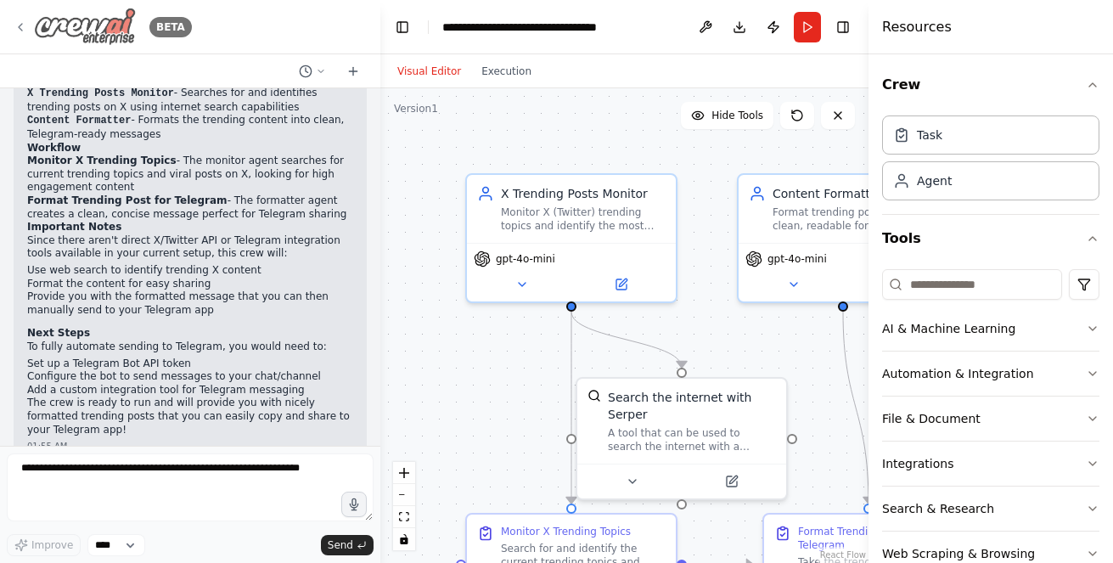
click at [20, 25] on icon at bounding box center [20, 27] width 3 height 7
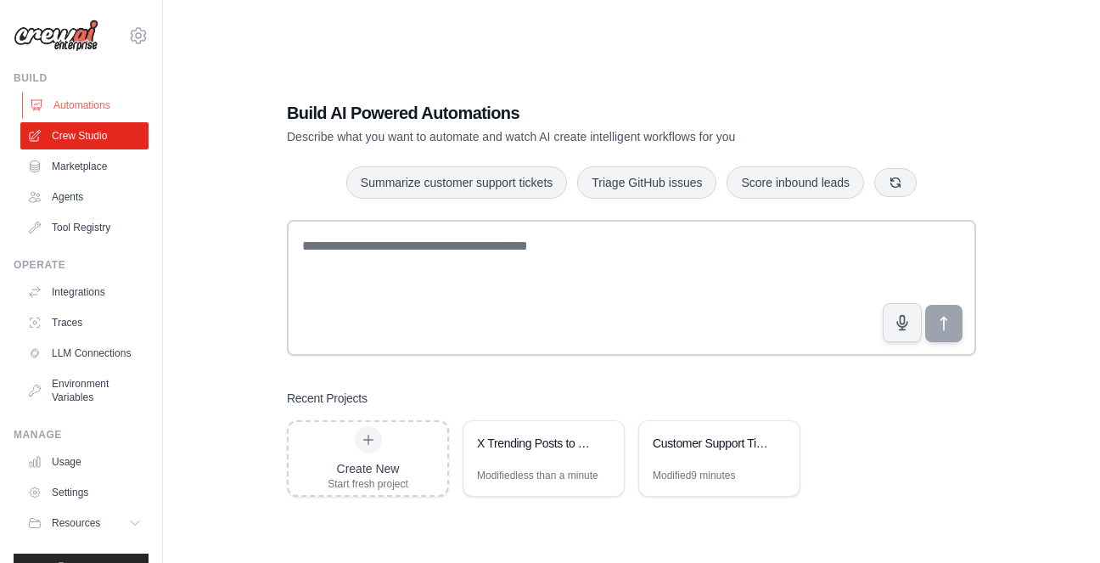
click at [92, 104] on link "Automations" at bounding box center [86, 105] width 128 height 27
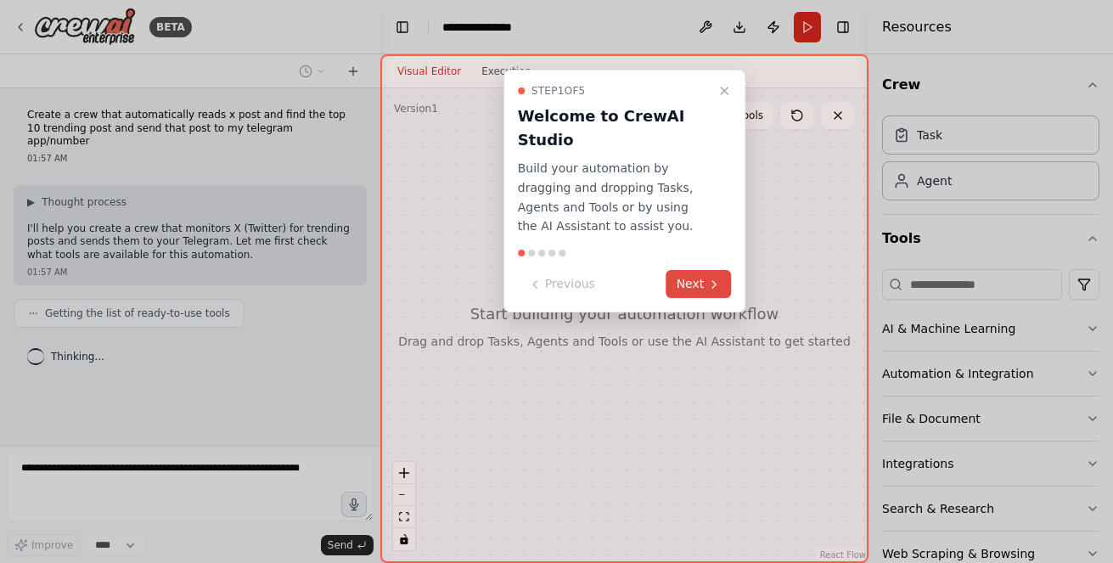
click at [697, 270] on button "Next" at bounding box center [699, 284] width 65 height 28
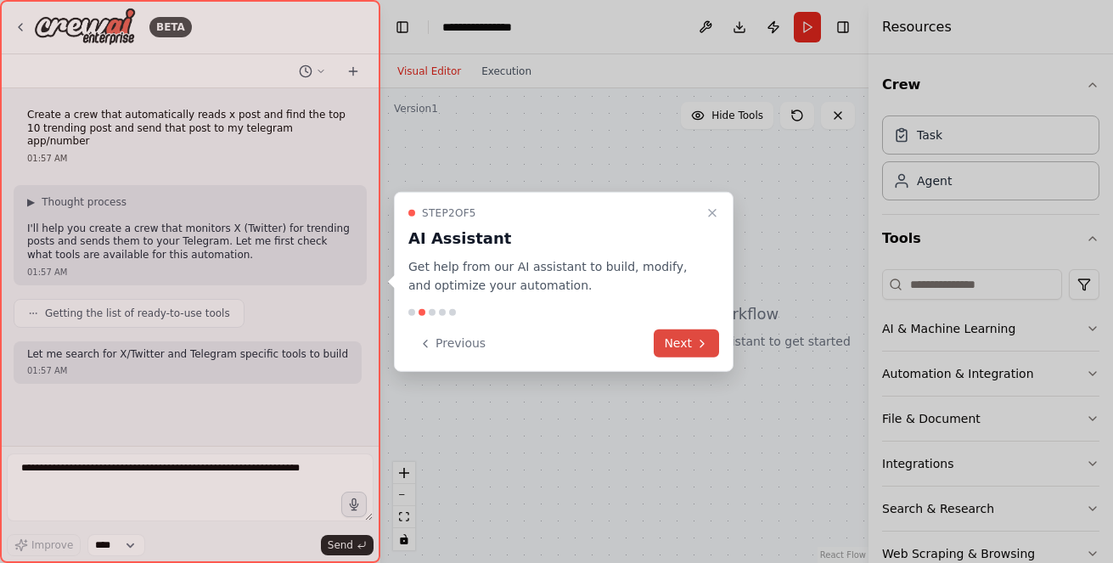
scroll to position [37, 0]
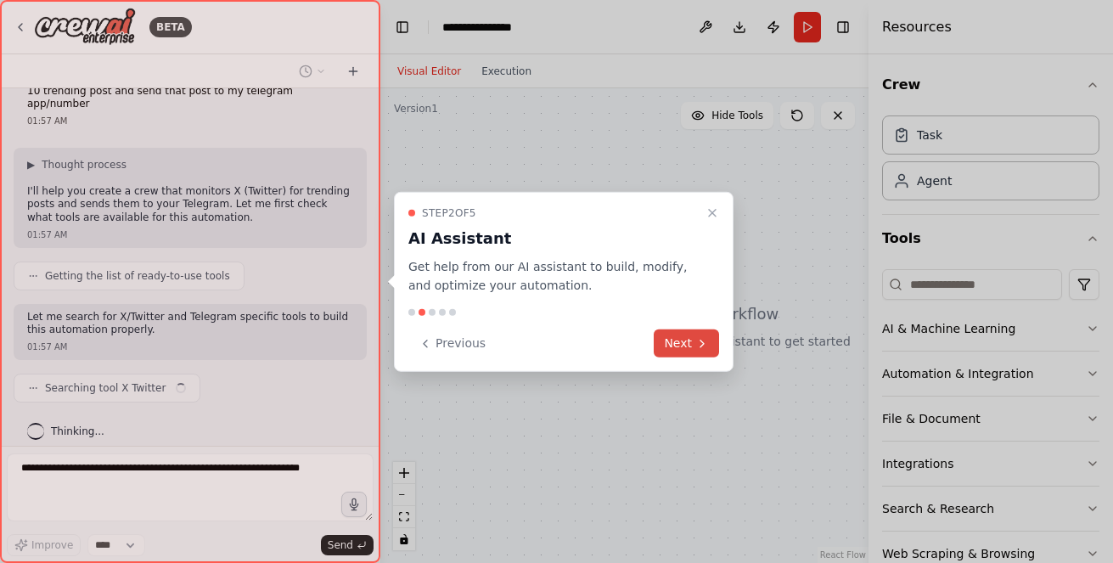
click at [683, 342] on button "Next" at bounding box center [686, 343] width 65 height 28
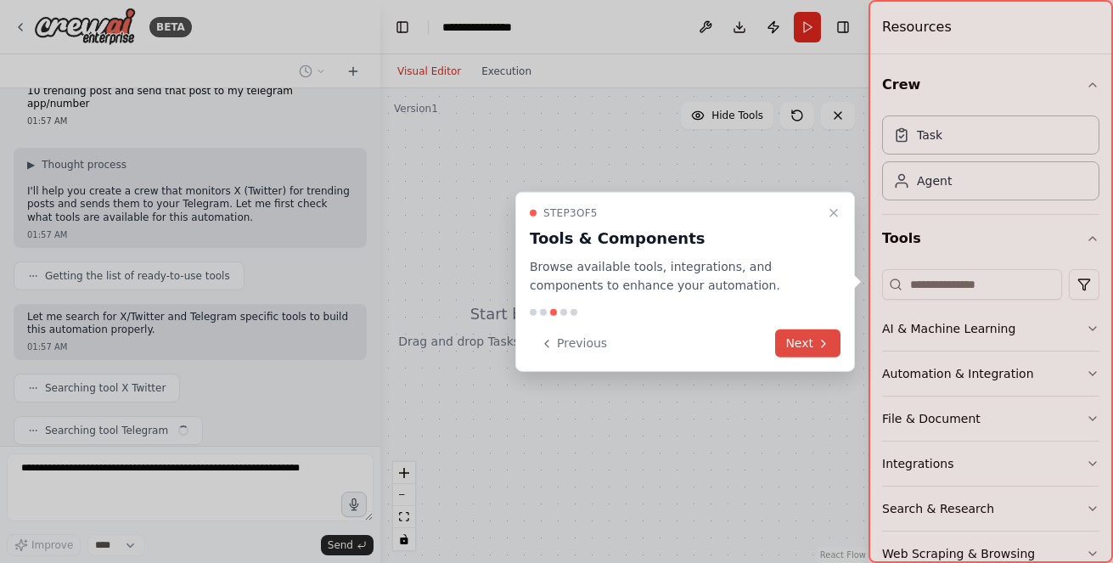
scroll to position [80, 0]
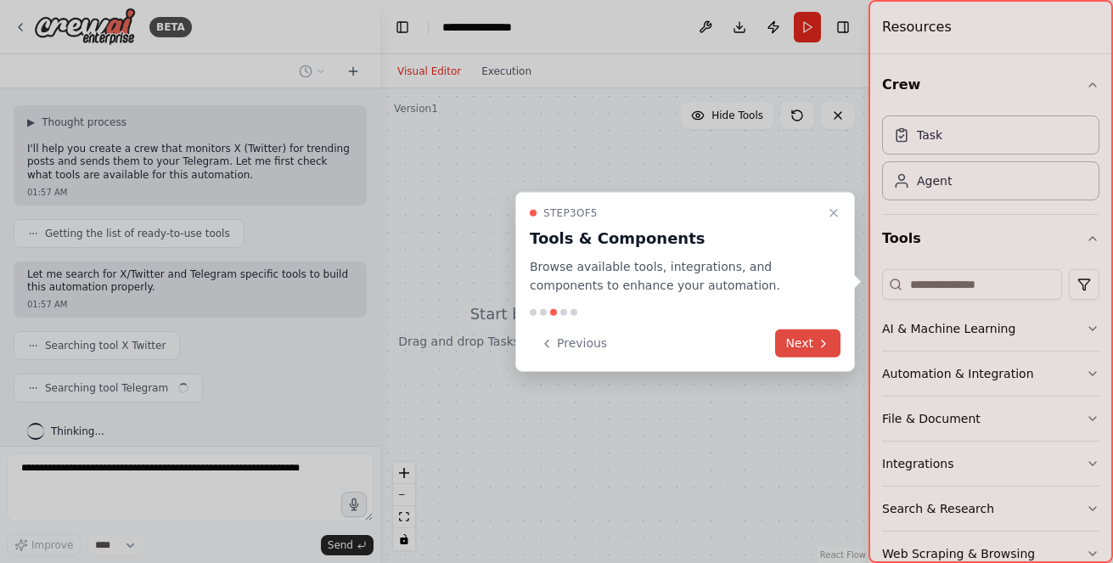
click at [819, 347] on icon at bounding box center [824, 343] width 14 height 14
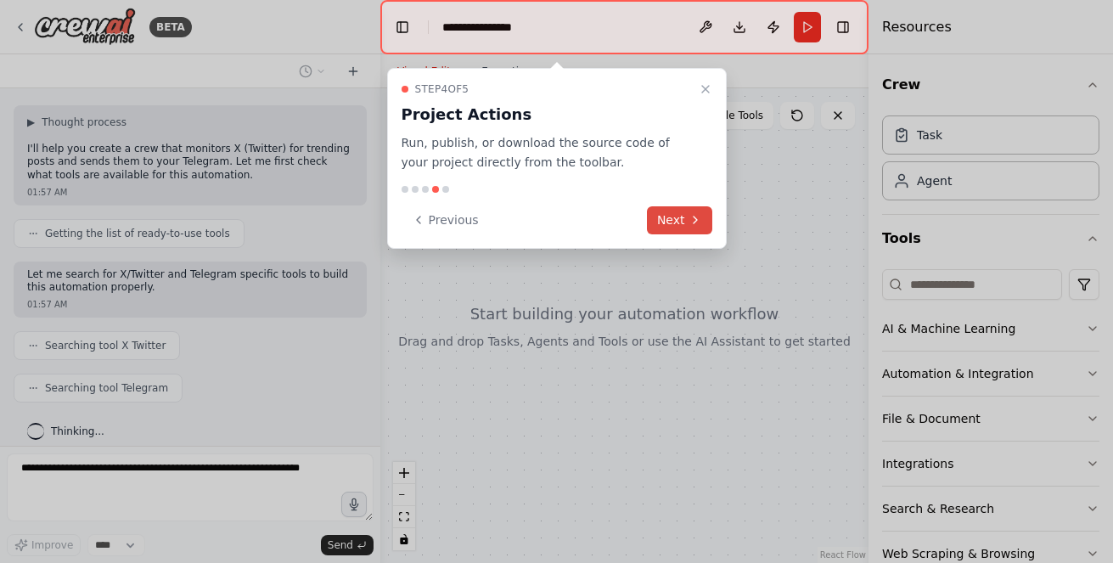
click at [676, 220] on button "Next" at bounding box center [679, 220] width 65 height 28
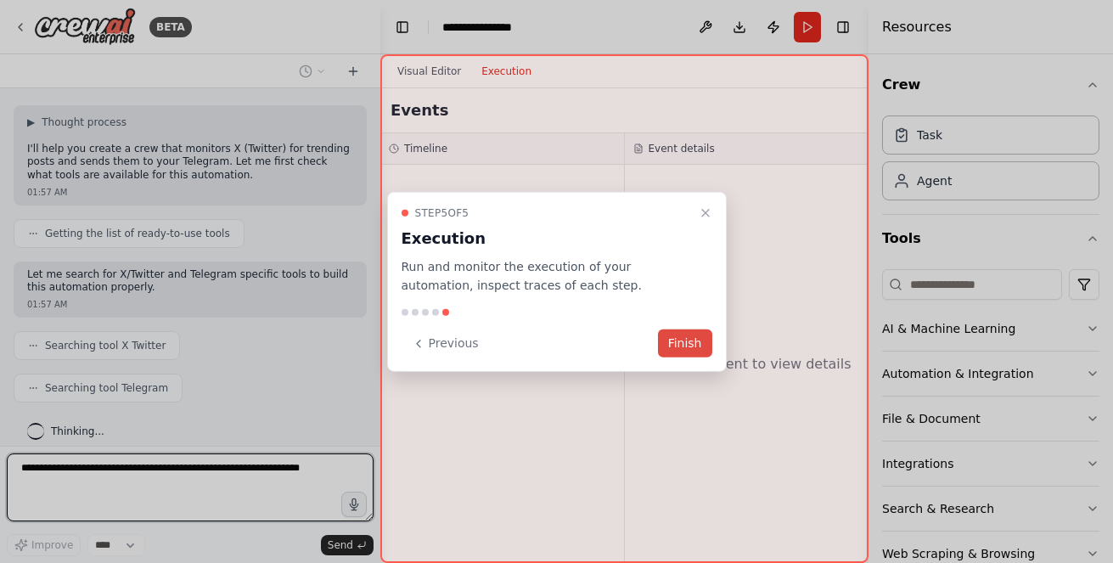
scroll to position [93, 0]
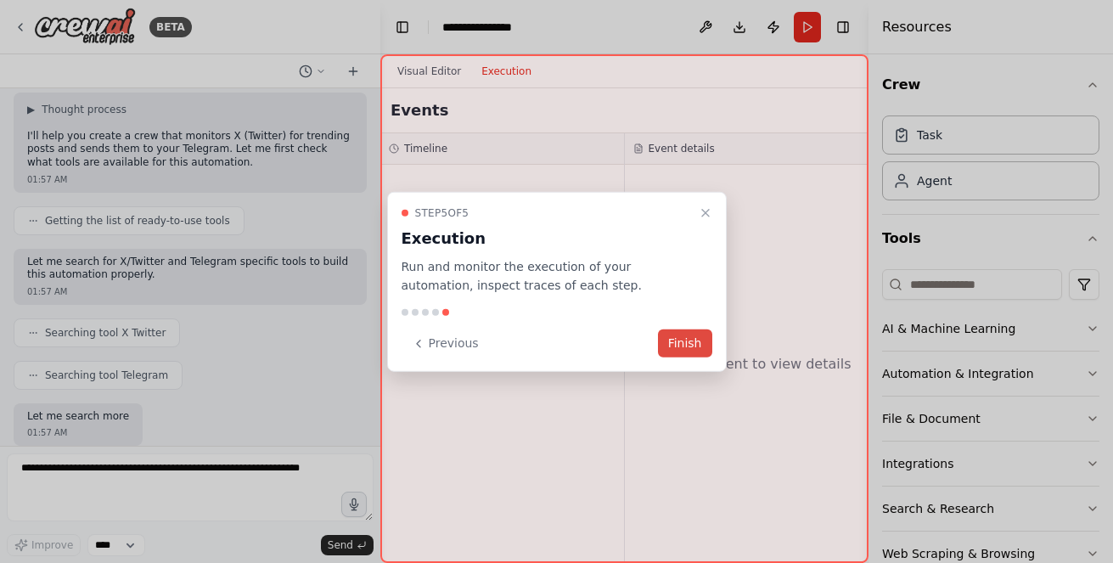
click at [678, 350] on button "Finish" at bounding box center [685, 343] width 54 height 28
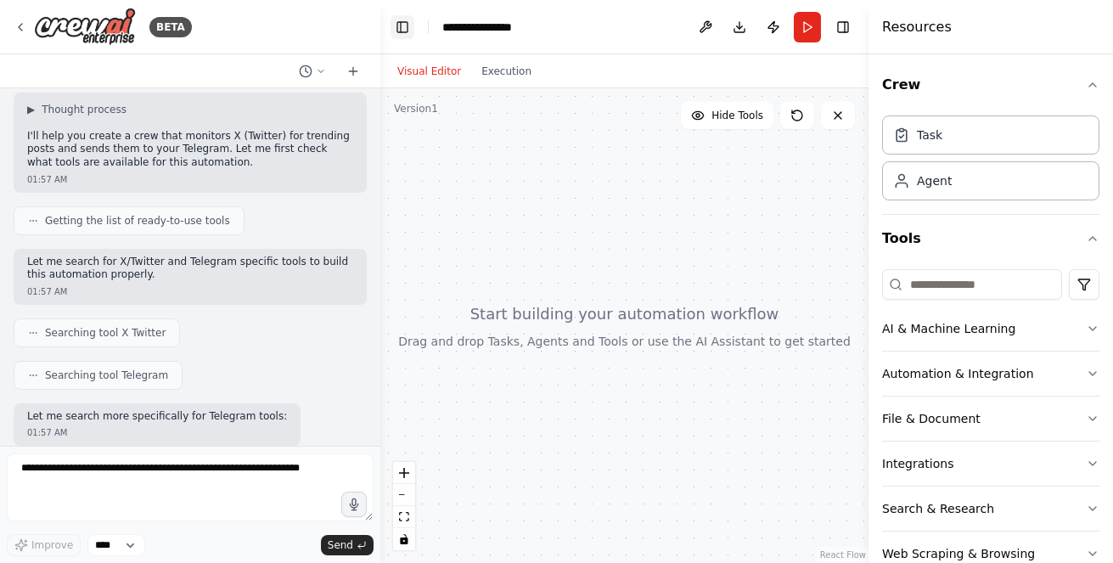
click at [406, 26] on button "Toggle Left Sidebar" at bounding box center [403, 27] width 24 height 24
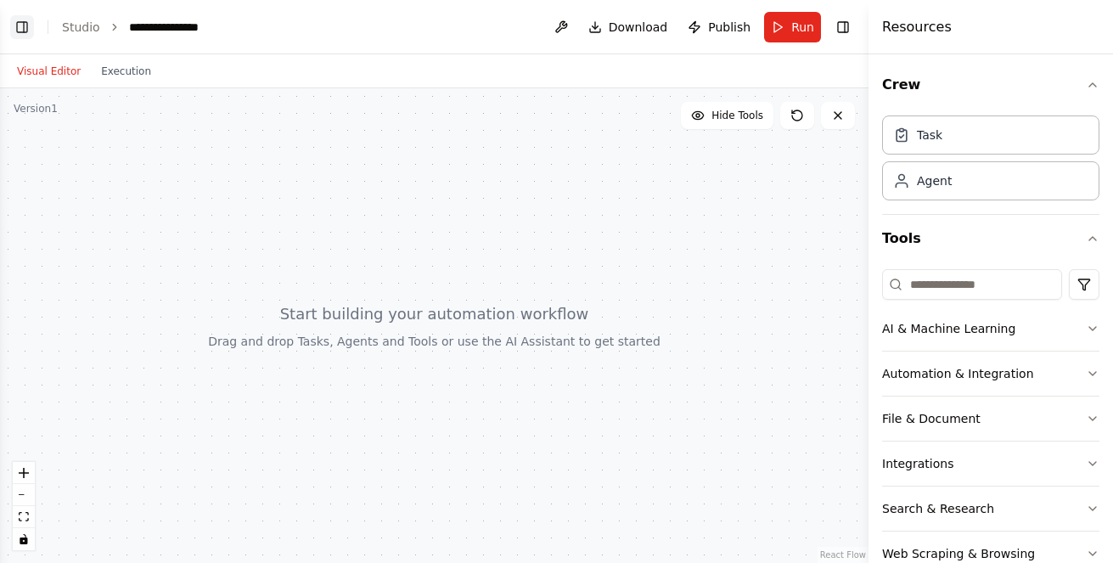
click at [20, 25] on button "Toggle Left Sidebar" at bounding box center [22, 27] width 24 height 24
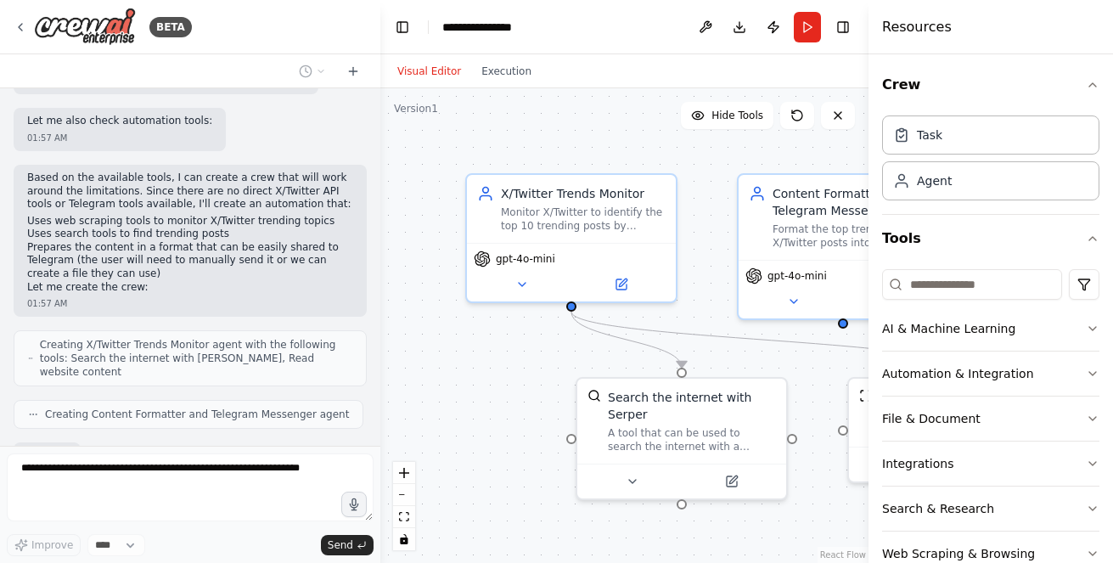
scroll to position [696, 0]
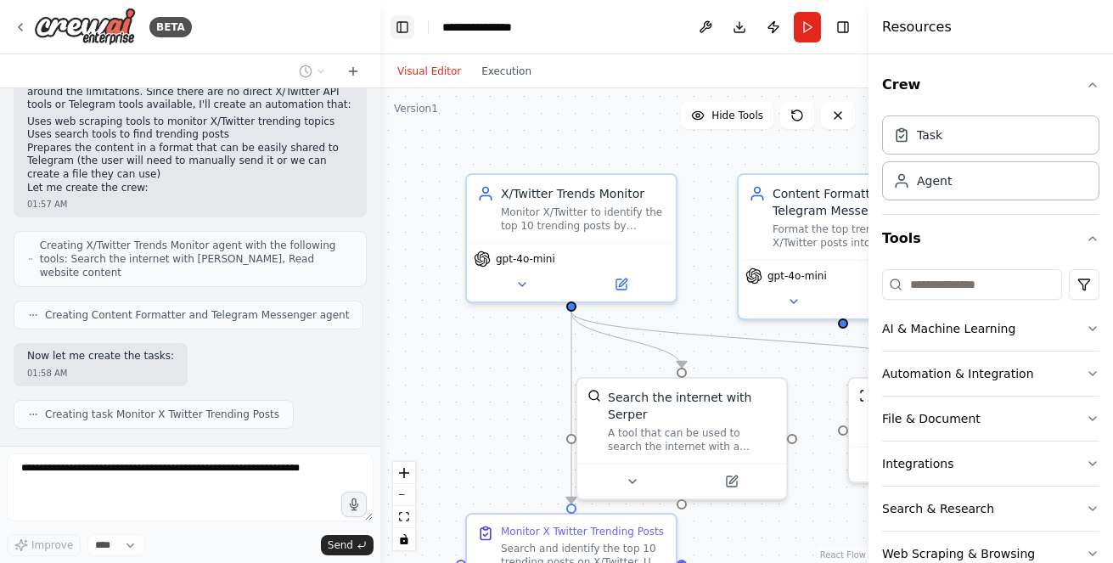
click at [396, 27] on button "Toggle Left Sidebar" at bounding box center [403, 27] width 24 height 24
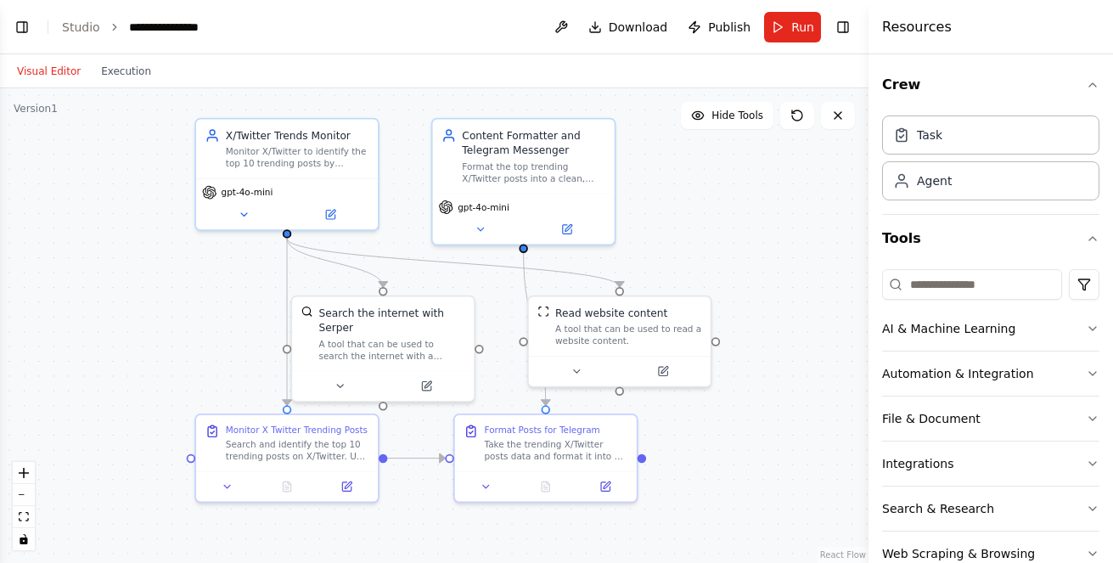
scroll to position [837, 0]
drag, startPoint x: 665, startPoint y: 238, endPoint x: 709, endPoint y: 177, distance: 74.7
click at [709, 177] on div ".deletable-edge-delete-btn { width: 20px; height: 20px; border: 0px solid #ffff…" at bounding box center [434, 325] width 869 height 475
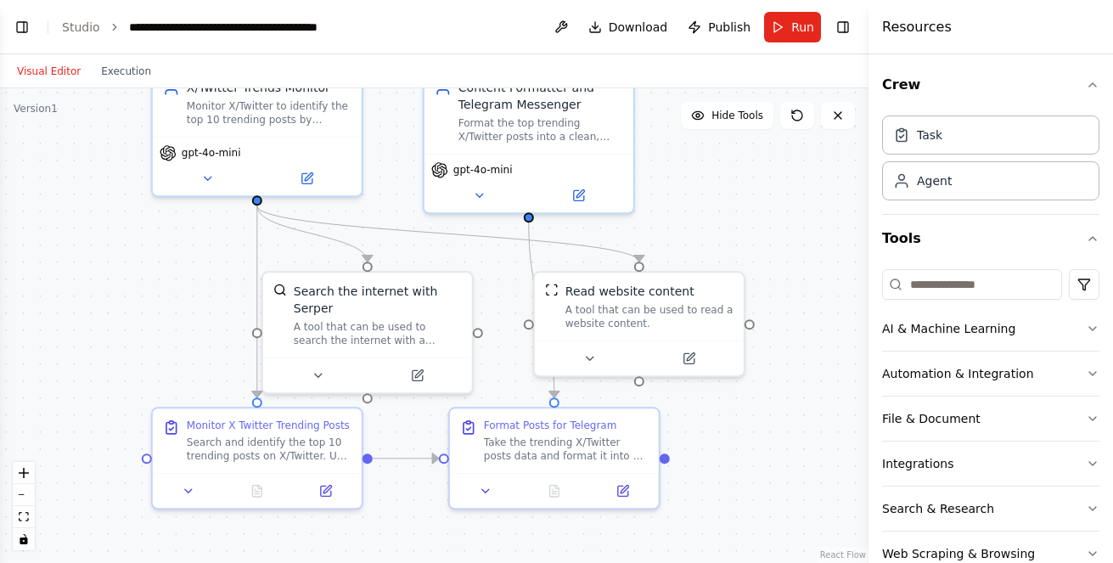
drag, startPoint x: 675, startPoint y: 225, endPoint x: 702, endPoint y: 187, distance: 46.9
click at [702, 187] on div ".deletable-edge-delete-btn { width: 20px; height: 20px; border: 0px solid #ffff…" at bounding box center [434, 325] width 869 height 475
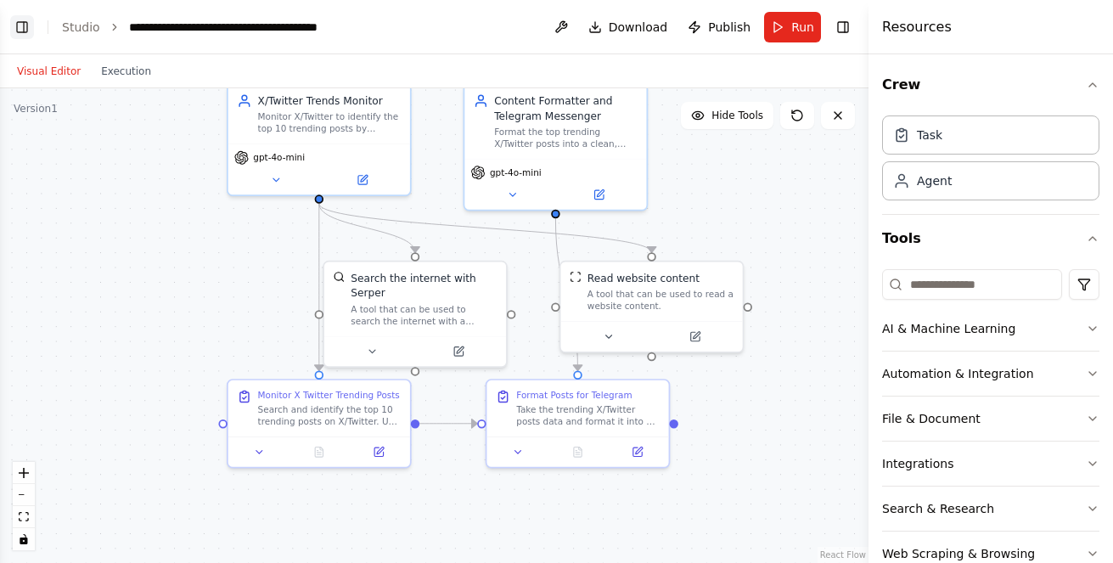
click at [20, 22] on button "Toggle Left Sidebar" at bounding box center [22, 27] width 24 height 24
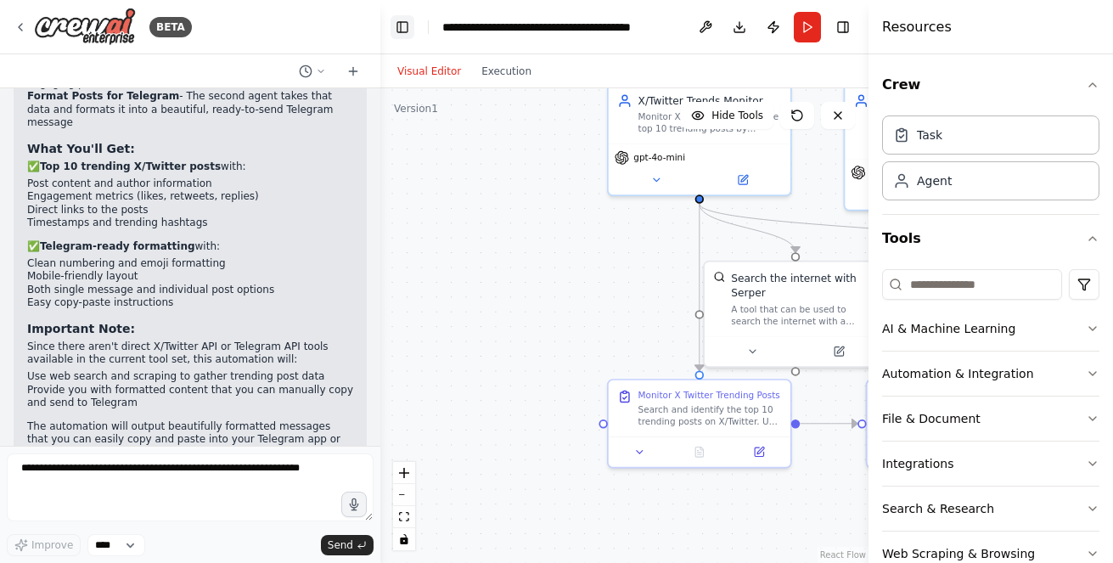
click at [409, 25] on button "Toggle Left Sidebar" at bounding box center [403, 27] width 24 height 24
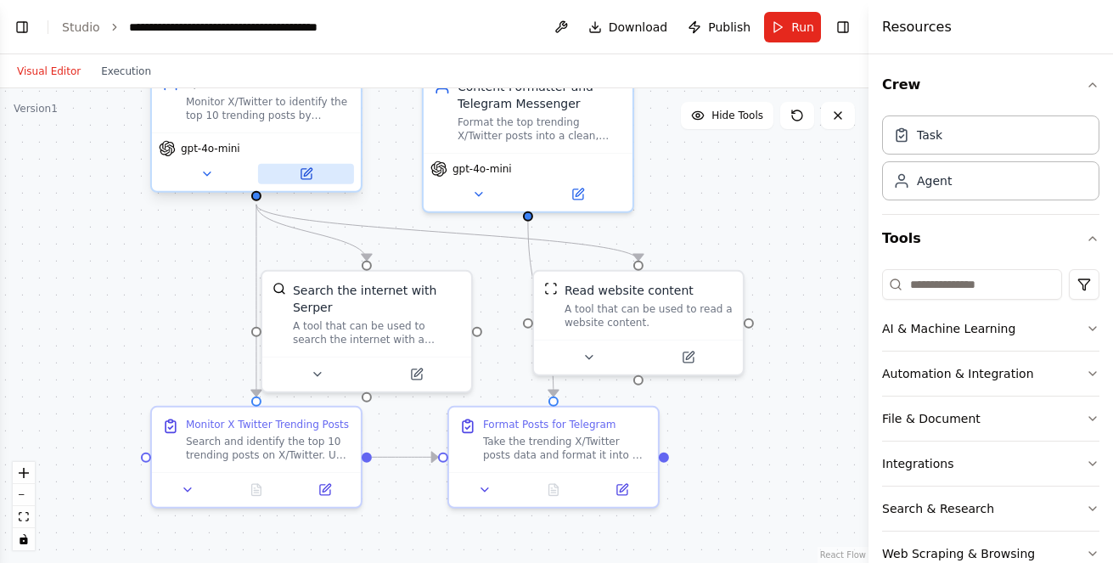
click at [299, 177] on icon at bounding box center [306, 174] width 14 height 14
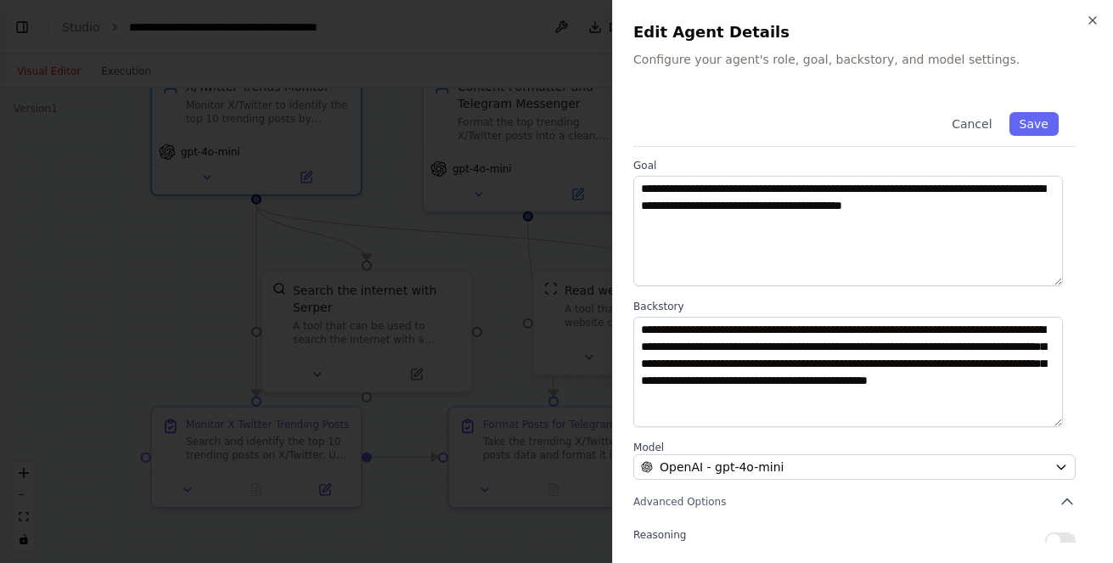
scroll to position [206, 0]
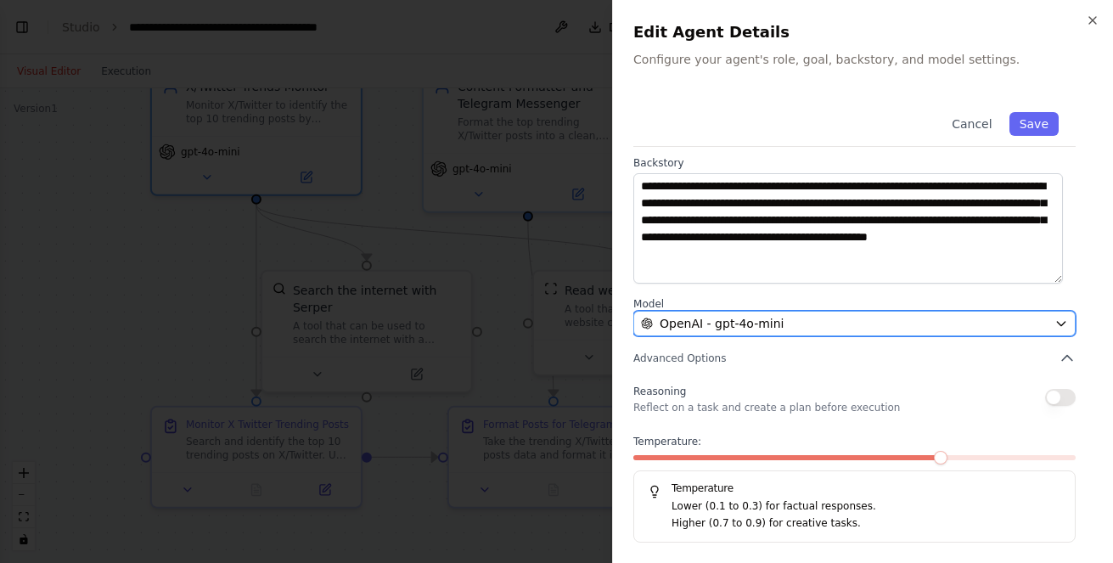
click at [804, 323] on div "OpenAI - gpt-4o-mini" at bounding box center [844, 323] width 407 height 17
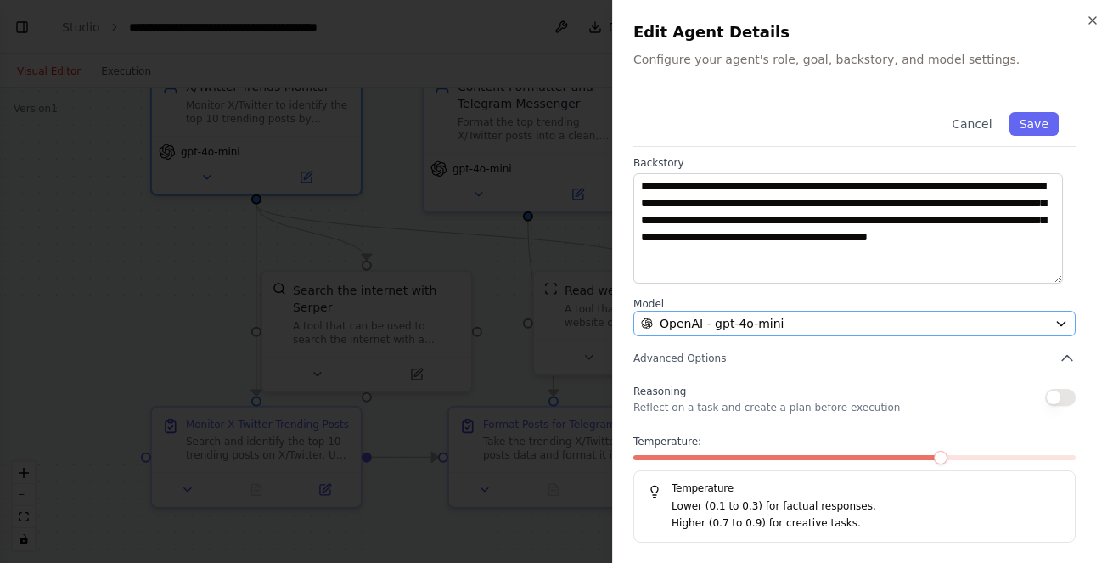
scroll to position [0, 0]
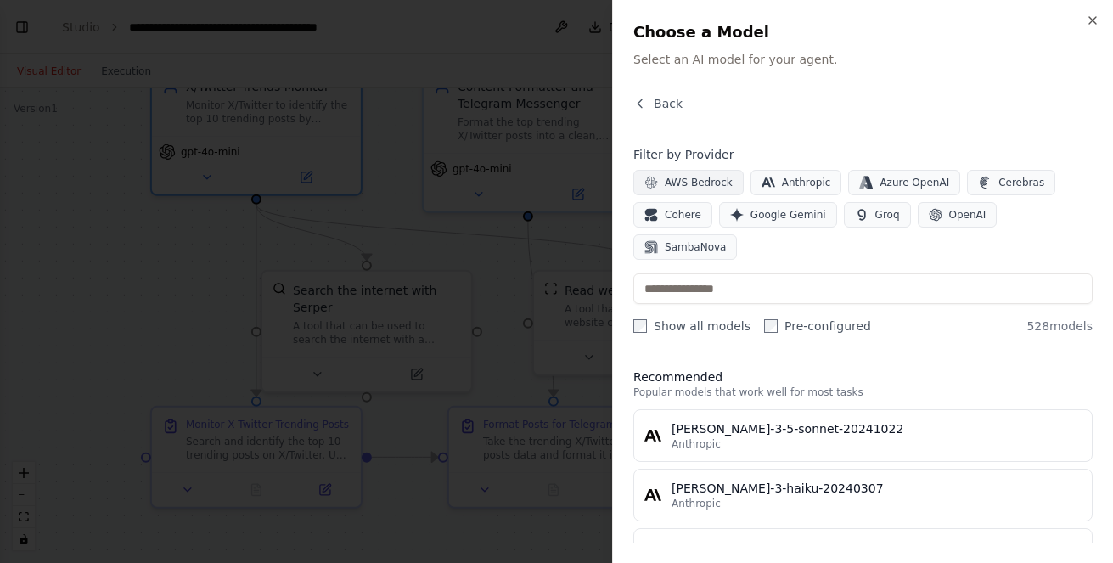
click at [671, 173] on button "AWS Bedrock" at bounding box center [688, 182] width 110 height 25
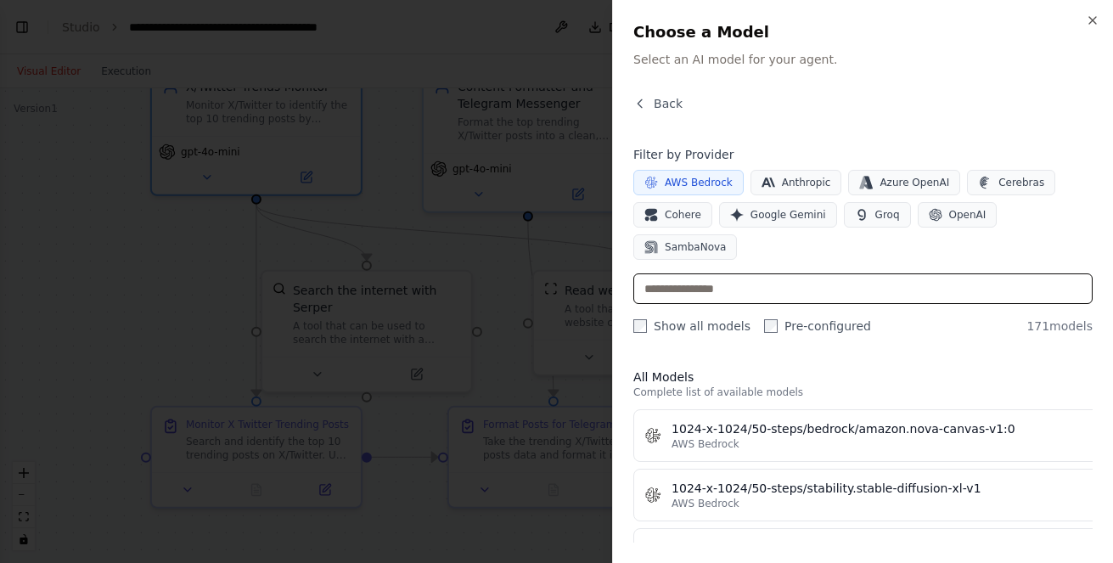
click at [671, 273] on input "text" at bounding box center [862, 288] width 459 height 31
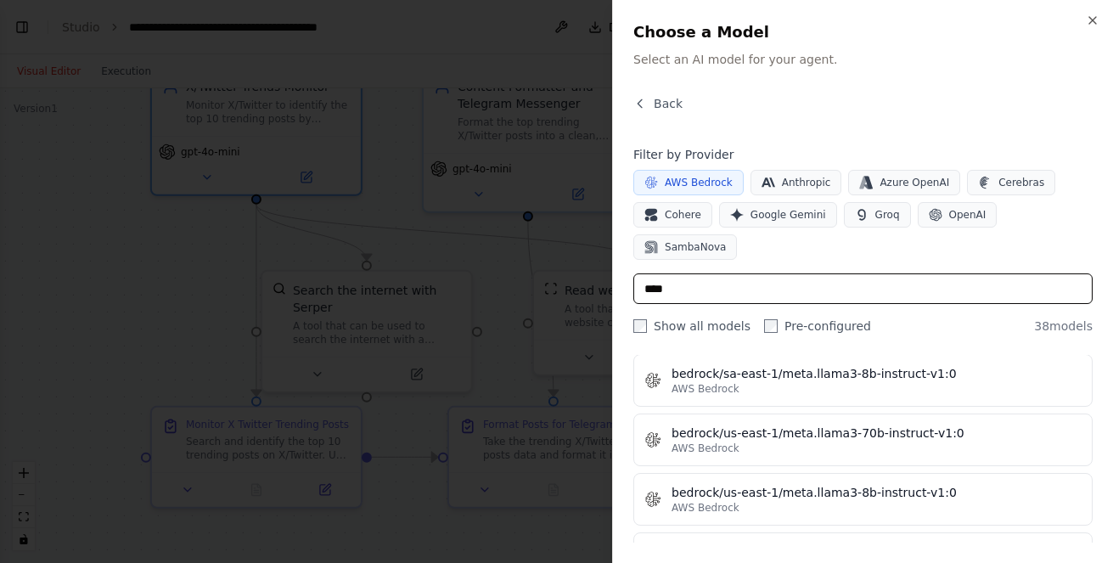
scroll to position [594, 0]
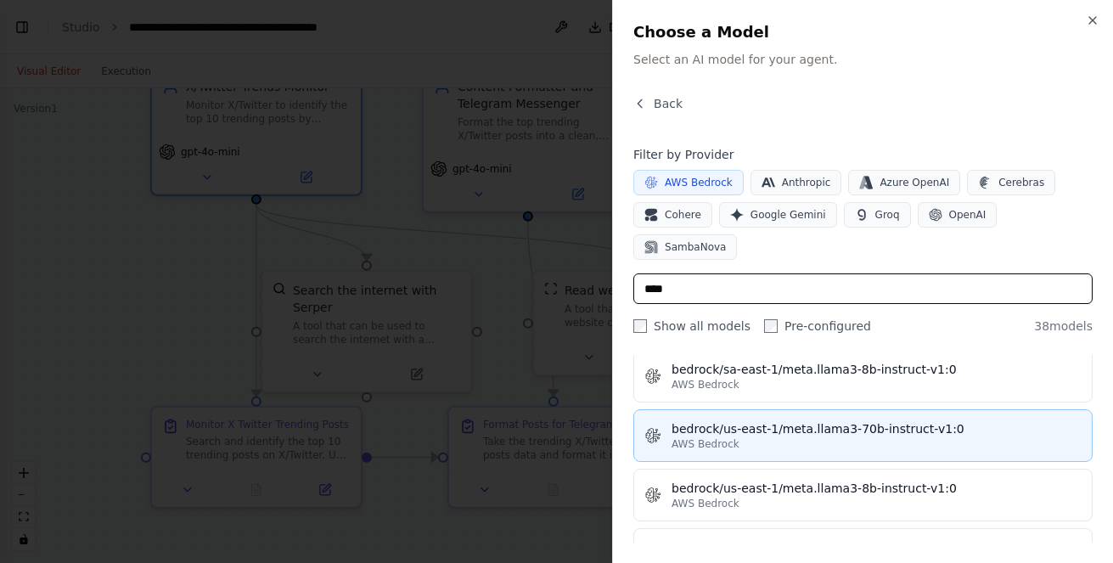
type input "****"
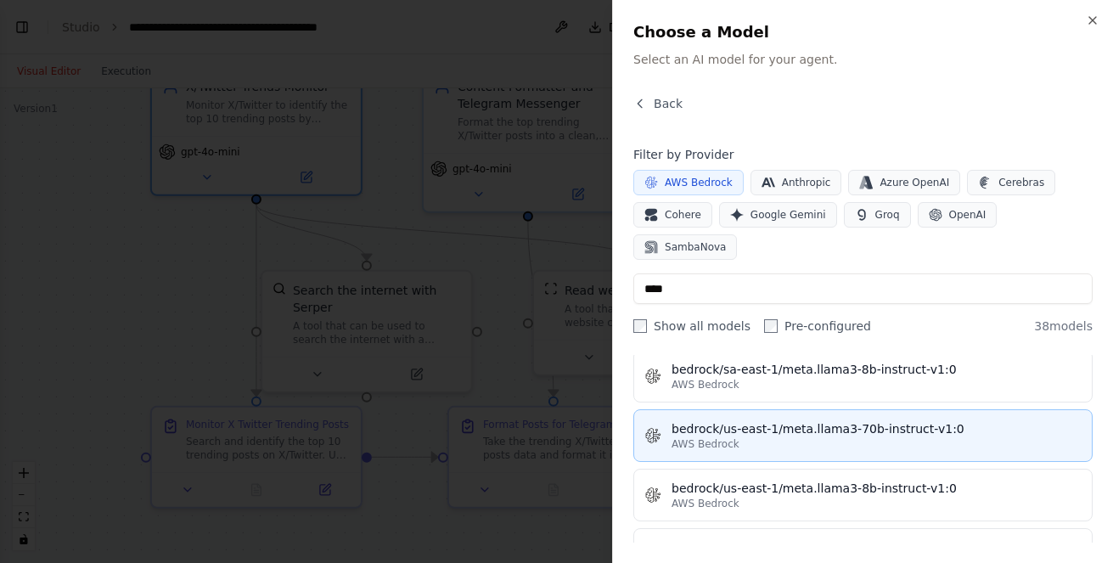
click at [759, 437] on div "AWS Bedrock" at bounding box center [877, 444] width 410 height 14
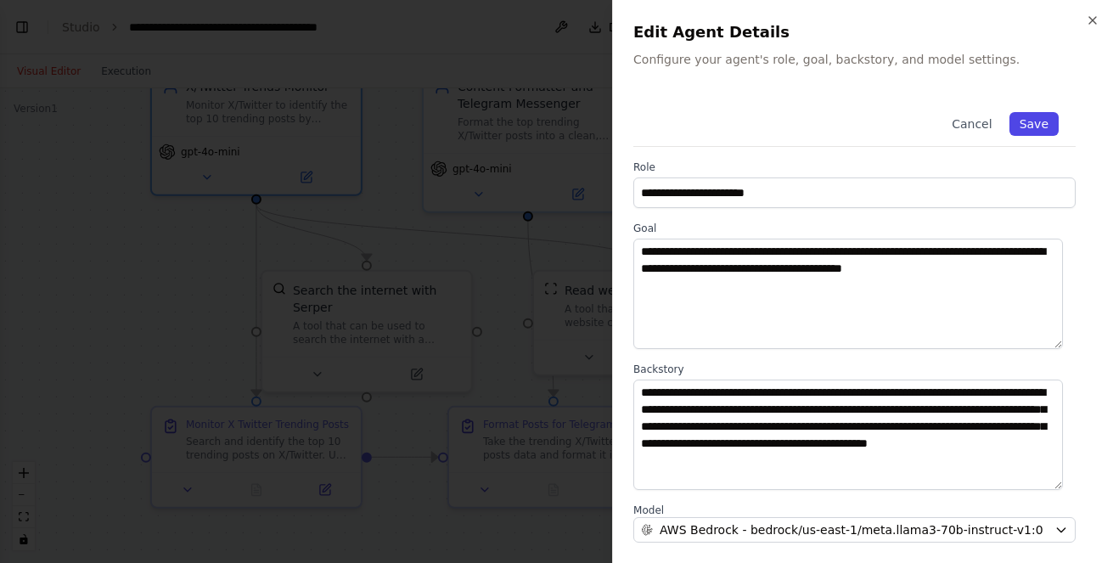
click at [1016, 127] on button "Save" at bounding box center [1034, 124] width 49 height 24
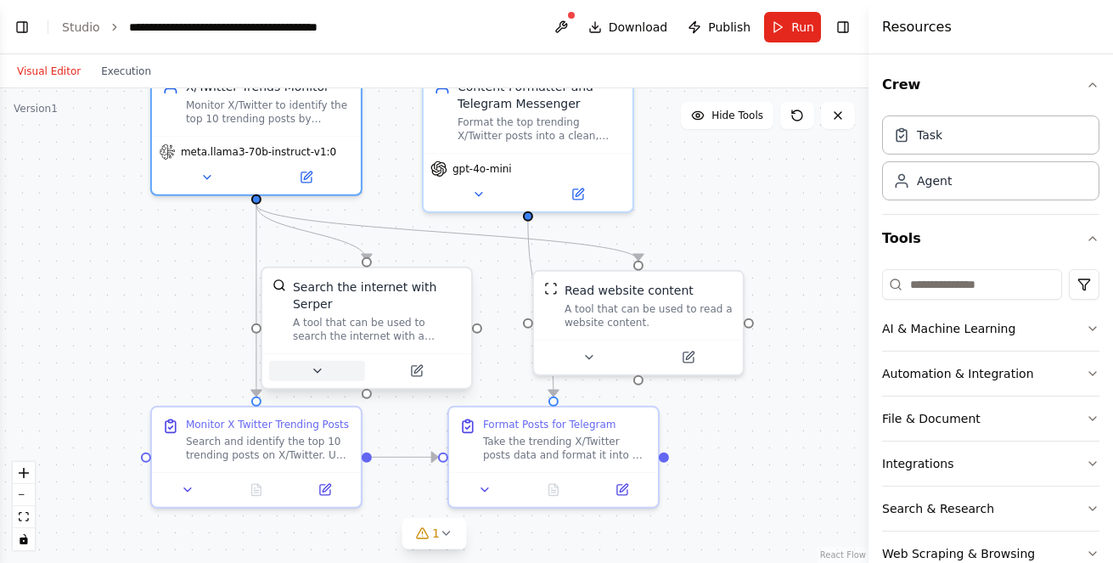
click at [320, 364] on icon at bounding box center [317, 371] width 14 height 14
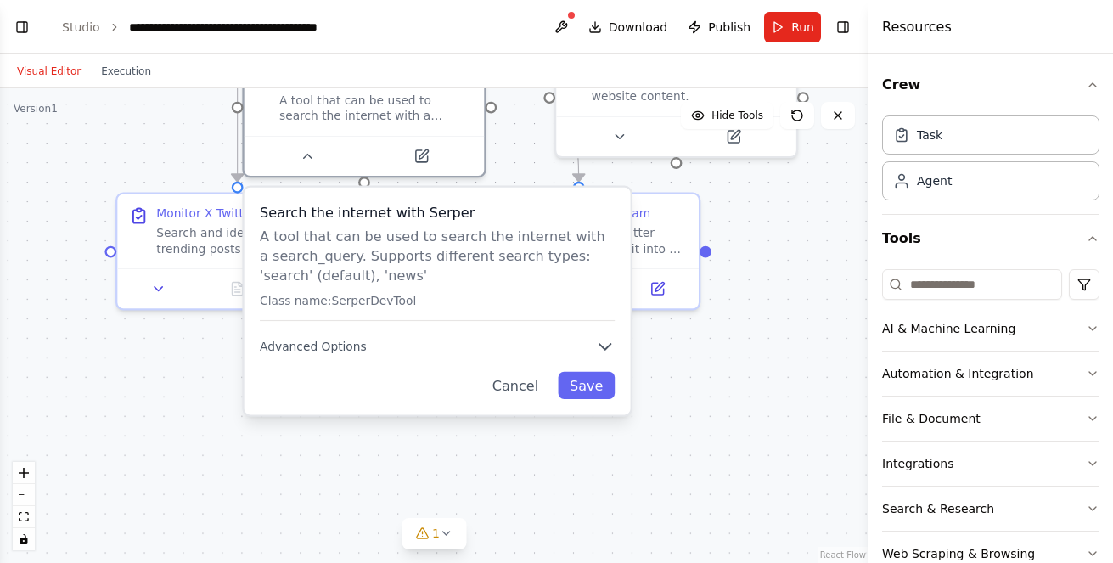
drag, startPoint x: 789, startPoint y: 215, endPoint x: 849, endPoint y: -29, distance: 251.0
click at [849, 0] on html "BETA Create a crew that automatically reads x post and find the top 10 trending…" at bounding box center [556, 281] width 1113 height 563
click at [340, 339] on span "Advanced Options" at bounding box center [313, 346] width 107 height 15
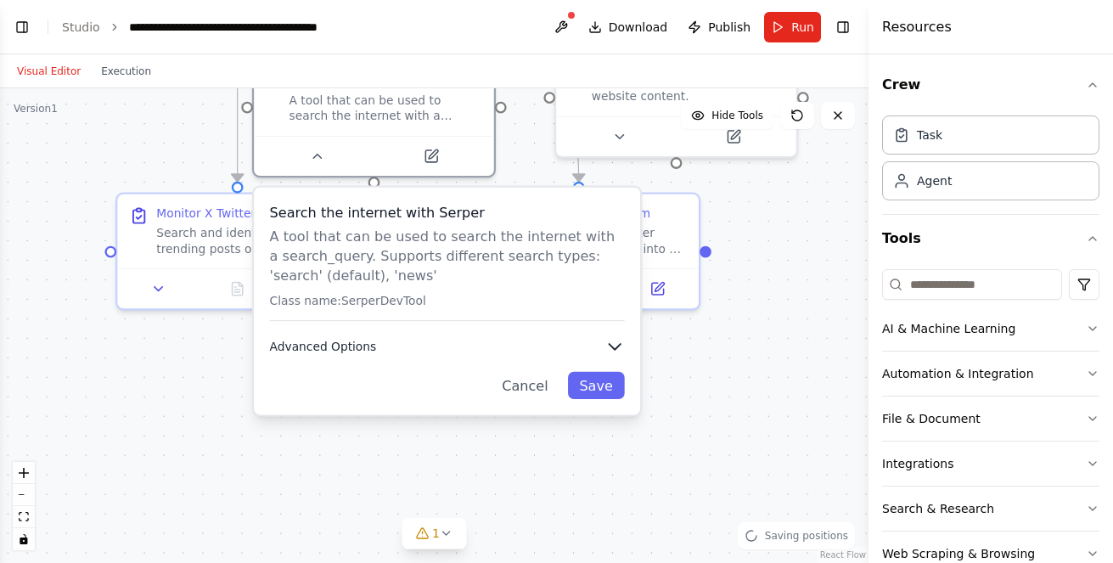
click at [610, 336] on icon "button" at bounding box center [615, 346] width 20 height 20
click at [597, 373] on button "Save" at bounding box center [596, 385] width 57 height 27
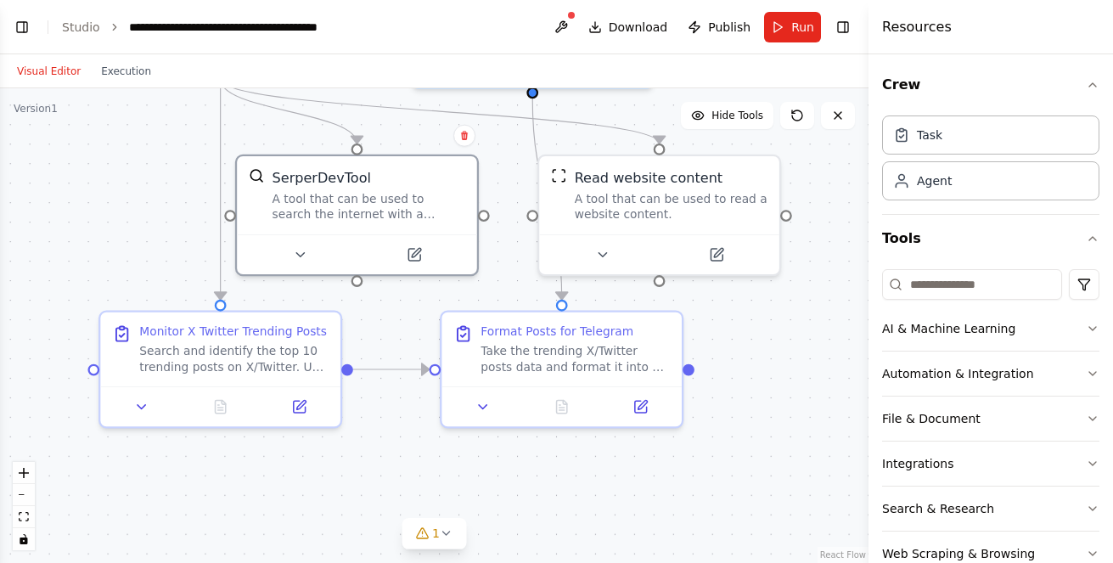
drag, startPoint x: 797, startPoint y: 265, endPoint x: 780, endPoint y: 383, distance: 119.2
click at [780, 383] on div ".deletable-edge-delete-btn { width: 20px; height: 20px; border: 0px solid #ffff…" at bounding box center [434, 325] width 869 height 475
click at [414, 253] on icon at bounding box center [416, 249] width 9 height 9
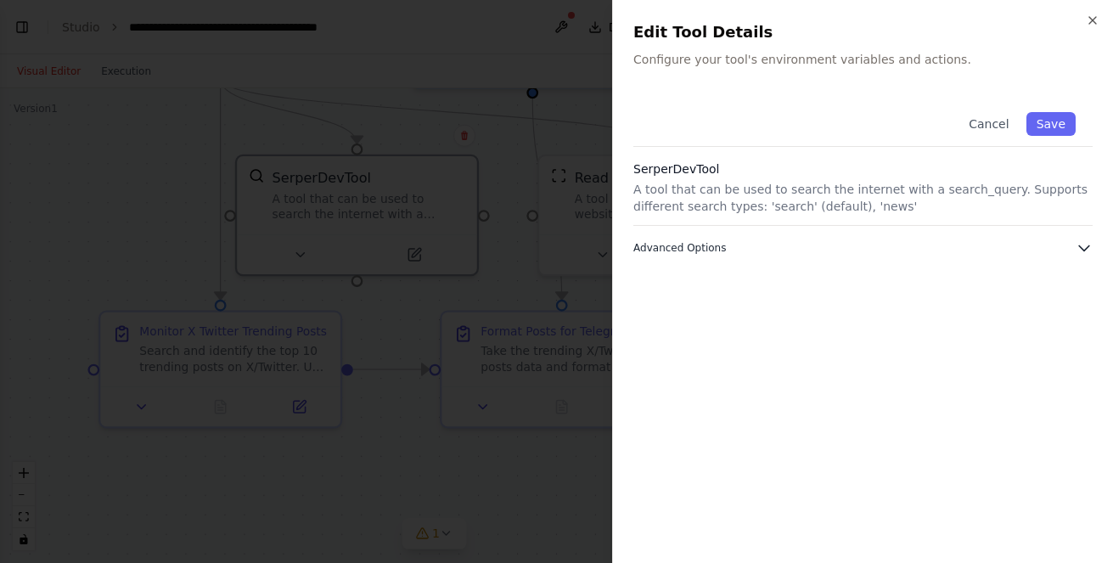
click at [1077, 252] on icon "button" at bounding box center [1084, 247] width 17 height 17
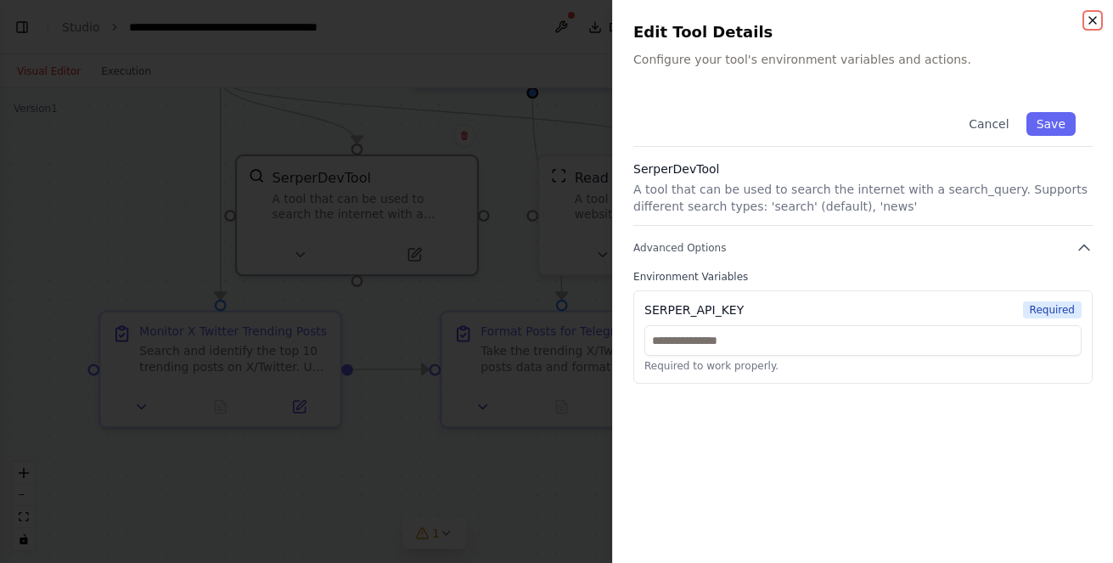
click at [1090, 20] on icon "button" at bounding box center [1093, 21] width 14 height 14
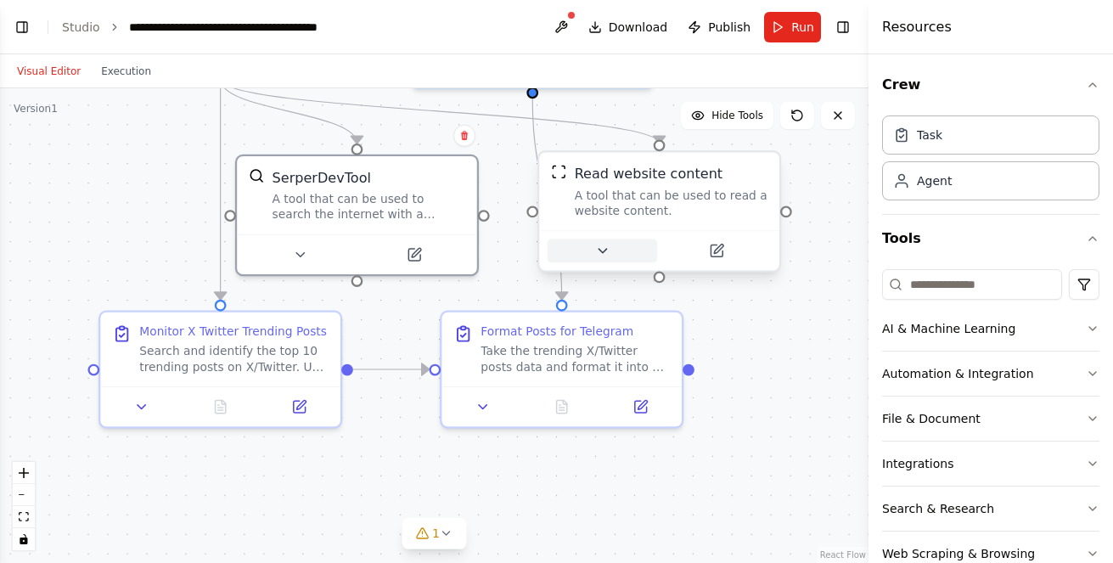
click at [602, 254] on icon at bounding box center [601, 250] width 15 height 15
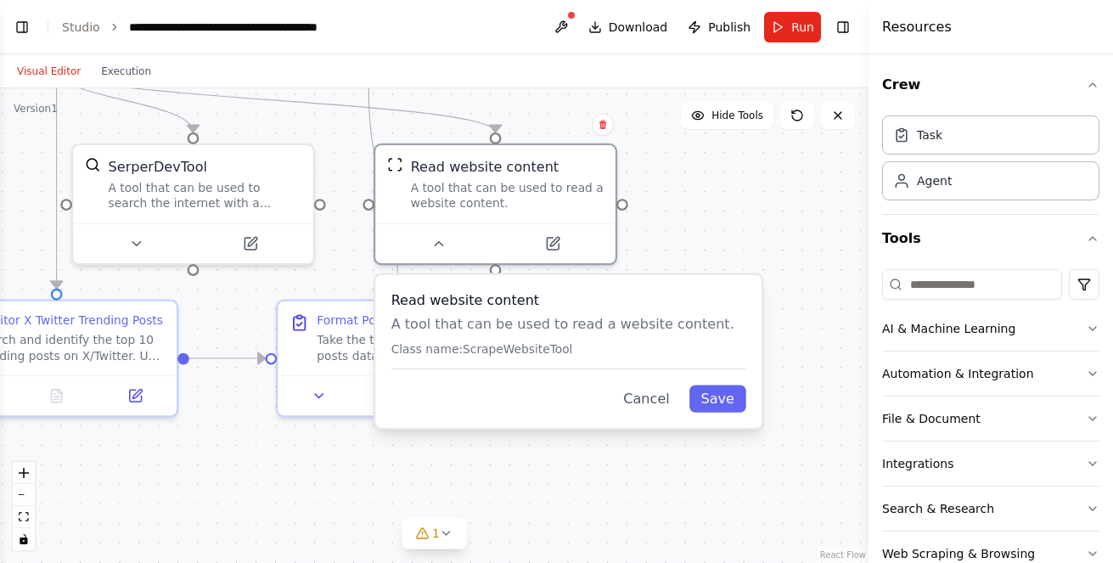
drag, startPoint x: 694, startPoint y: 487, endPoint x: 526, endPoint y: 476, distance: 168.5
click at [526, 476] on div ".deletable-edge-delete-btn { width: 20px; height: 20px; border: 0px solid #ffff…" at bounding box center [434, 325] width 869 height 475
click at [554, 240] on icon at bounding box center [554, 237] width 9 height 9
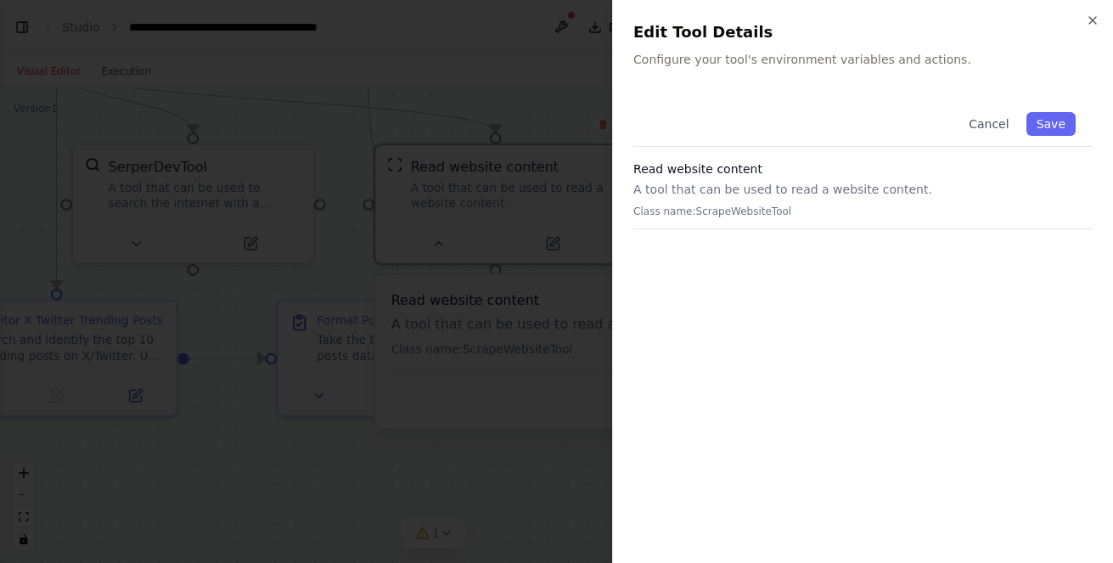
click at [675, 188] on p "A tool that can be used to read a website content." at bounding box center [862, 189] width 459 height 17
click at [799, 188] on p "A tool that can be used to read a website content." at bounding box center [862, 189] width 459 height 17
click at [1090, 24] on icon "button" at bounding box center [1093, 21] width 14 height 14
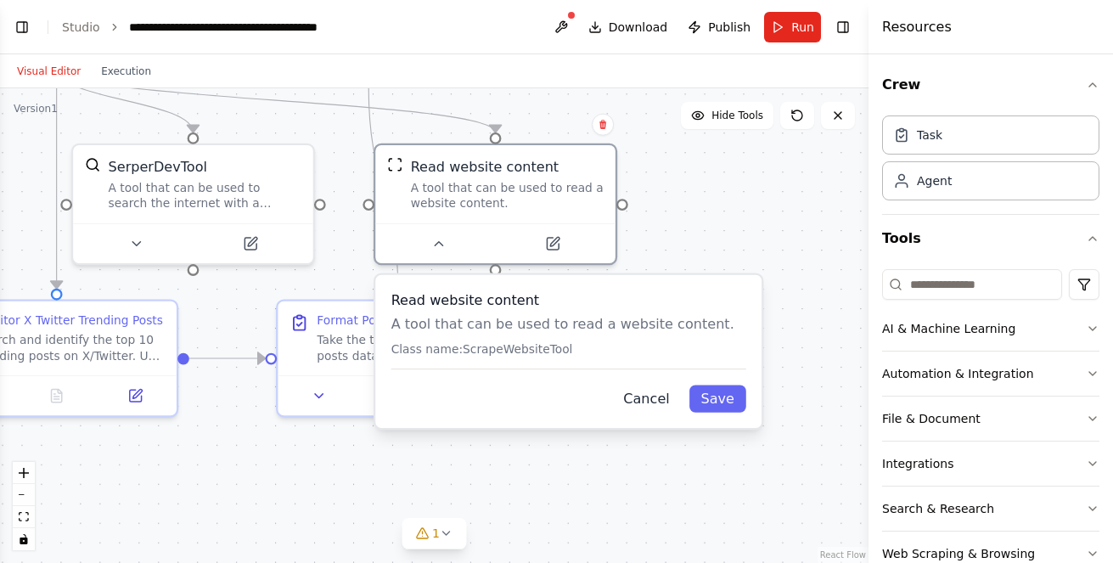
click at [652, 399] on button "Cancel" at bounding box center [646, 398] width 70 height 27
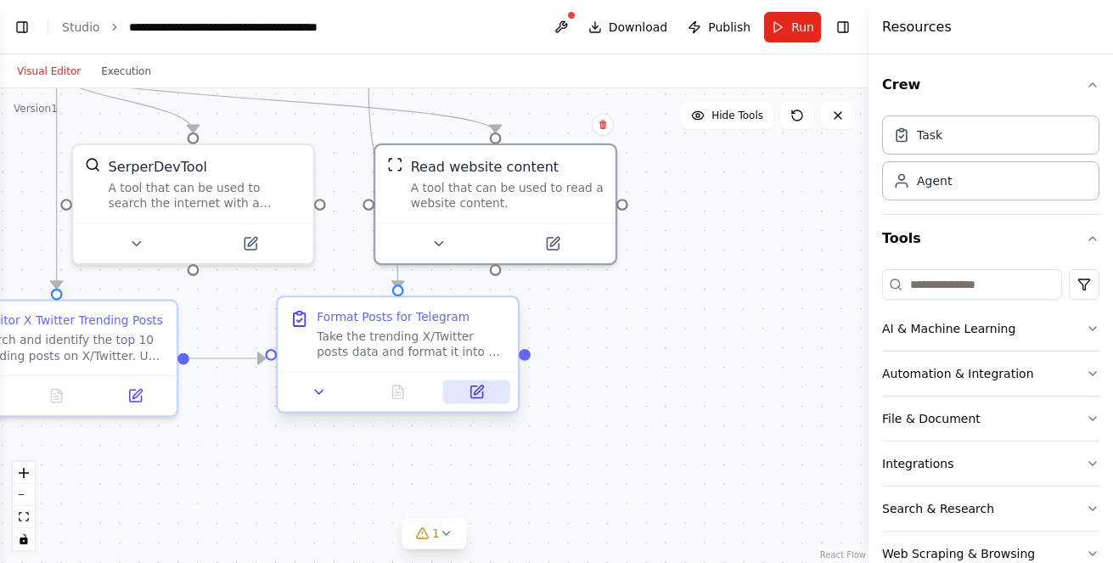
click at [474, 391] on button at bounding box center [476, 392] width 67 height 24
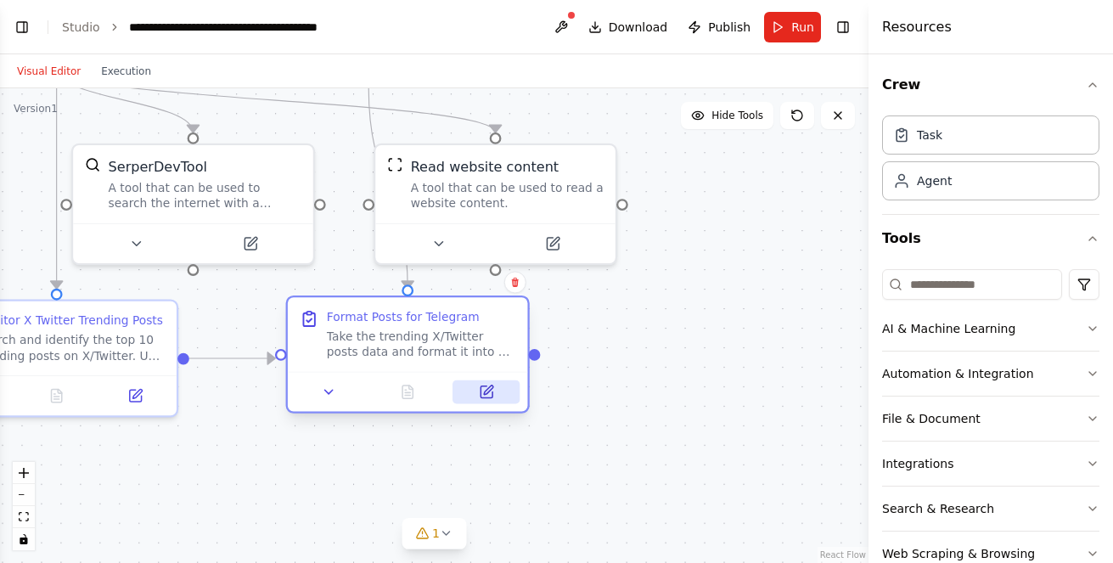
click at [488, 393] on icon at bounding box center [487, 392] width 12 height 12
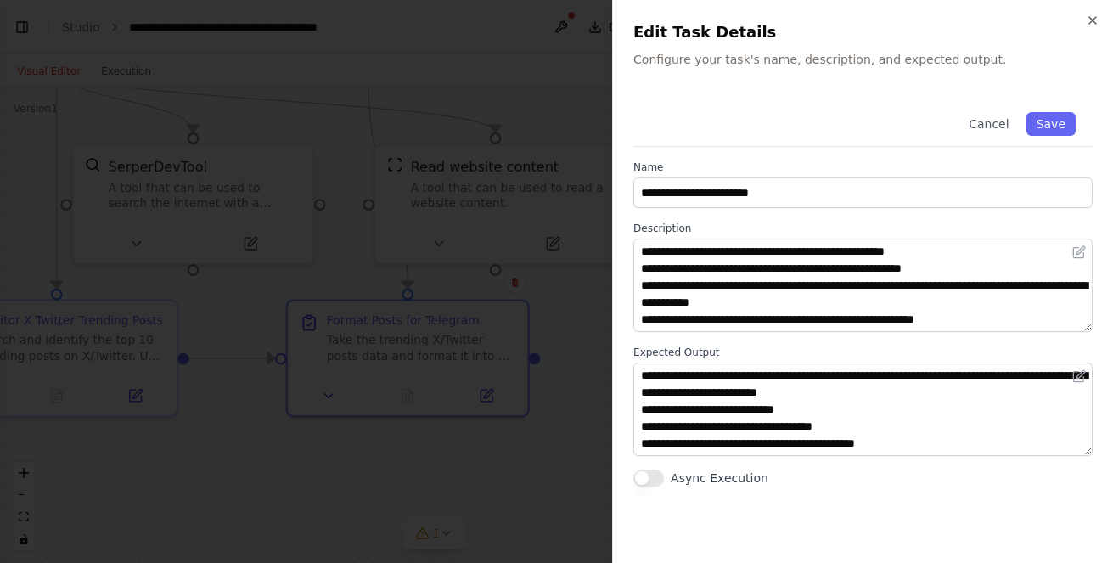
scroll to position [51, 0]
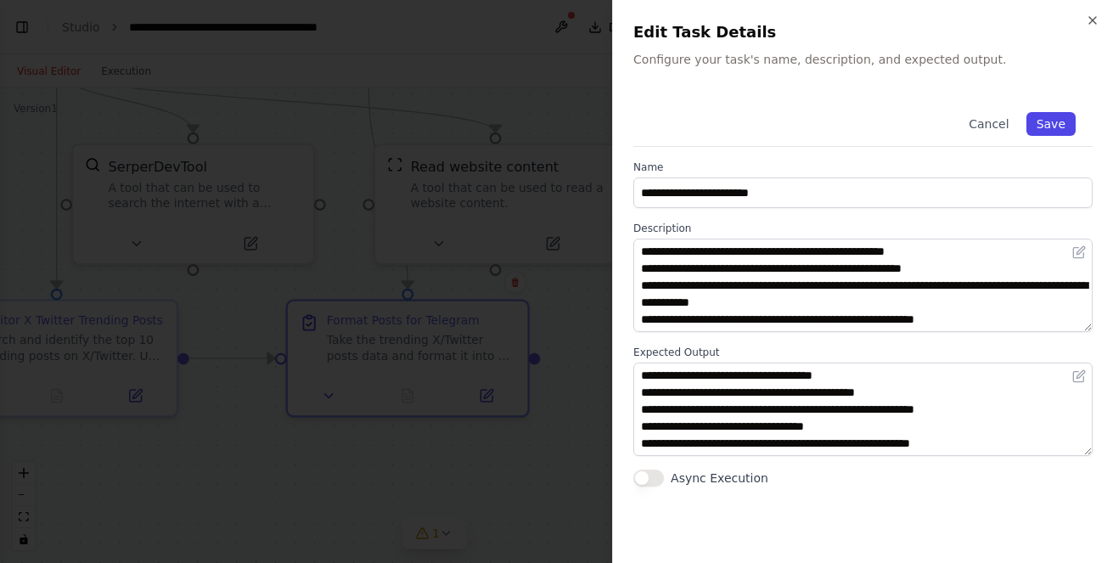
click at [1049, 126] on button "Save" at bounding box center [1051, 124] width 49 height 24
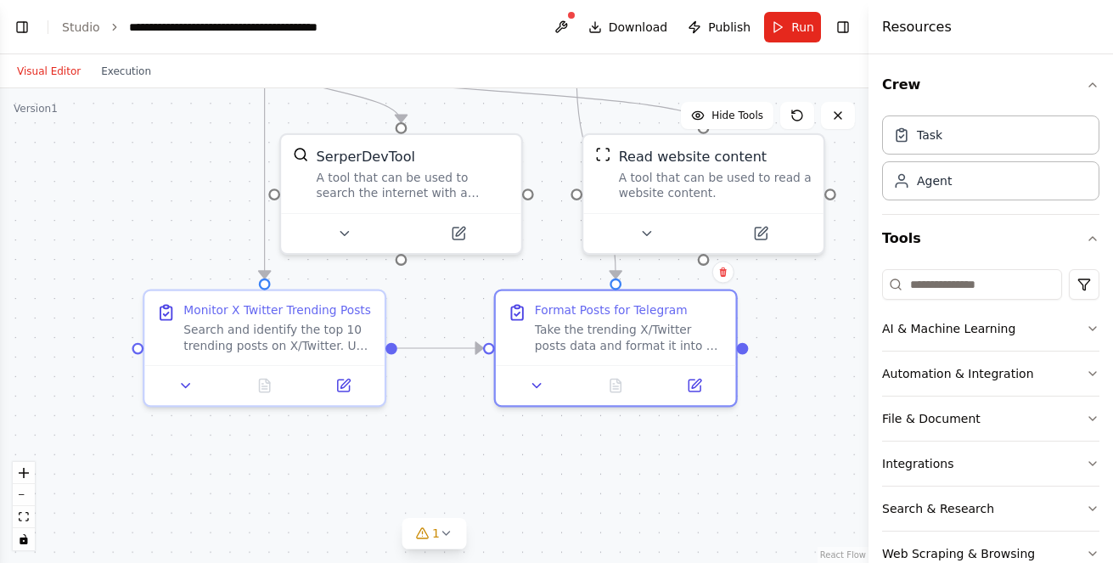
drag, startPoint x: 172, startPoint y: 442, endPoint x: 374, endPoint y: 432, distance: 201.5
click at [374, 432] on div ".deletable-edge-delete-btn { width: 20px; height: 20px; border: 0px solid #ffff…" at bounding box center [434, 325] width 869 height 475
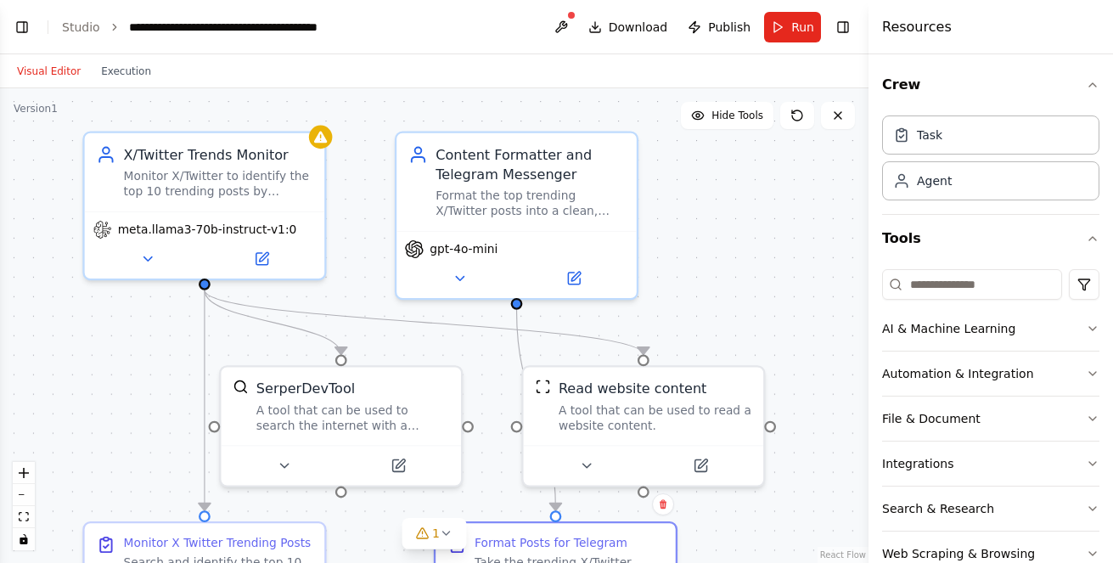
drag, startPoint x: 157, startPoint y: 202, endPoint x: 87, endPoint y: 362, distance: 174.2
click at [87, 362] on div ".deletable-edge-delete-btn { width: 20px; height: 20px; border: 0px solid #ffff…" at bounding box center [434, 325] width 869 height 475
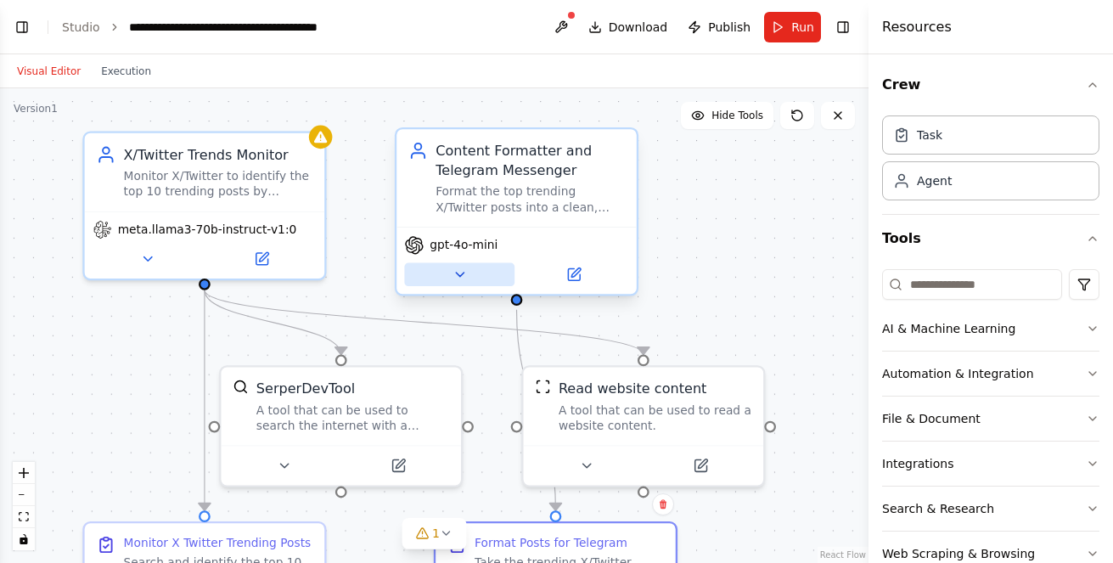
click at [453, 273] on icon at bounding box center [459, 274] width 15 height 15
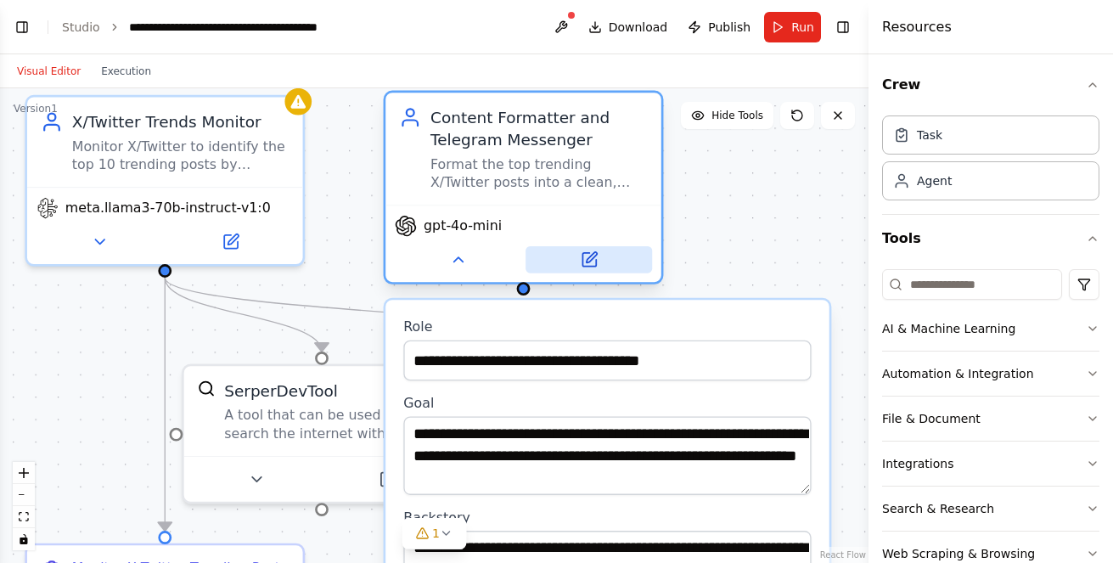
click at [582, 268] on icon at bounding box center [589, 259] width 18 height 18
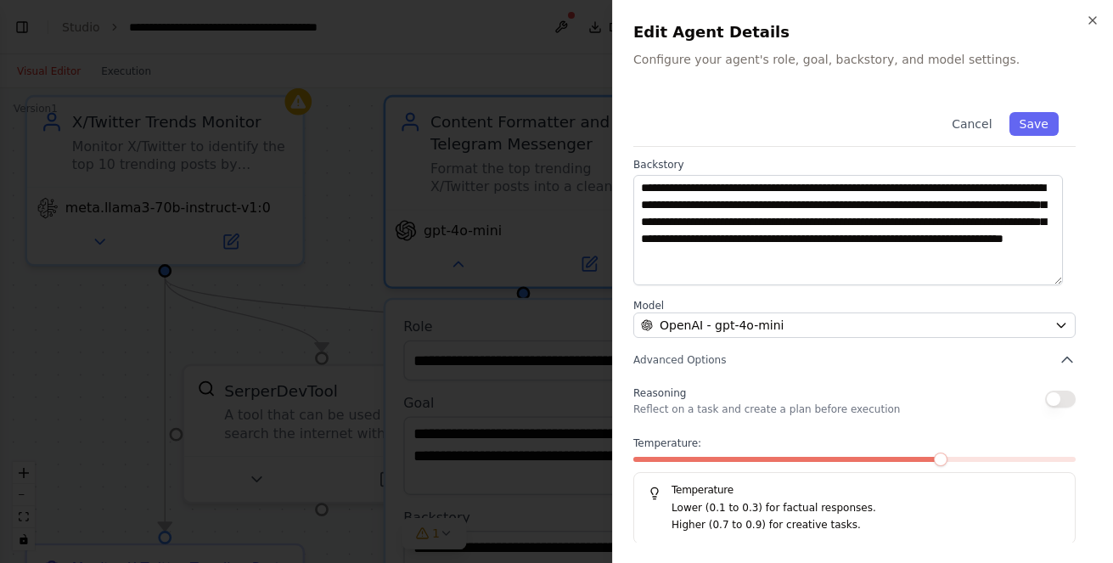
scroll to position [206, 0]
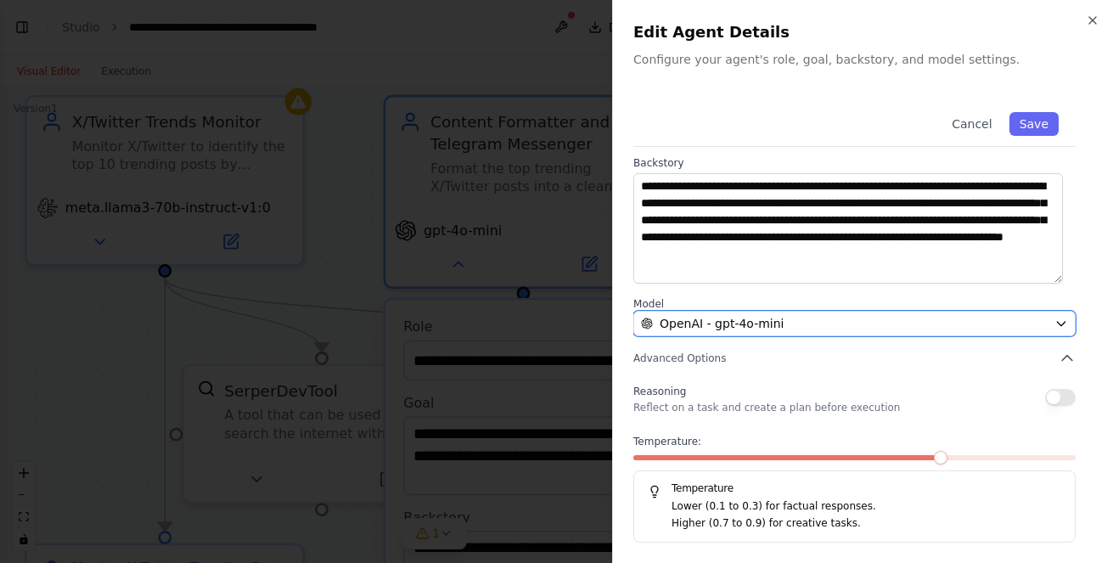
click at [987, 324] on div "OpenAI - gpt-4o-mini" at bounding box center [844, 323] width 407 height 17
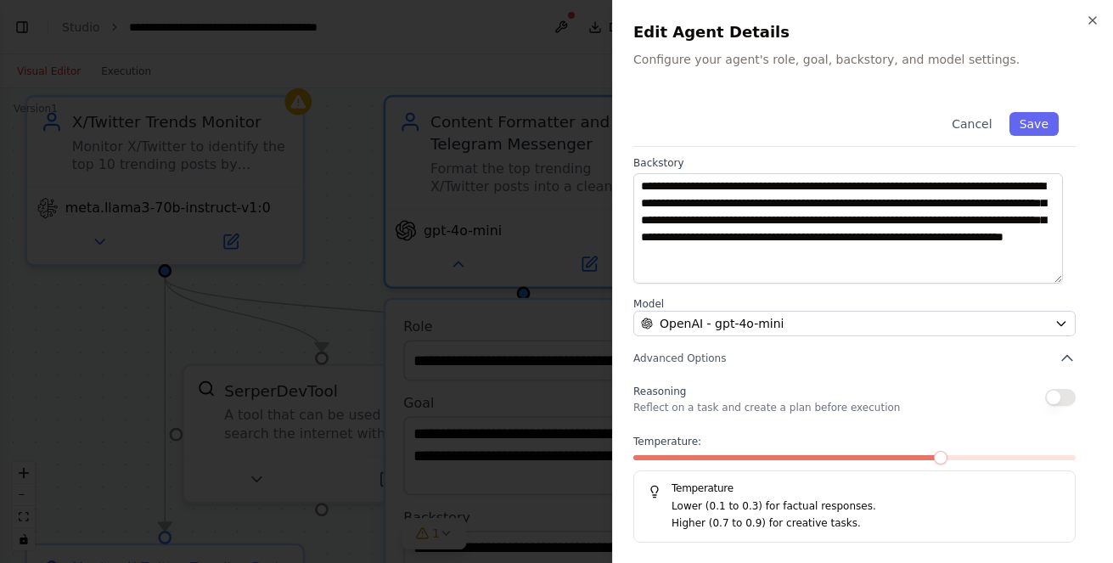
scroll to position [0, 0]
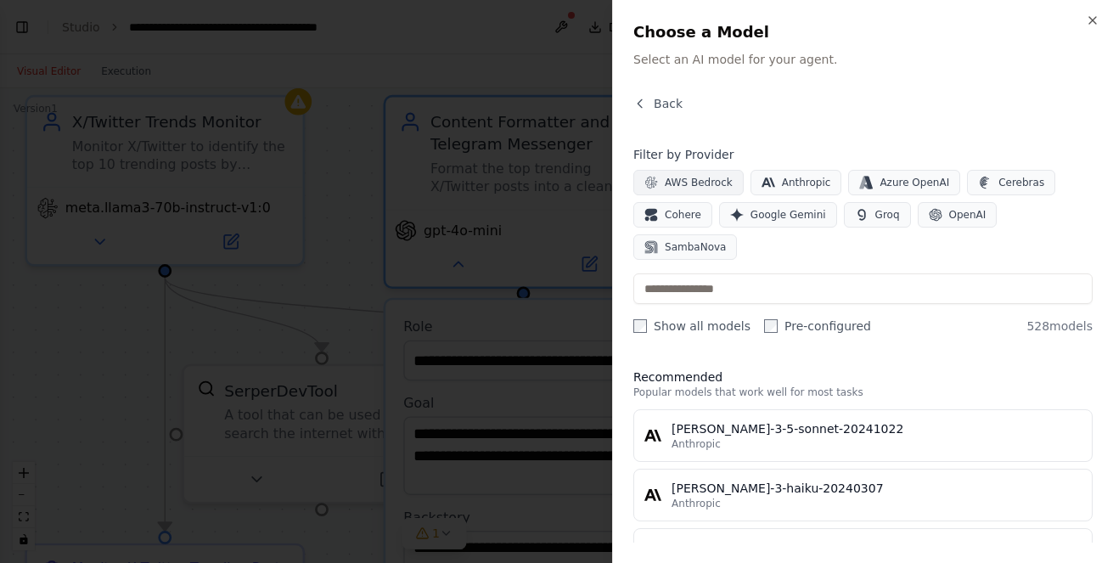
click at [669, 180] on span "AWS Bedrock" at bounding box center [699, 183] width 68 height 14
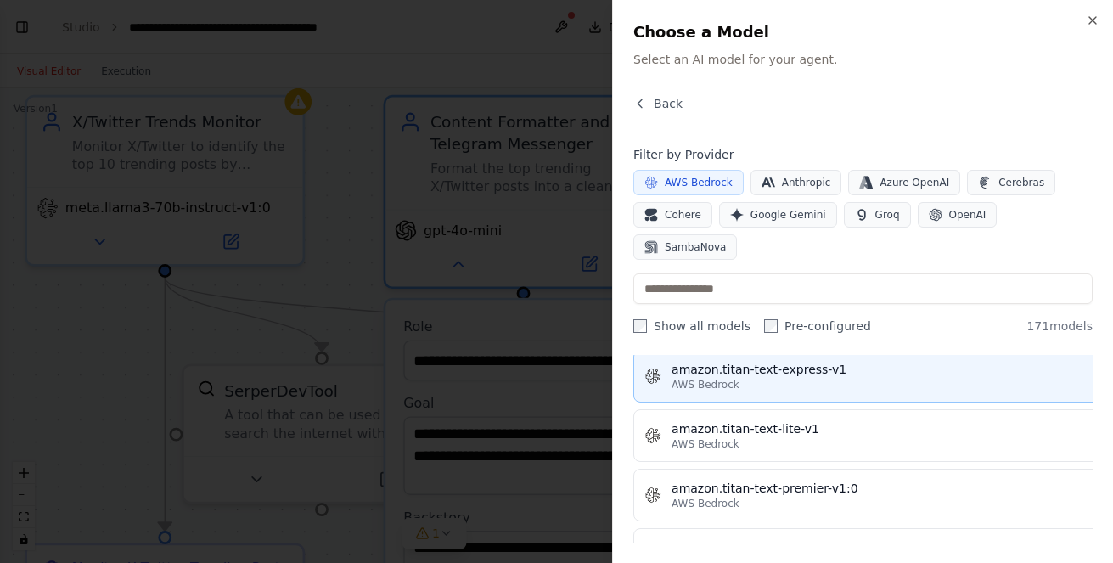
scroll to position [934, 0]
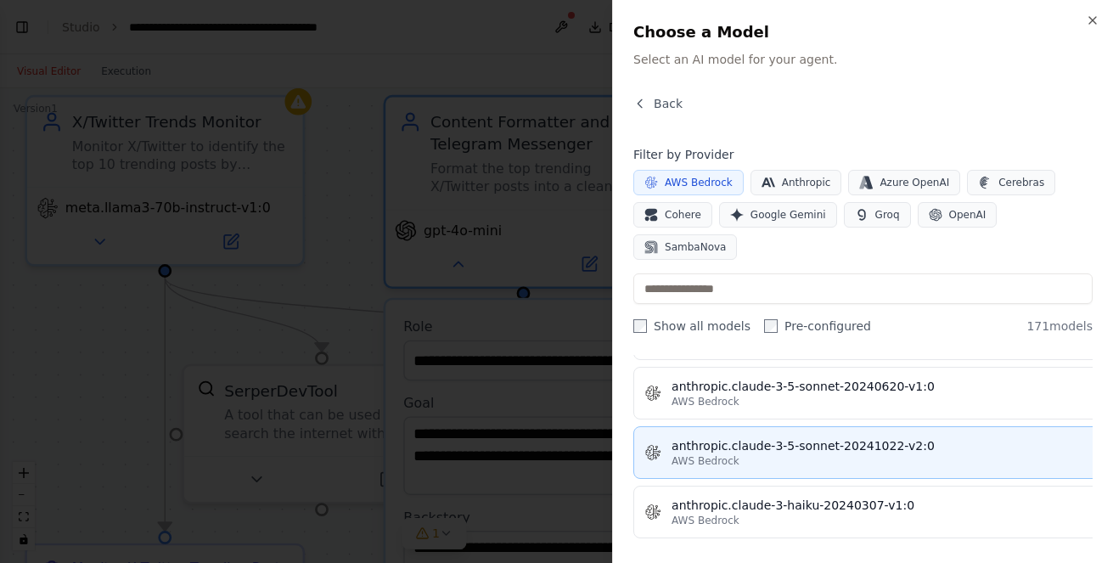
click at [745, 437] on div "anthropic.claude-3-5-sonnet-20241022-v2:0" at bounding box center [893, 445] width 442 height 17
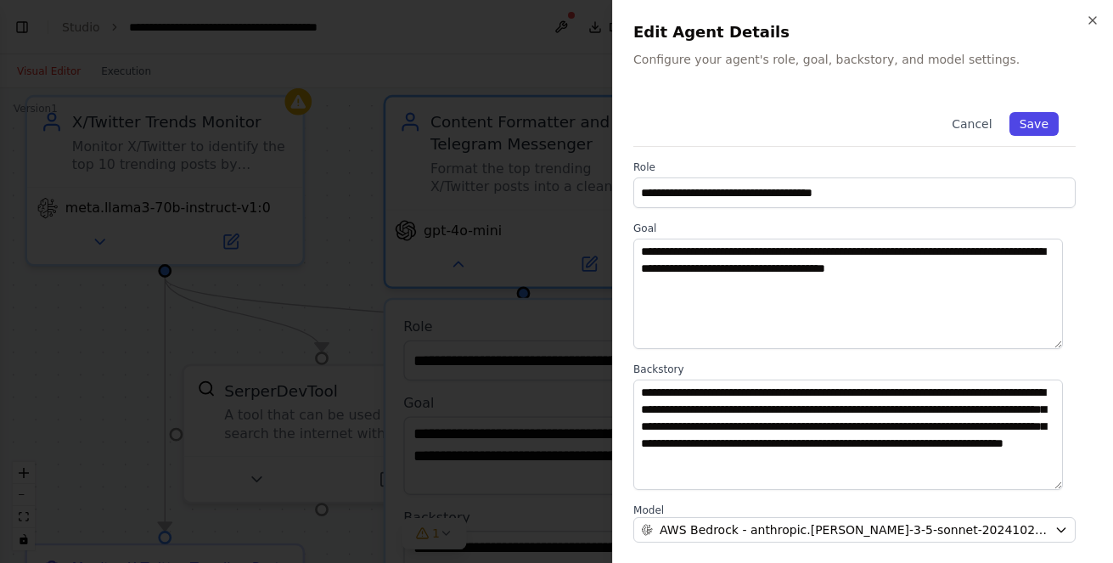
click at [1027, 126] on button "Save" at bounding box center [1034, 124] width 49 height 24
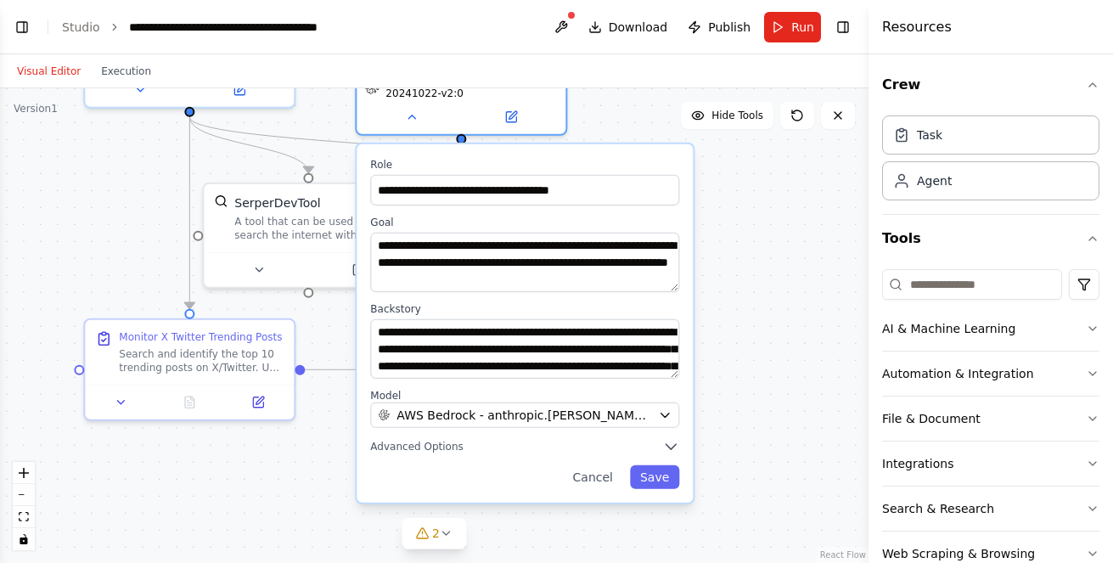
drag, startPoint x: 212, startPoint y: 340, endPoint x: 91, endPoint y: 200, distance: 184.8
click at [91, 200] on div ".deletable-edge-delete-btn { width: 20px; height: 20px; border: 0px solid #ffff…" at bounding box center [434, 325] width 869 height 475
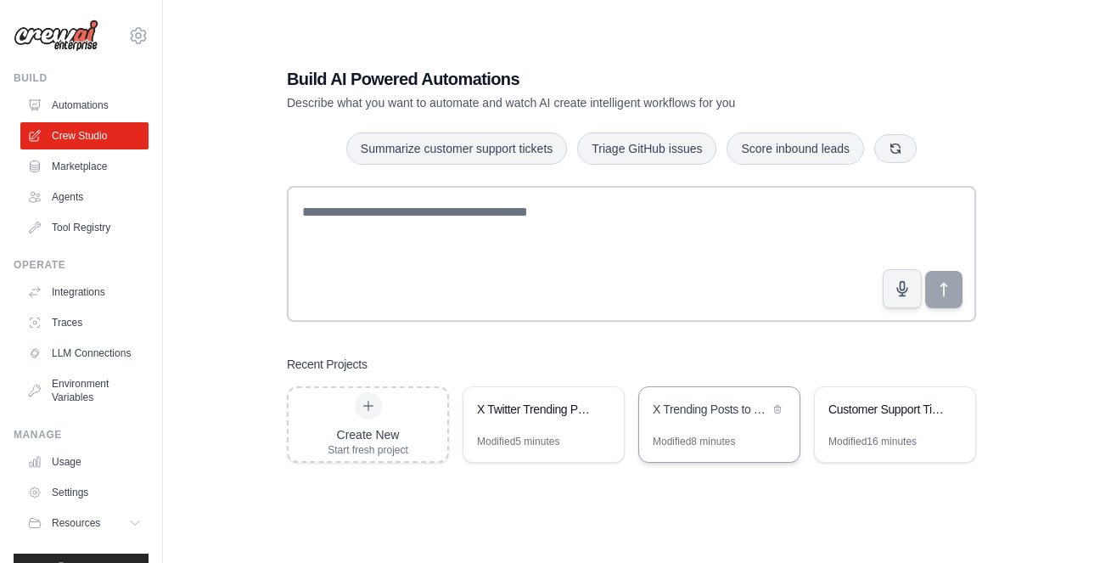
click at [729, 420] on div "X Trending Posts to Telegram Monitor" at bounding box center [711, 411] width 116 height 20
click at [954, 408] on icon at bounding box center [953, 408] width 10 height 10
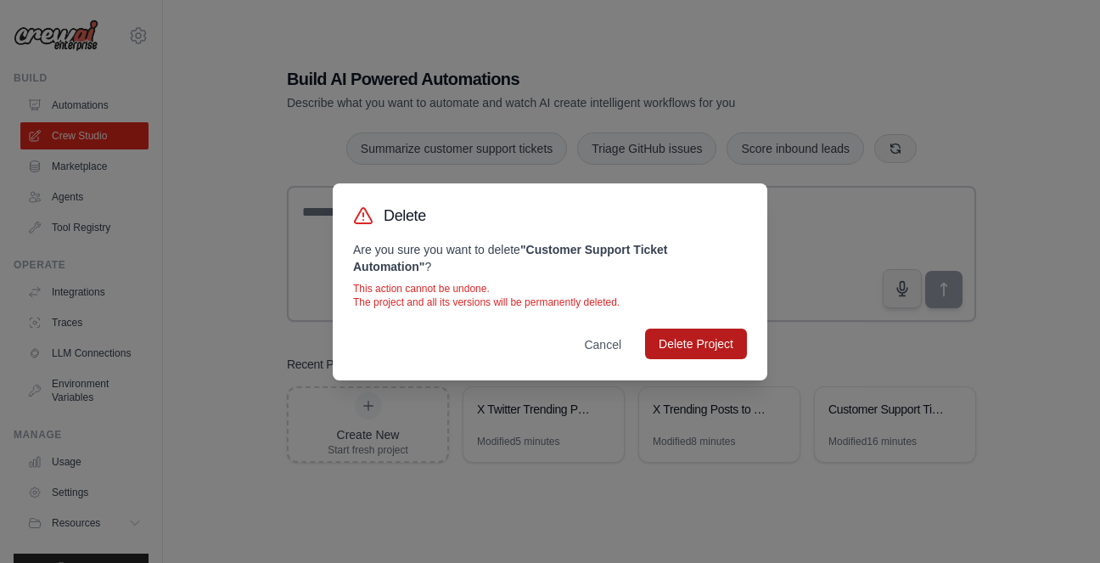
click at [690, 344] on button "Delete Project" at bounding box center [696, 344] width 102 height 31
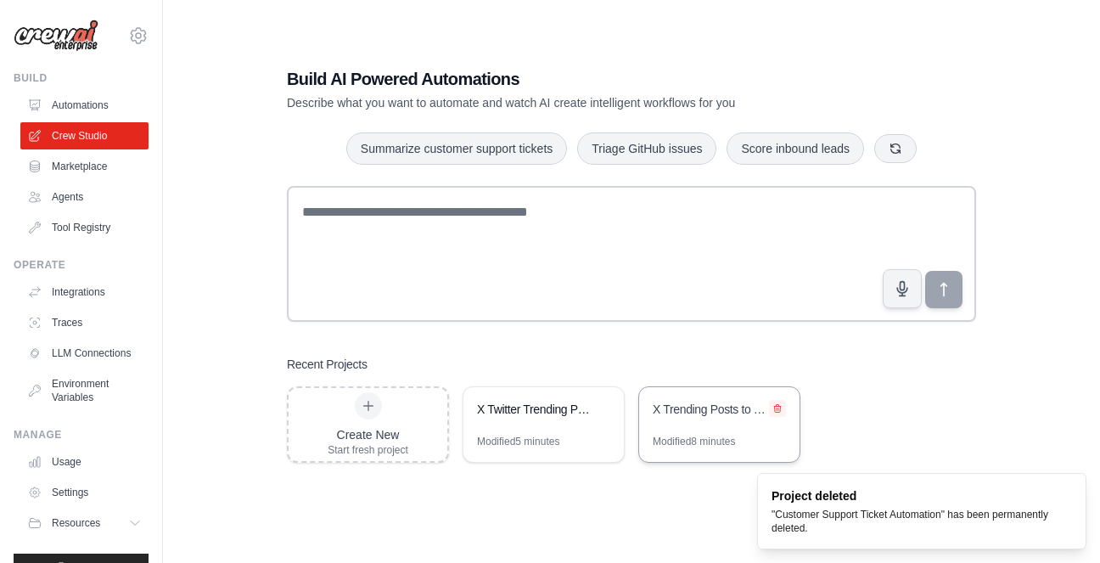
click at [778, 409] on icon at bounding box center [778, 408] width 10 height 10
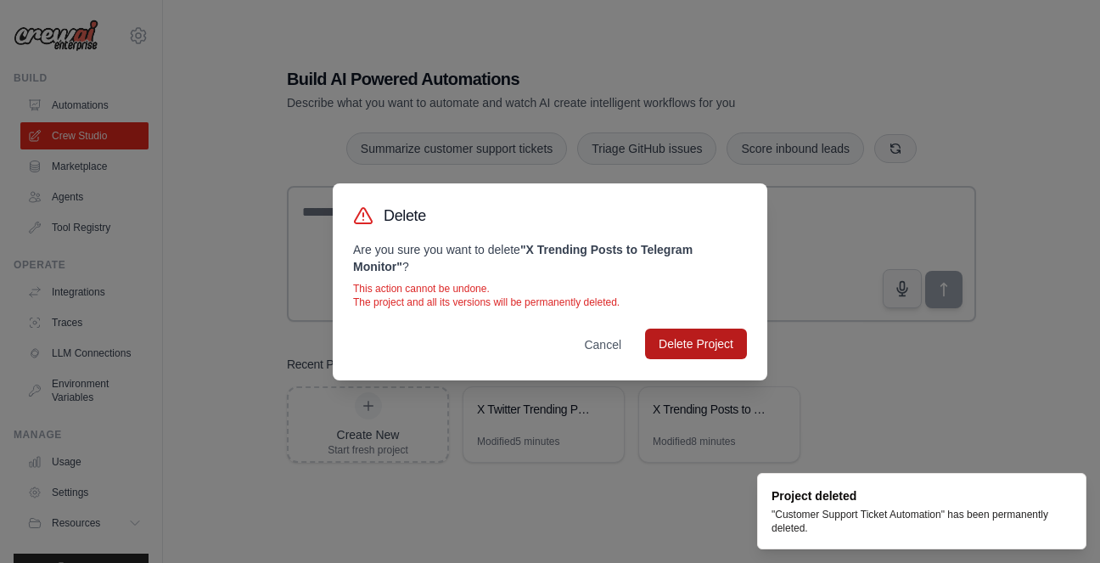
click at [686, 346] on button "Delete Project" at bounding box center [696, 344] width 102 height 31
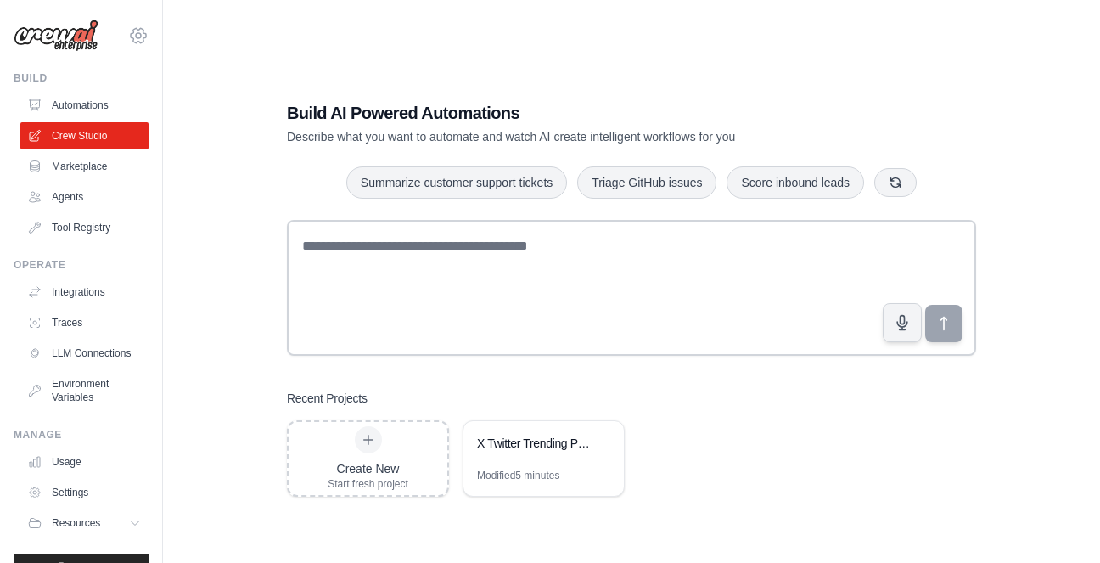
click at [136, 33] on icon at bounding box center [138, 35] width 5 height 5
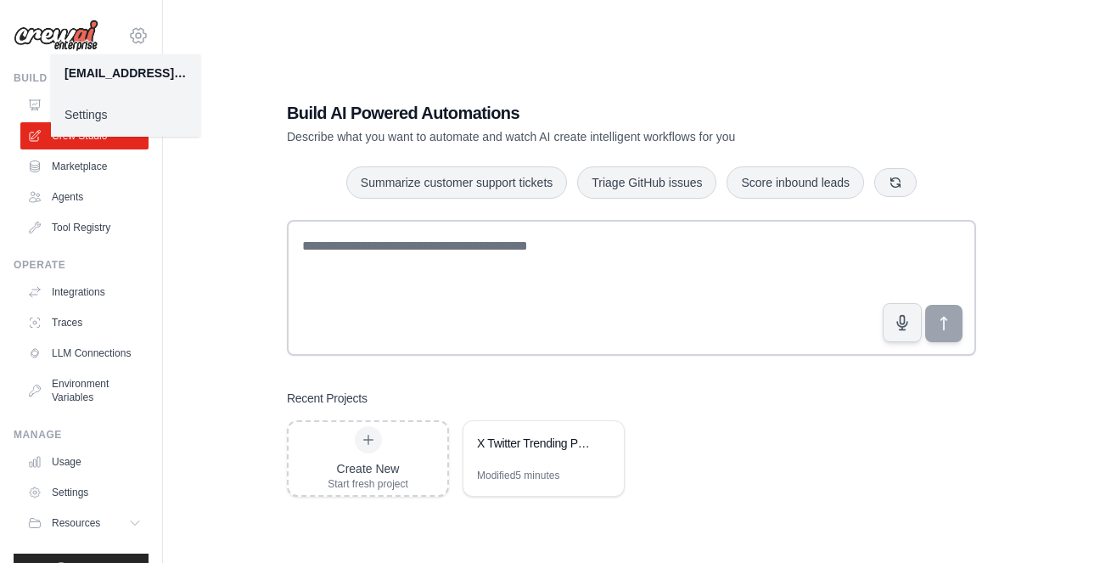
click at [128, 34] on icon at bounding box center [138, 35] width 20 height 20
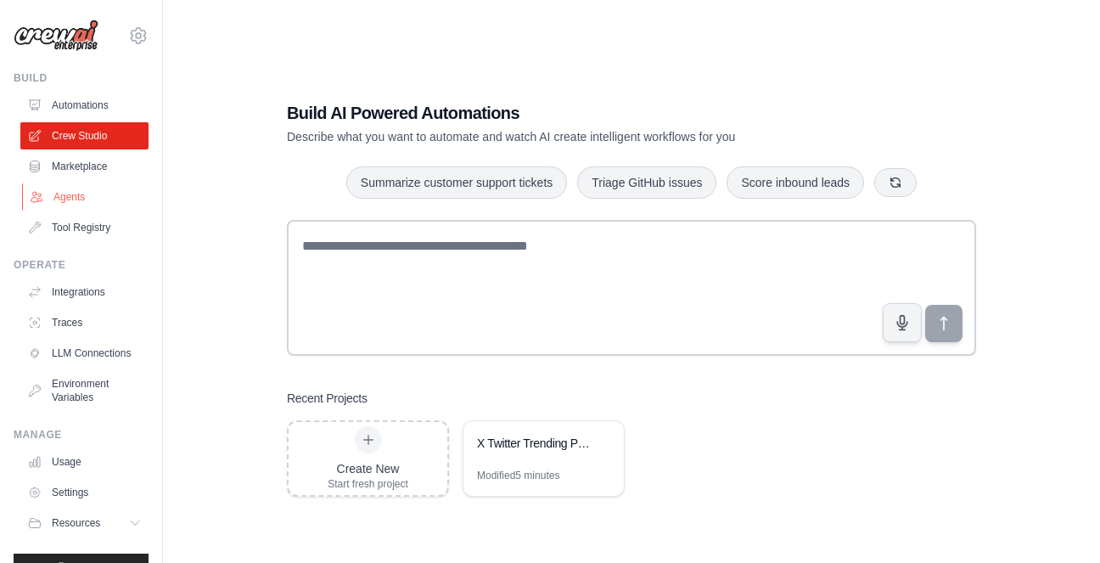
click at [77, 198] on link "Agents" at bounding box center [86, 196] width 128 height 27
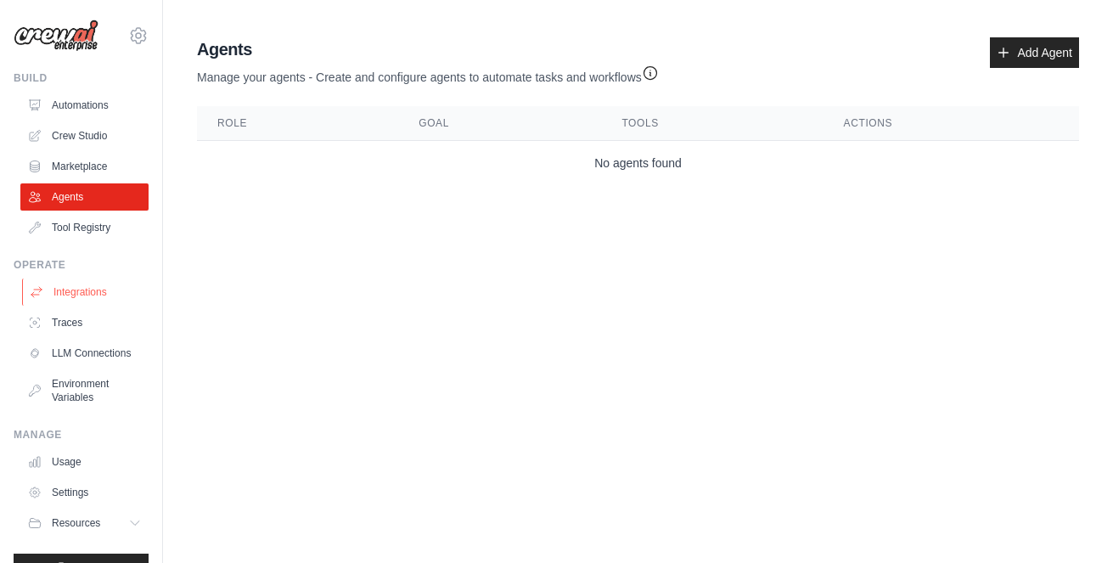
click at [65, 288] on link "Integrations" at bounding box center [86, 291] width 128 height 27
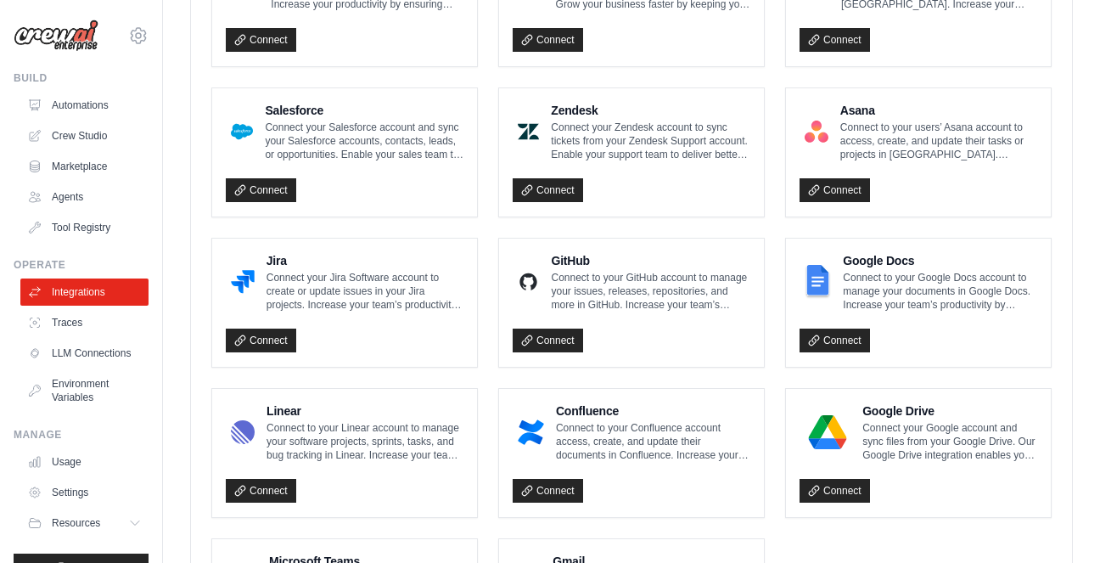
scroll to position [866, 0]
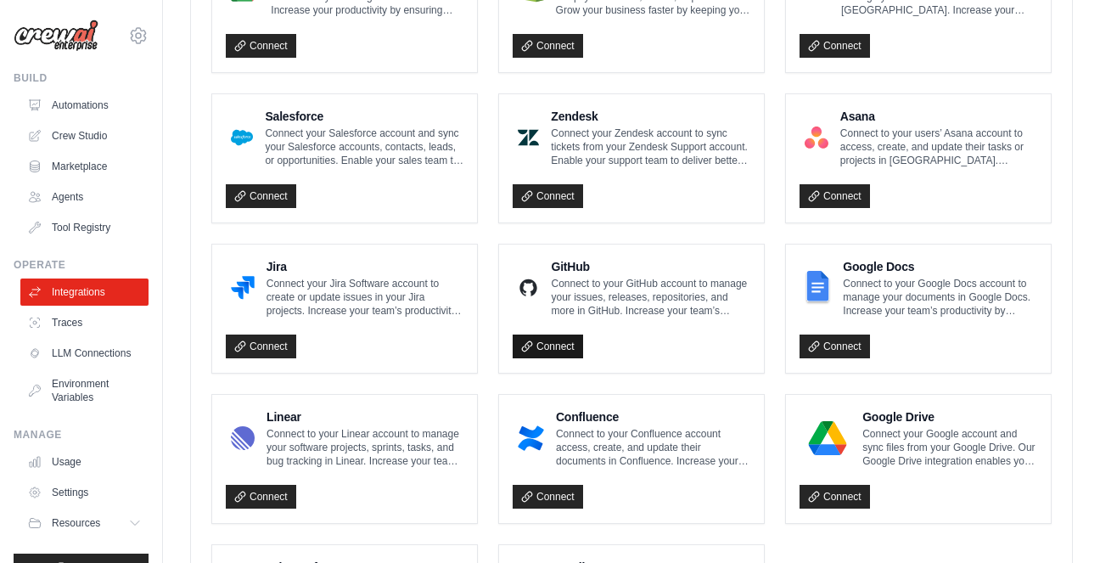
click at [532, 345] on icon at bounding box center [526, 345] width 9 height 9
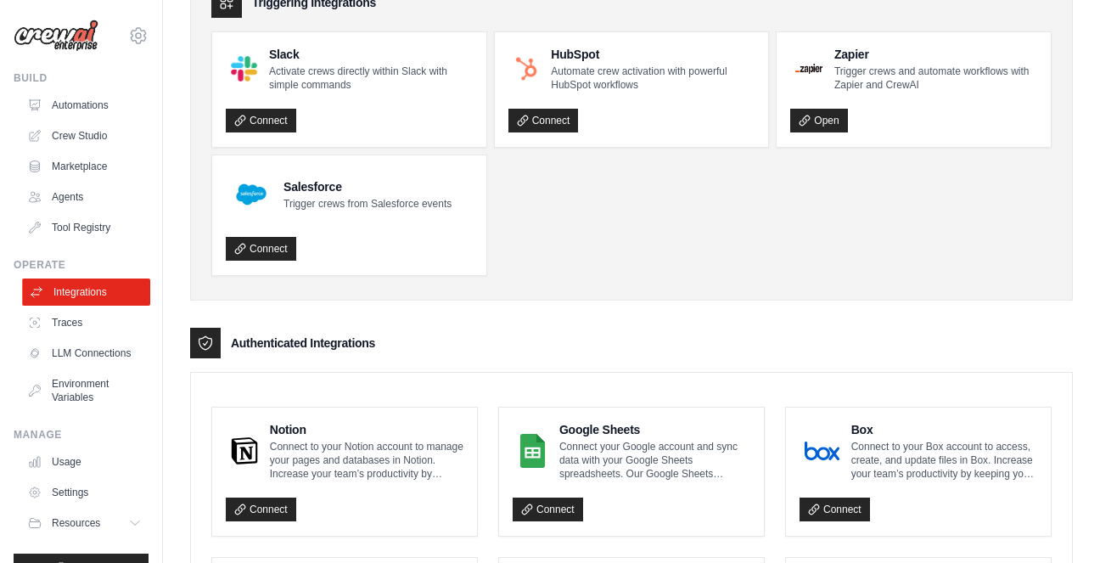
scroll to position [0, 0]
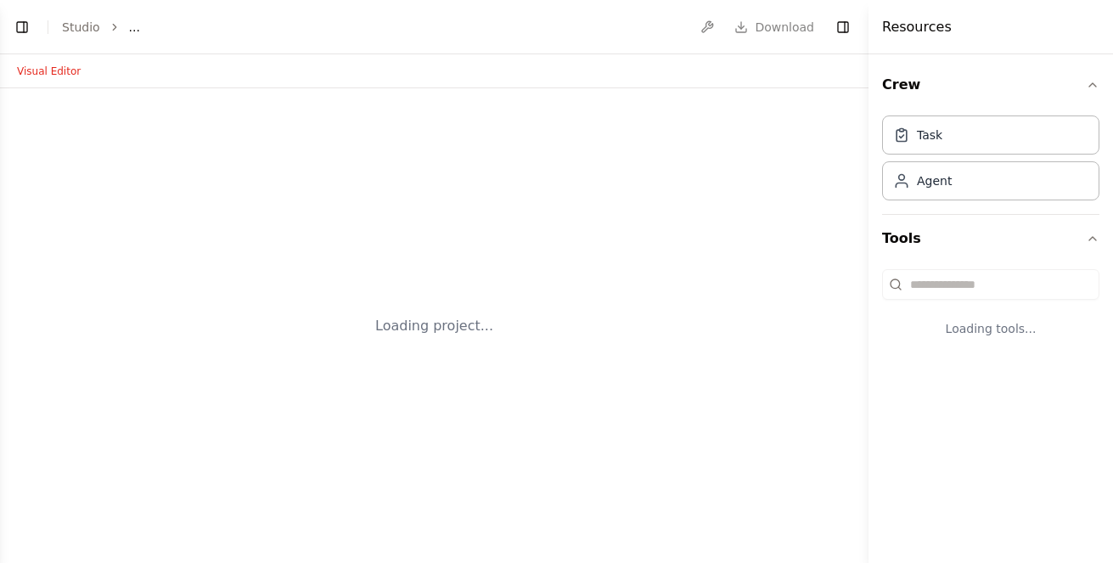
select select "****"
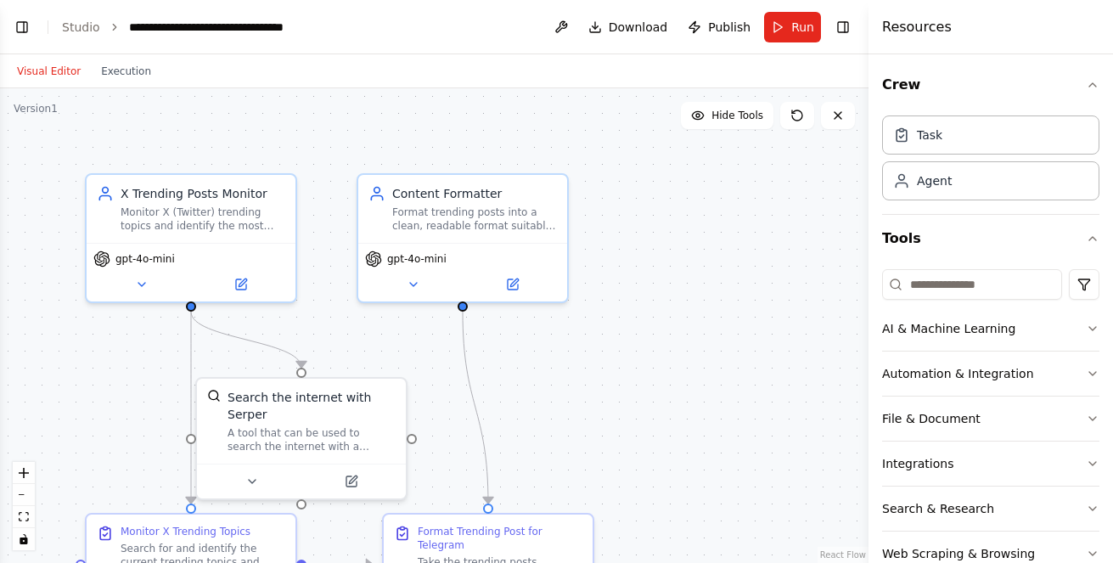
scroll to position [1094, 0]
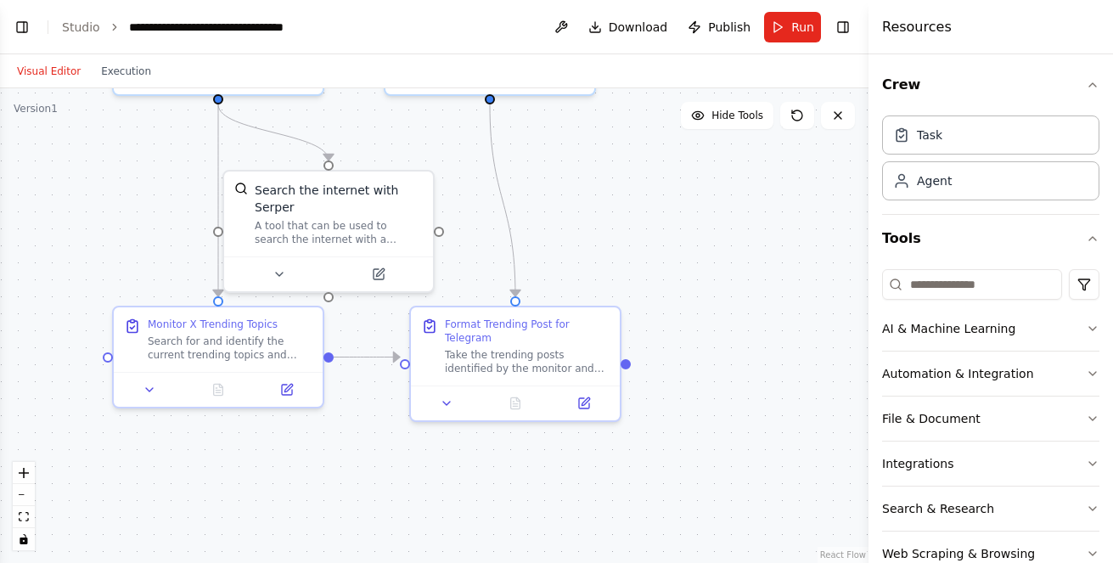
drag, startPoint x: 696, startPoint y: 402, endPoint x: 723, endPoint y: 195, distance: 209.0
click at [723, 195] on div ".deletable-edge-delete-btn { width: 20px; height: 20px; border: 0px solid #ffff…" at bounding box center [434, 325] width 869 height 475
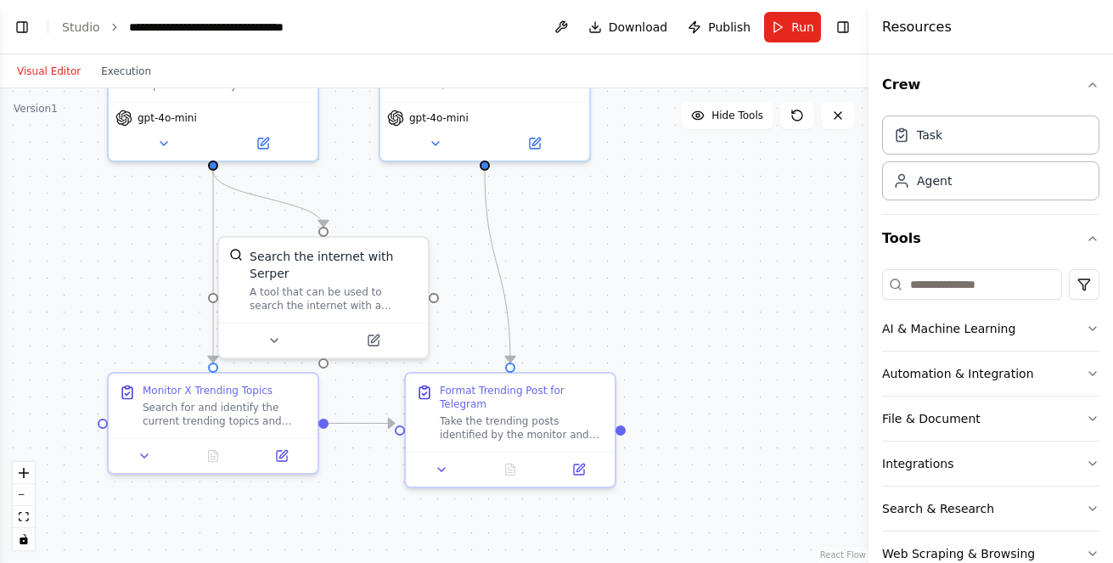
drag, startPoint x: 718, startPoint y: 246, endPoint x: 695, endPoint y: 275, distance: 37.4
click at [695, 275] on div ".deletable-edge-delete-btn { width: 20px; height: 20px; border: 0px solid #ffff…" at bounding box center [434, 325] width 869 height 475
